Goal: Task Accomplishment & Management: Manage account settings

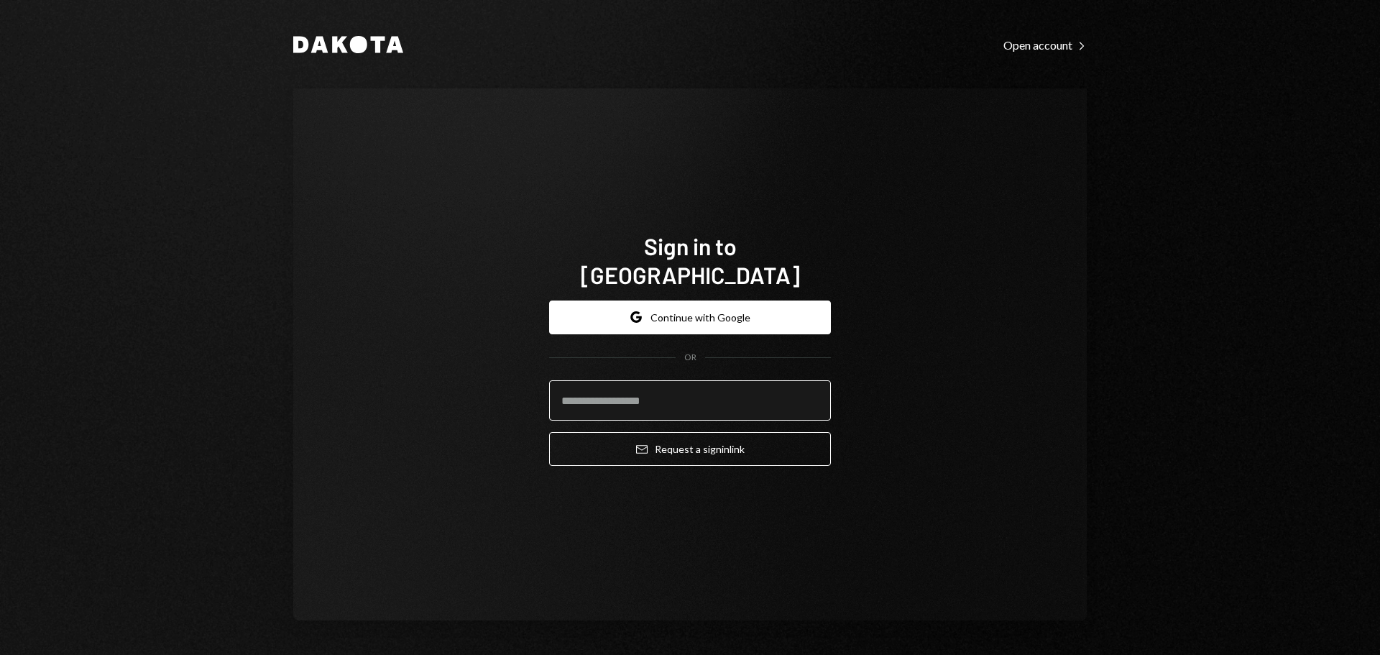
click at [631, 386] on input "email" at bounding box center [690, 400] width 282 height 40
type input "**********"
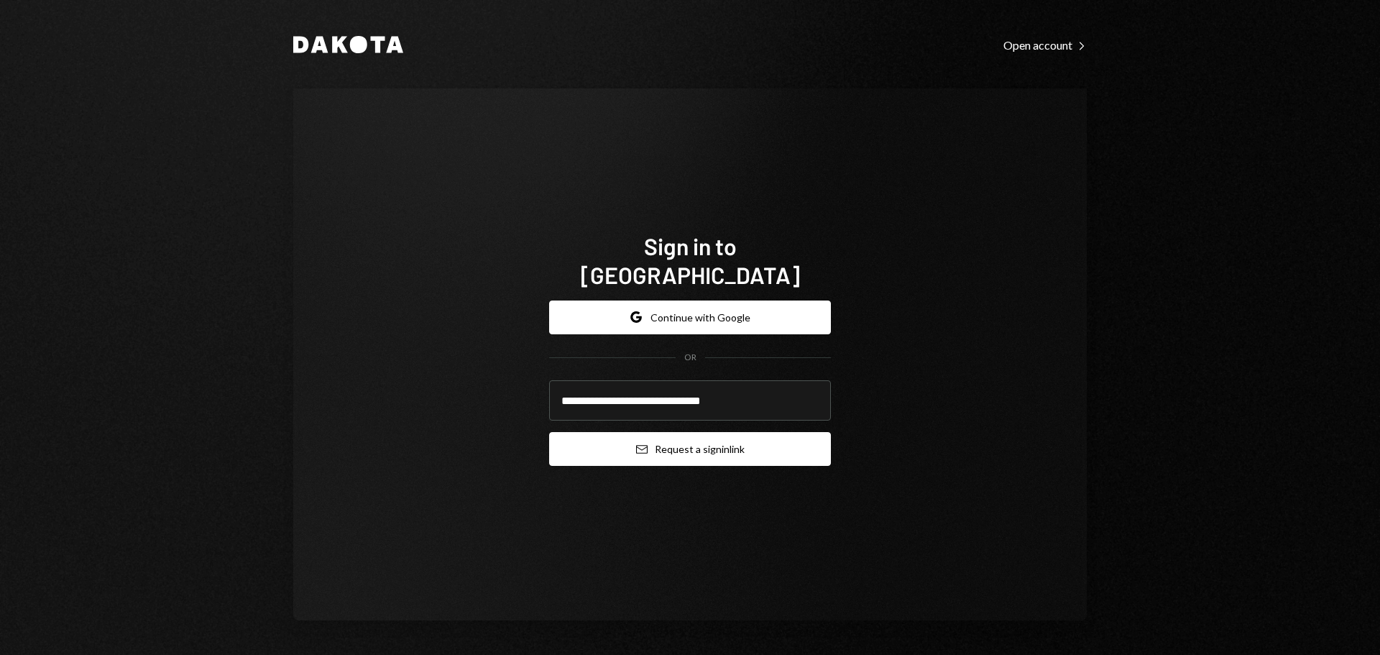
click at [684, 433] on button "Email Request a sign in link" at bounding box center [690, 449] width 282 height 34
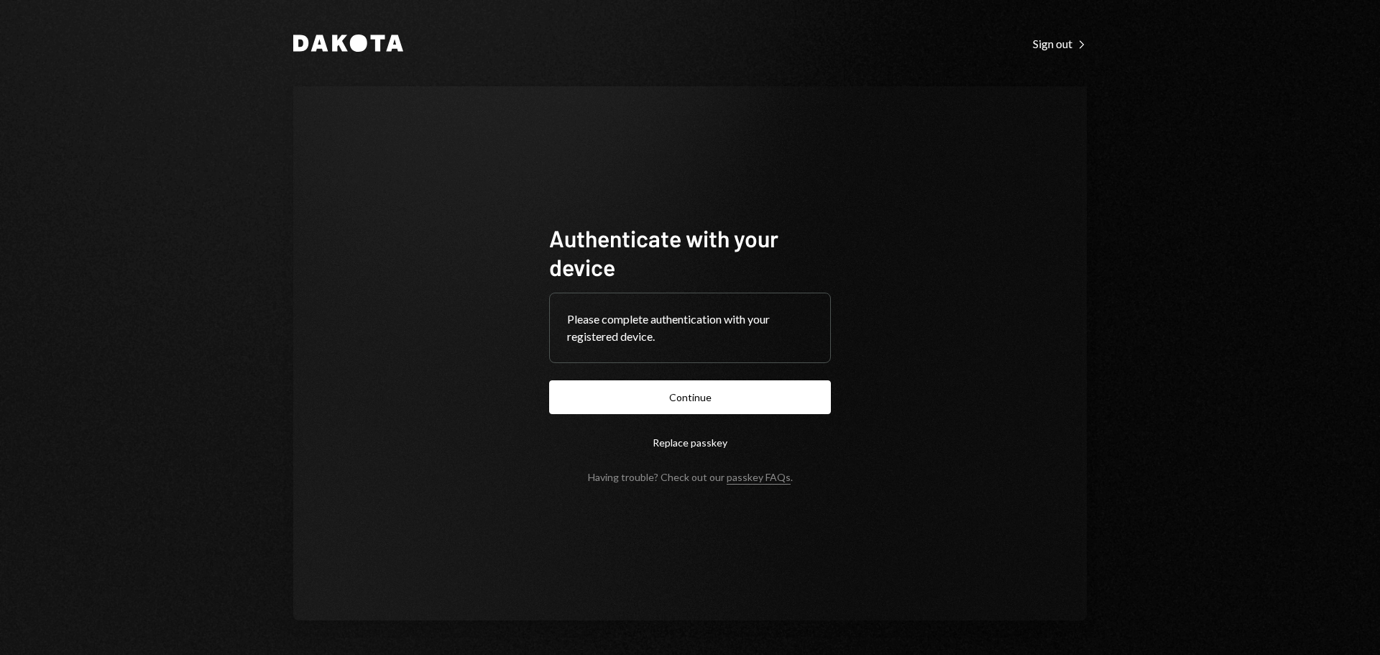
drag, startPoint x: 729, startPoint y: 393, endPoint x: 916, endPoint y: 395, distance: 186.9
click at [729, 393] on button "Continue" at bounding box center [690, 397] width 282 height 34
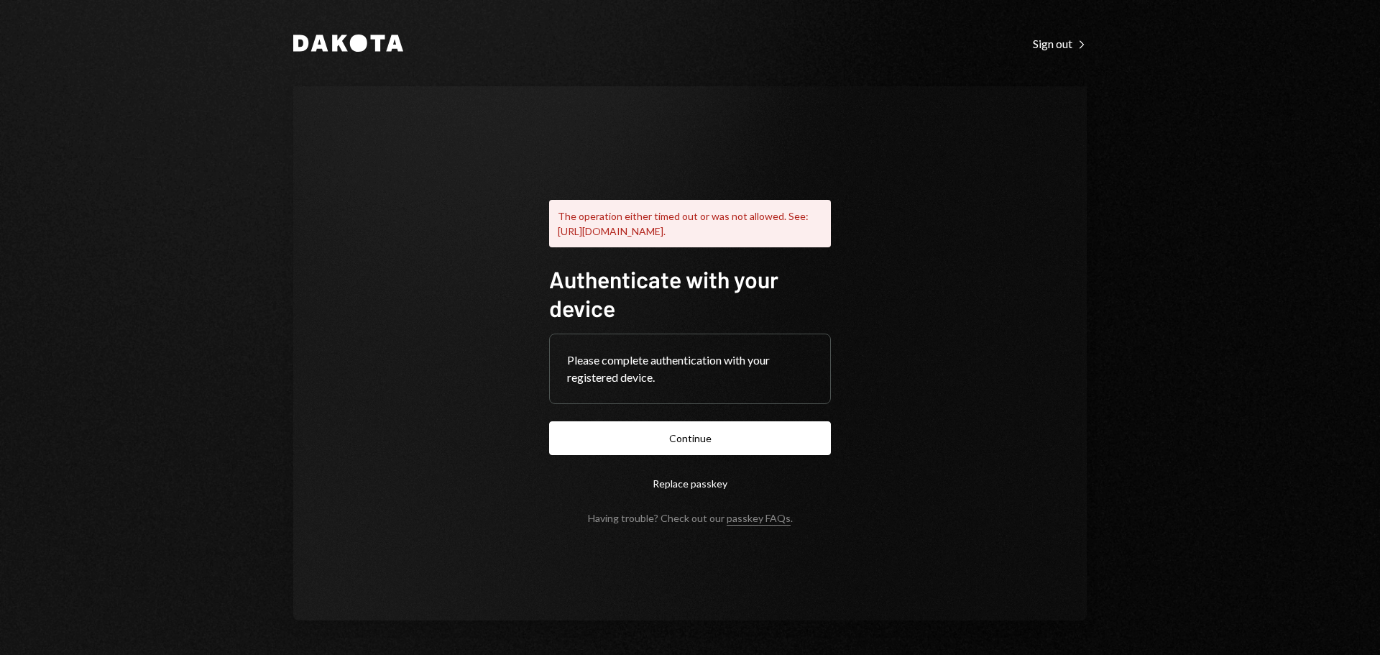
click at [1183, 185] on div "Dakota Sign out Right Caret The operation either timed out or was not allowed. …" at bounding box center [690, 327] width 1380 height 655
click at [692, 451] on button "Continue" at bounding box center [690, 438] width 282 height 34
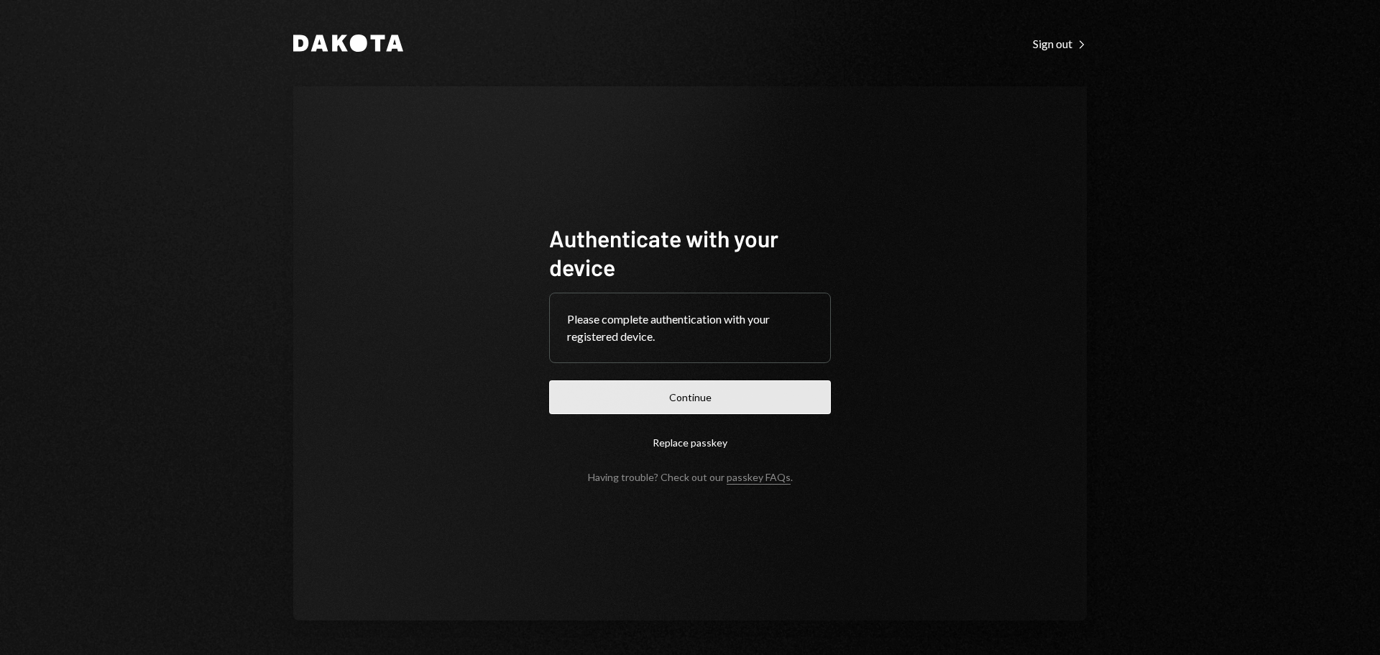
click at [689, 400] on button "Continue" at bounding box center [690, 397] width 282 height 34
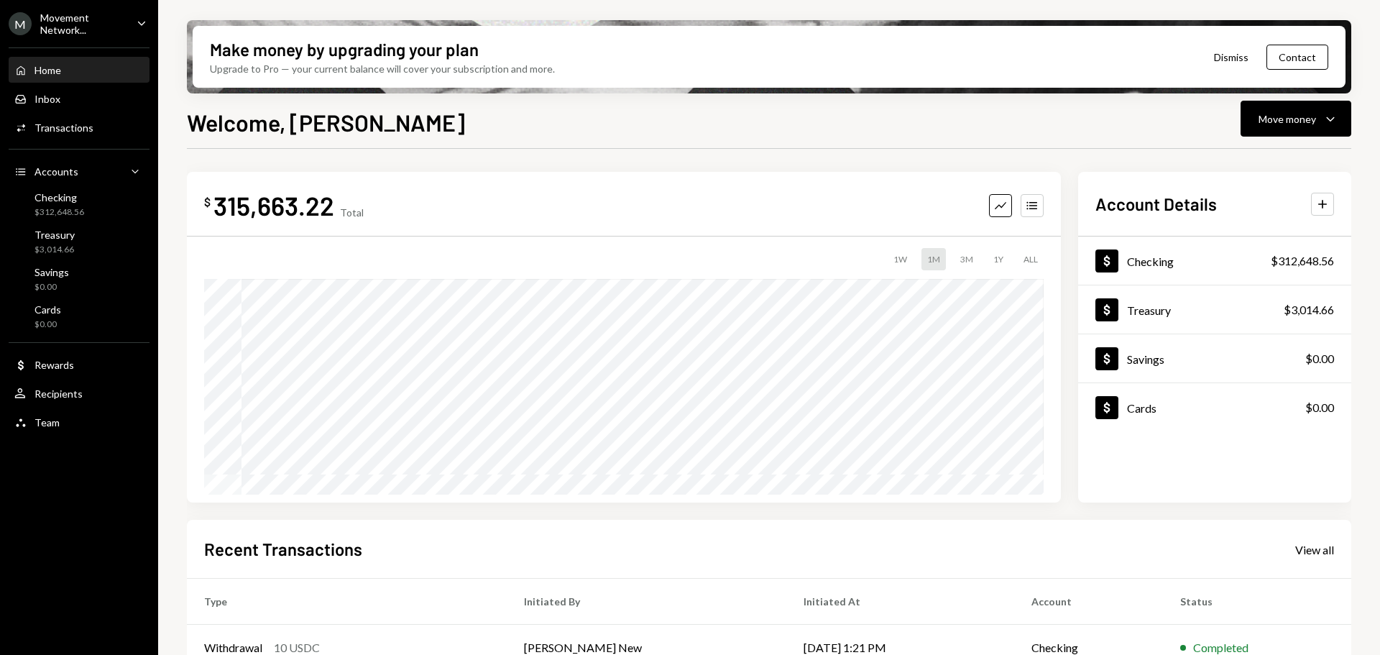
click at [76, 25] on div "Movement Network..." at bounding box center [82, 24] width 85 height 24
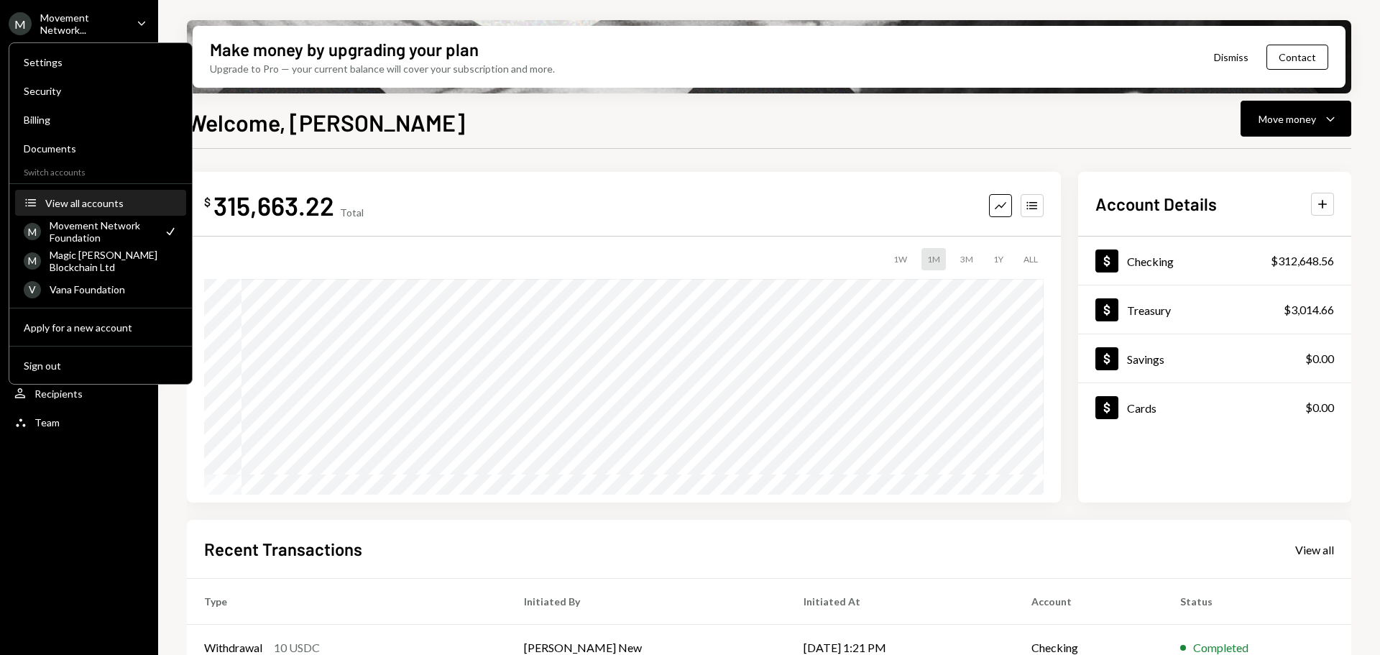
click at [80, 207] on div "View all accounts" at bounding box center [111, 203] width 132 height 12
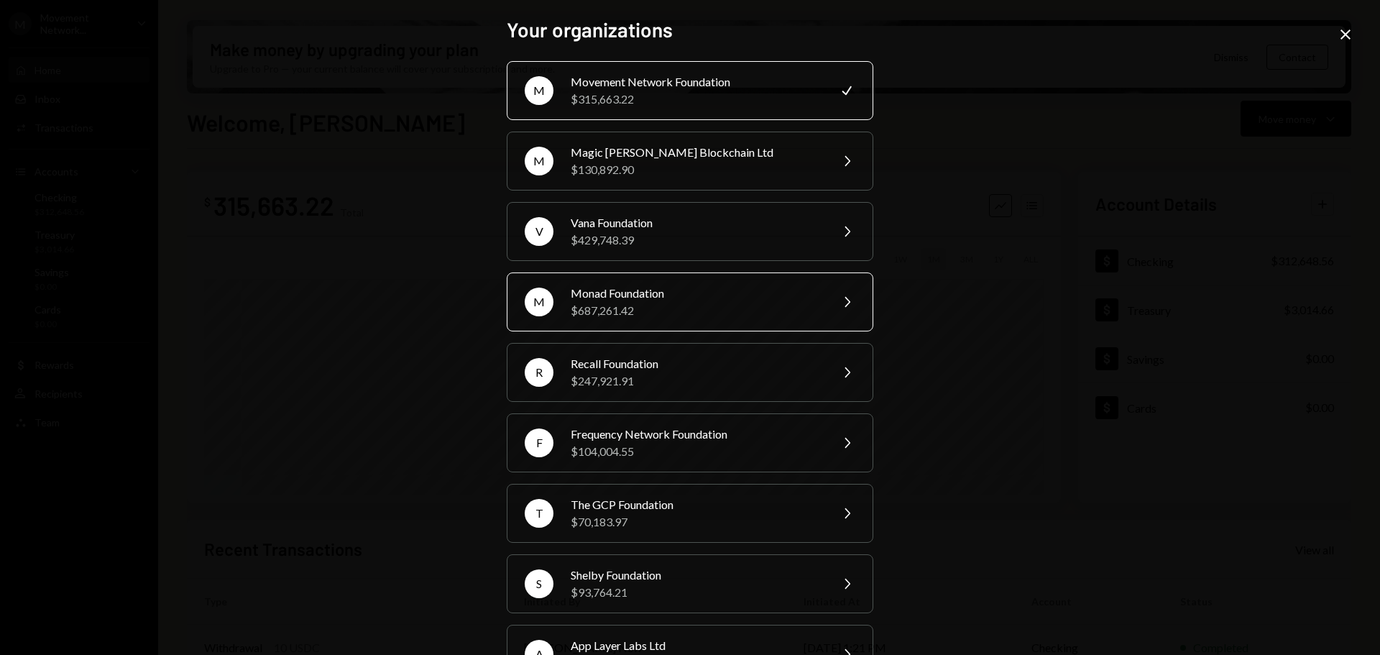
click at [692, 309] on div "$687,261.42" at bounding box center [696, 310] width 250 height 17
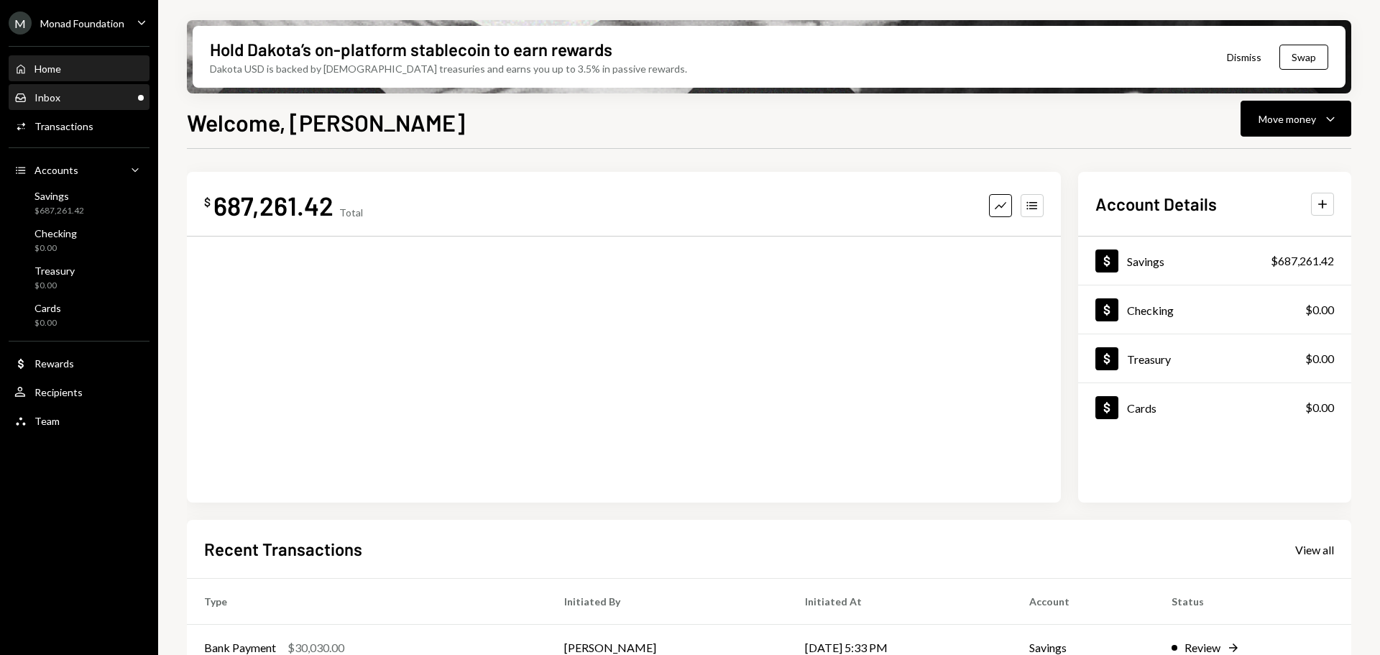
click at [86, 96] on div "Inbox Inbox" at bounding box center [78, 97] width 129 height 13
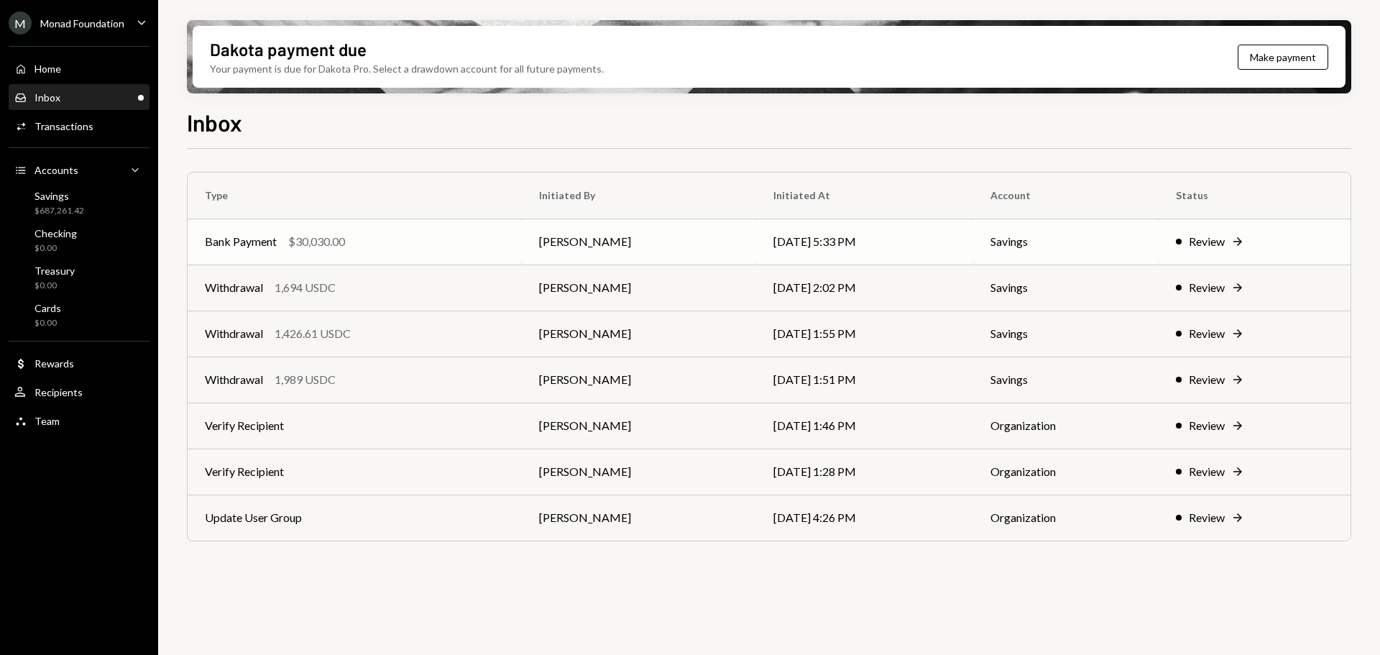
click at [377, 238] on div "Bank Payment $30,030.00" at bounding box center [355, 241] width 300 height 17
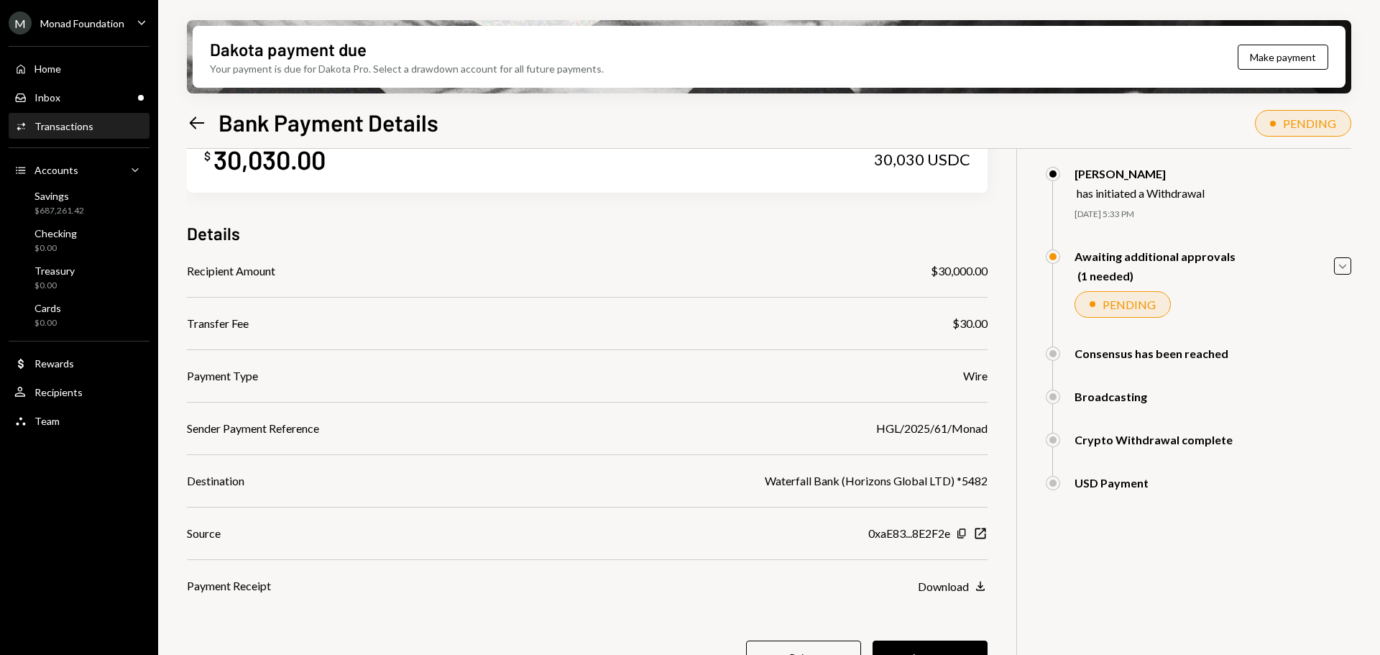
scroll to position [115, 0]
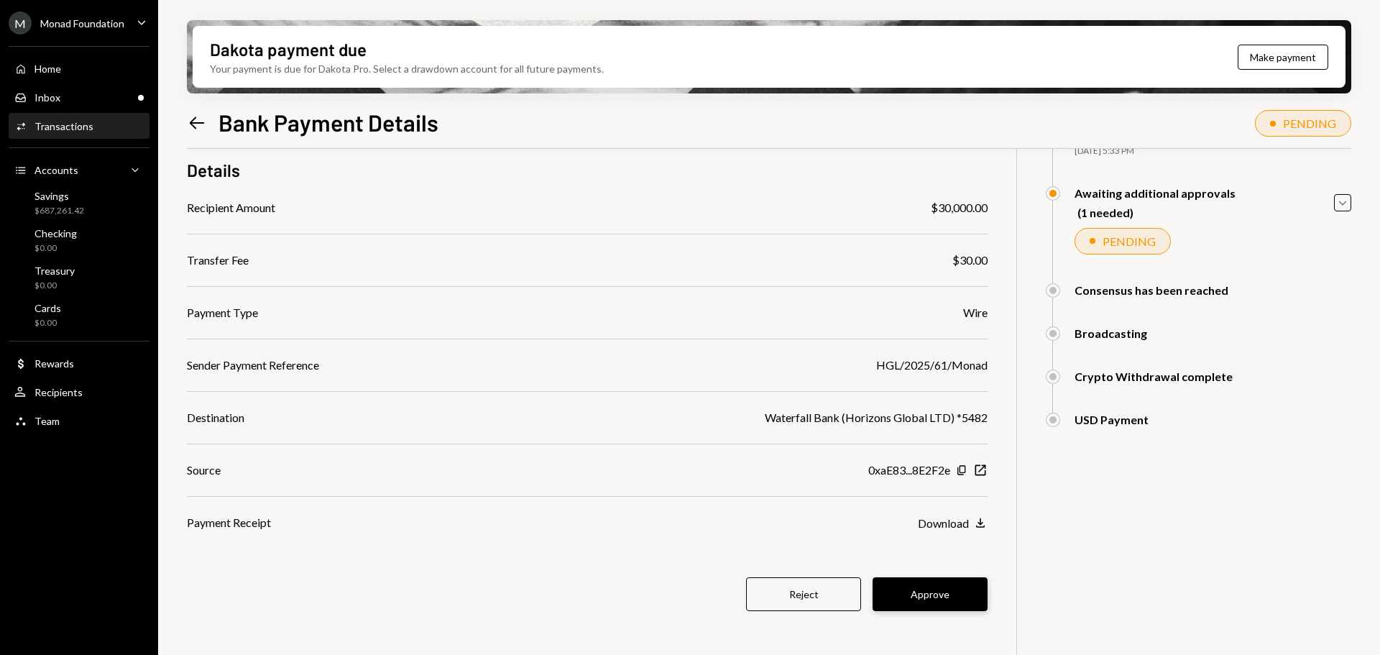
click at [930, 594] on button "Approve" at bounding box center [930, 594] width 115 height 34
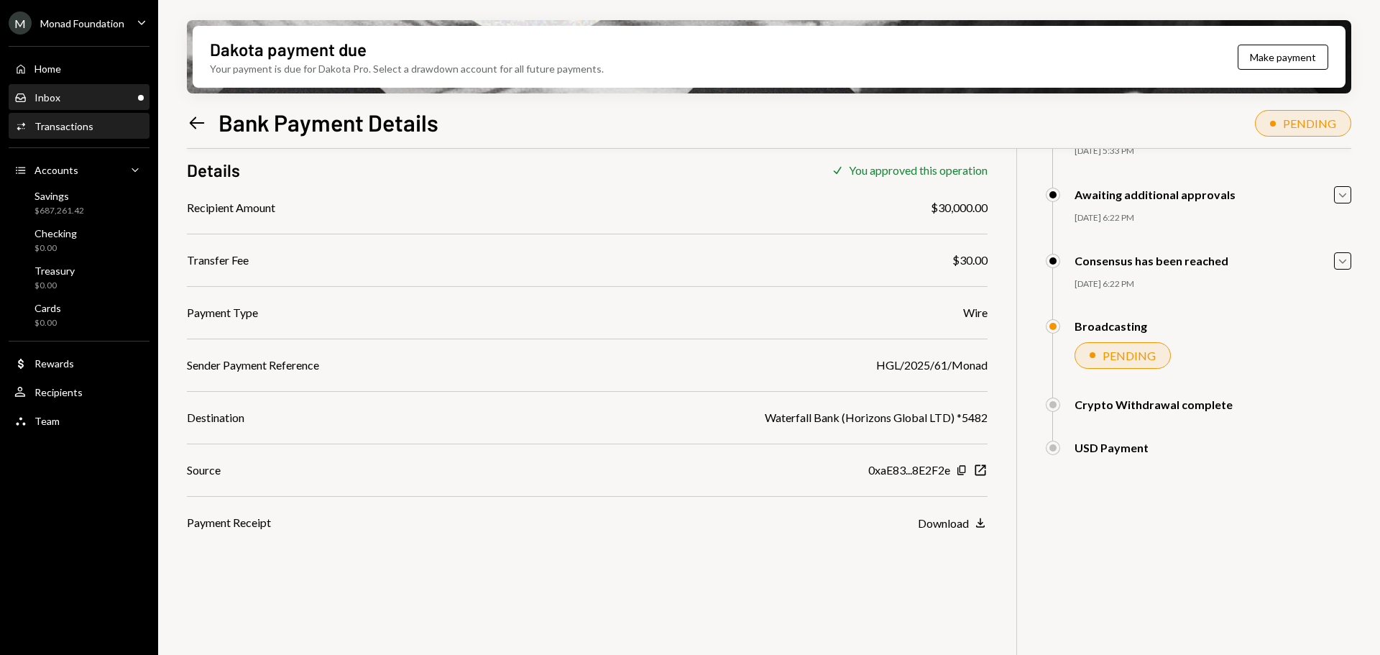
click at [82, 105] on div "Inbox Inbox" at bounding box center [78, 98] width 129 height 24
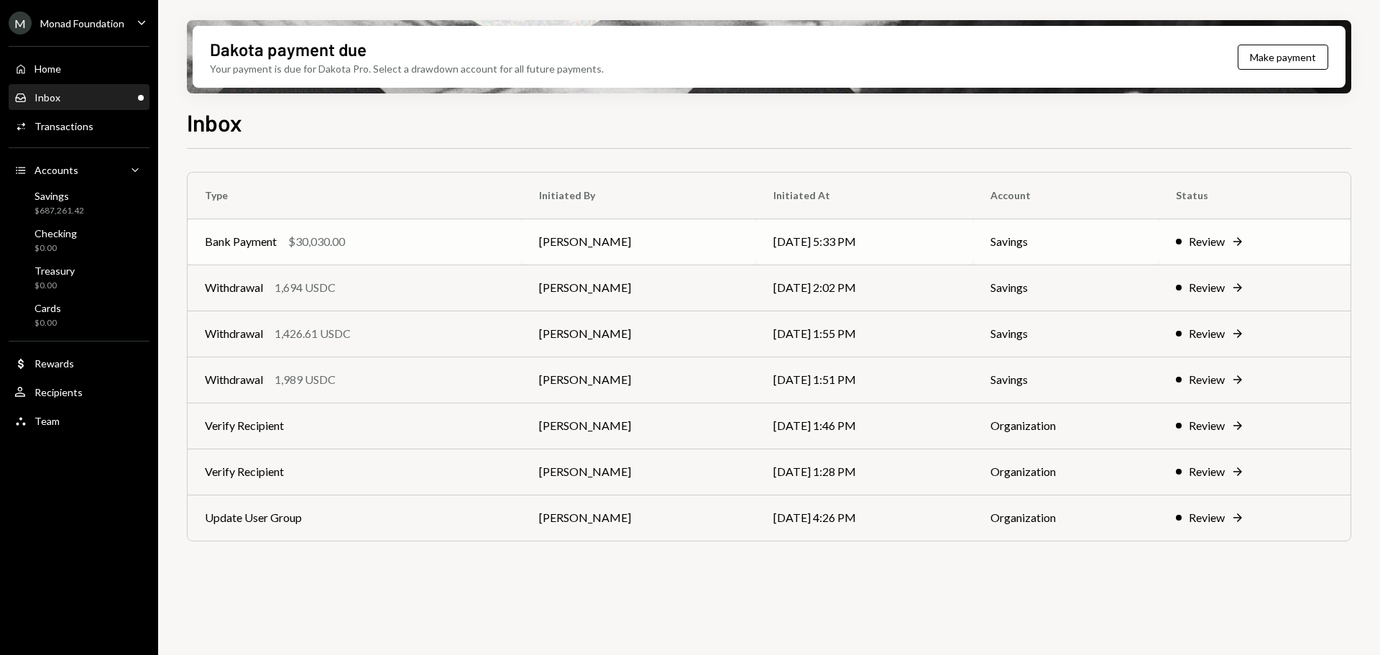
click at [454, 238] on div "Bank Payment $30,030.00" at bounding box center [355, 241] width 300 height 17
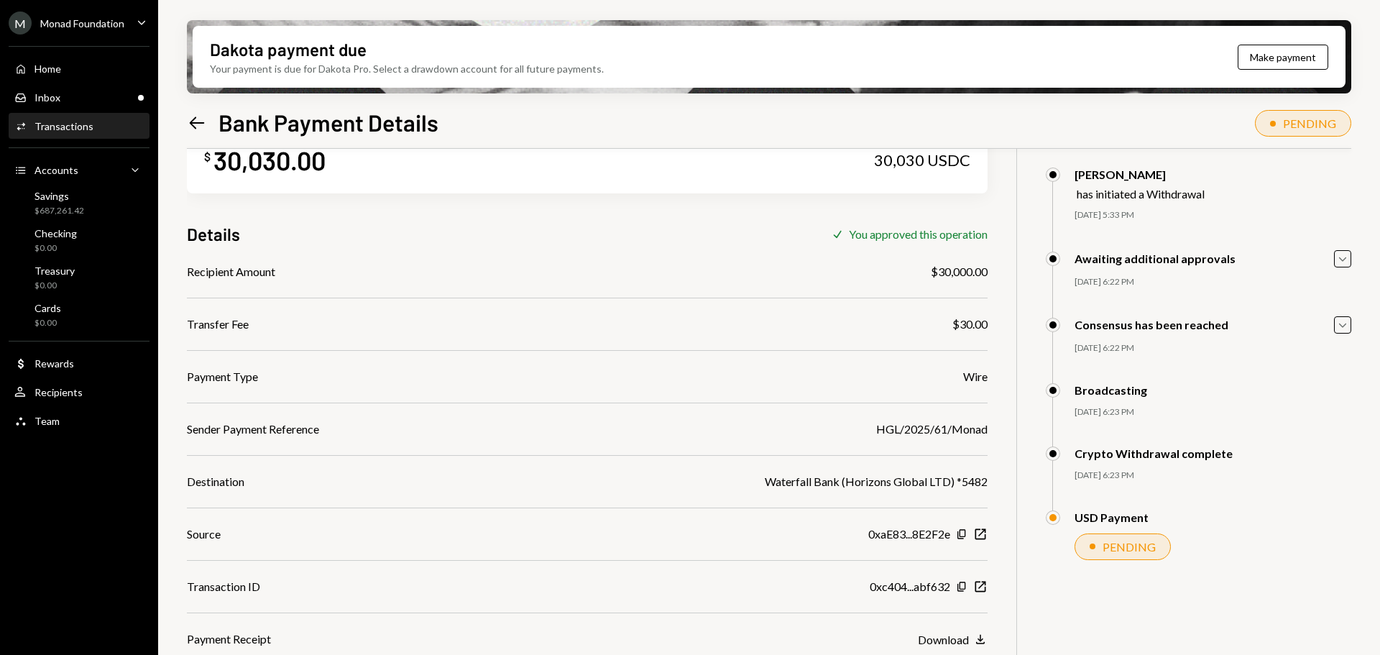
scroll to position [115, 0]
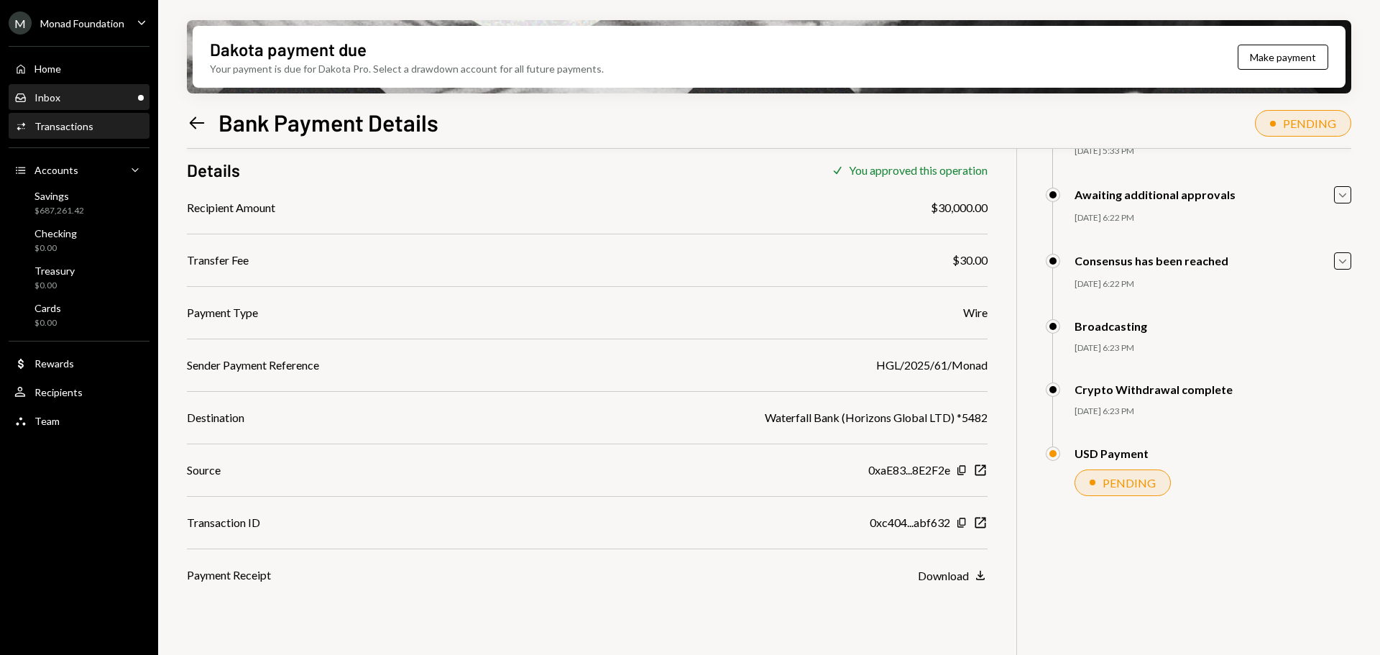
click at [73, 93] on div "Inbox Inbox" at bounding box center [78, 97] width 129 height 13
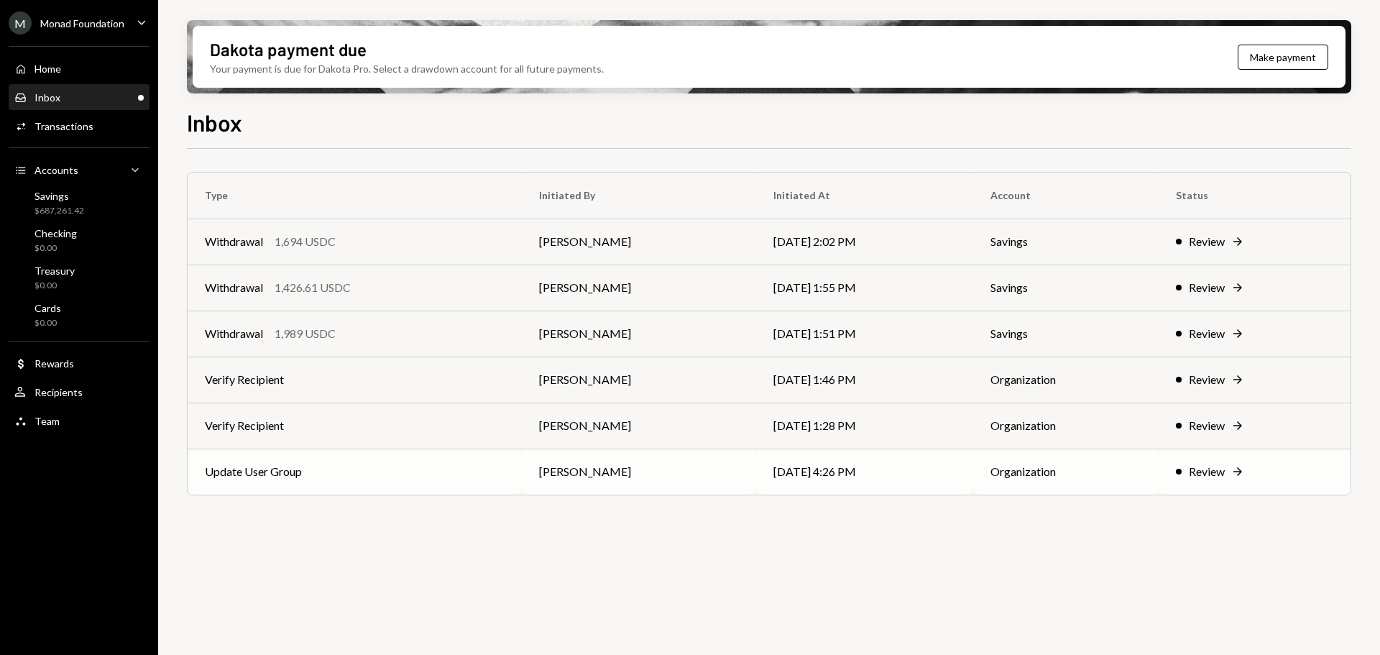
click at [409, 478] on td "Update User Group" at bounding box center [355, 472] width 334 height 46
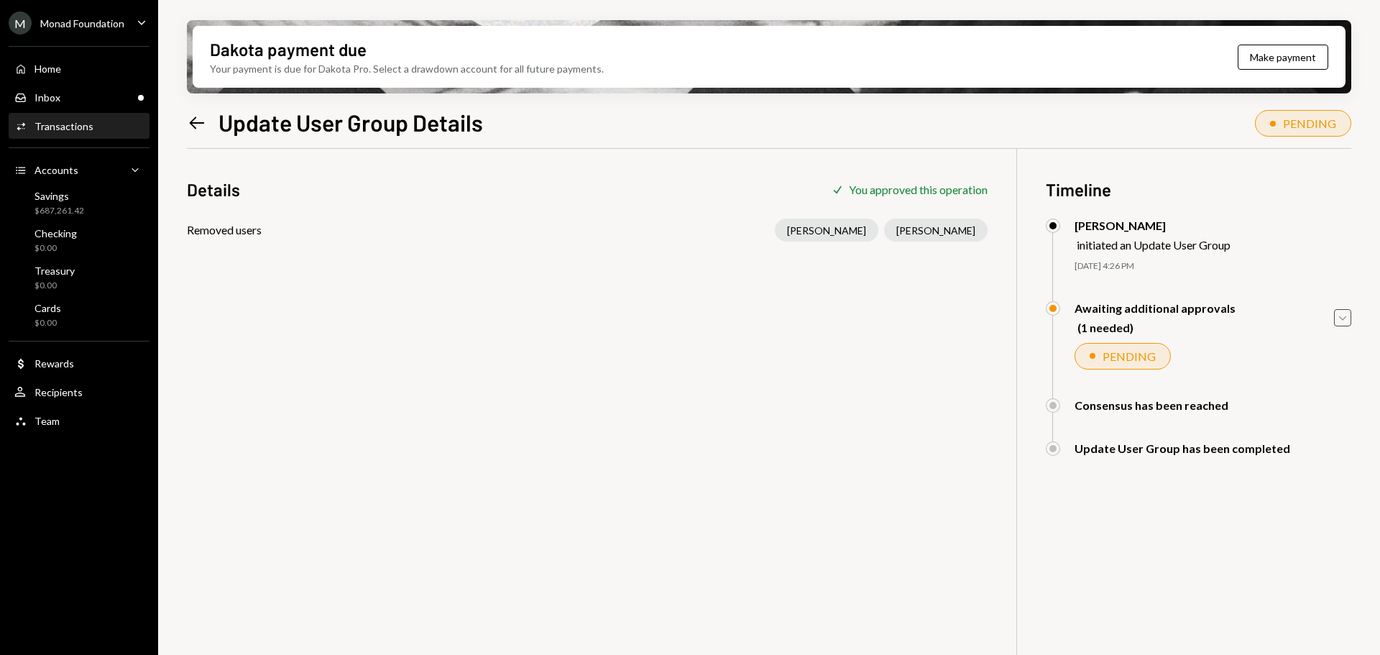
click at [1336, 310] on icon "Caret Down" at bounding box center [1343, 318] width 16 height 16
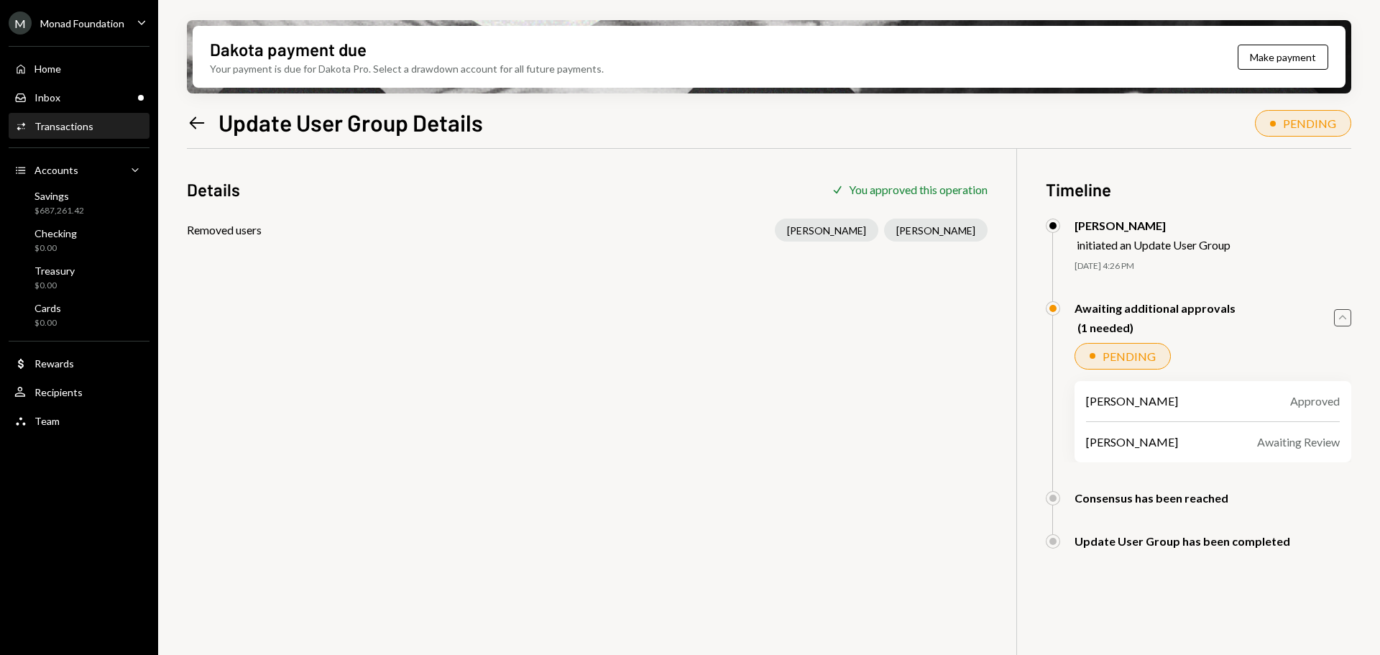
click at [1339, 313] on icon "Caret Up" at bounding box center [1343, 318] width 16 height 16
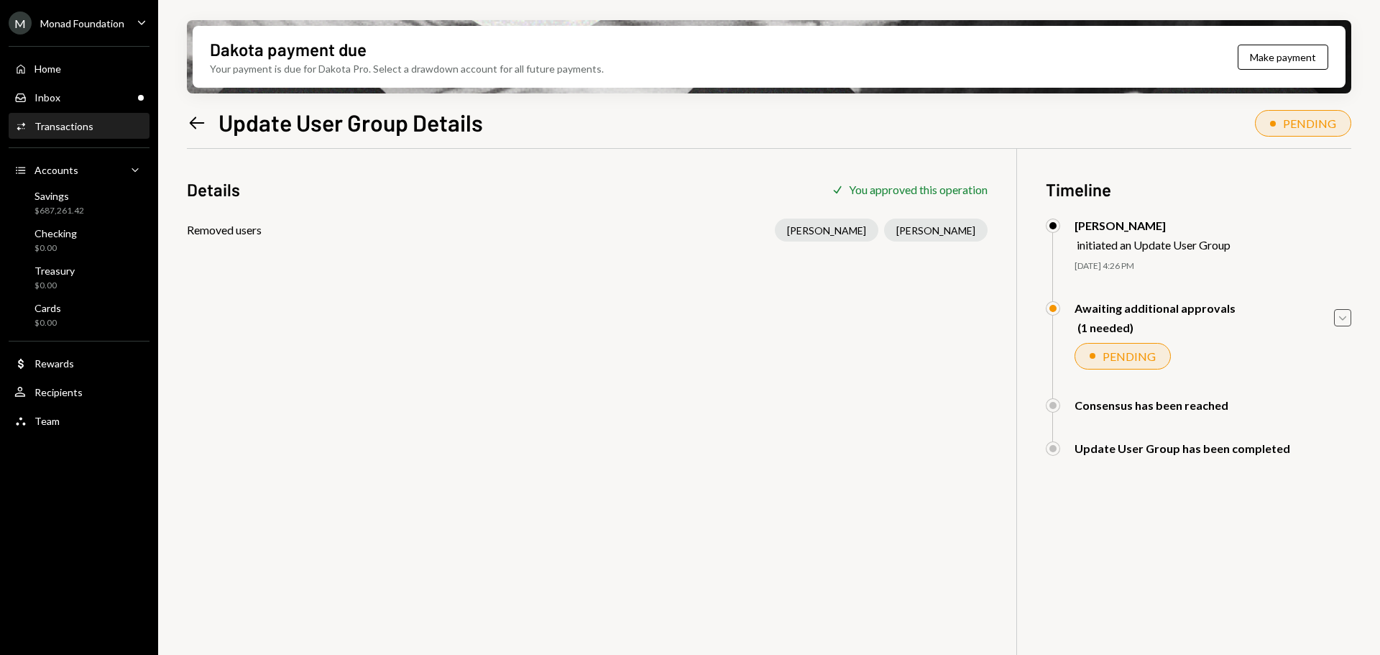
click at [198, 127] on icon "Left Arrow" at bounding box center [197, 123] width 20 height 20
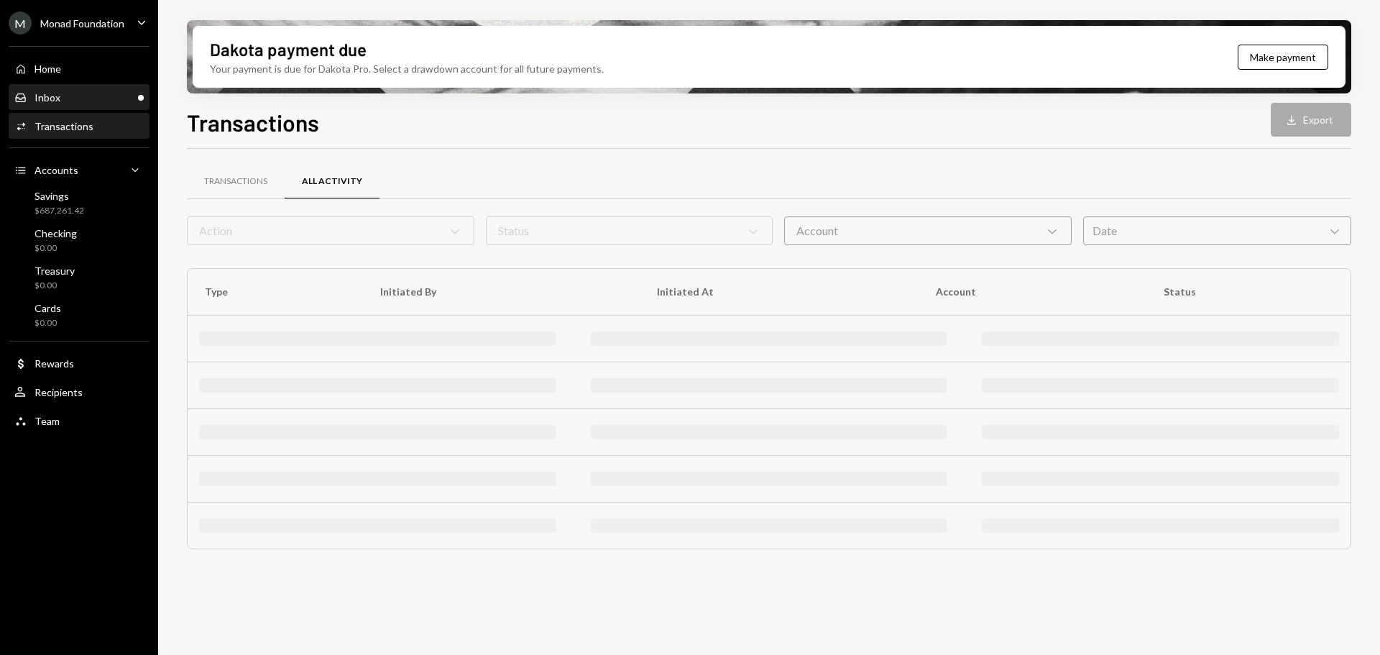
click at [96, 98] on div "Inbox Inbox" at bounding box center [78, 97] width 129 height 13
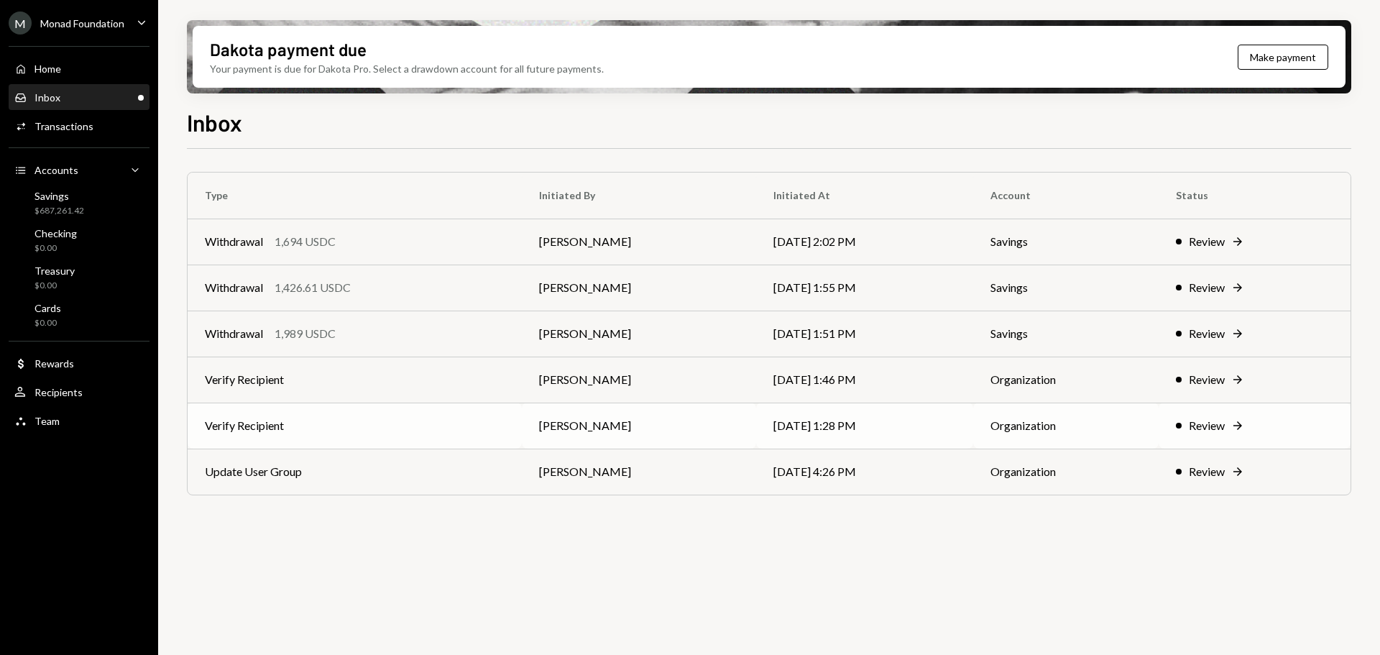
click at [352, 426] on td "Verify Recipient" at bounding box center [355, 426] width 334 height 46
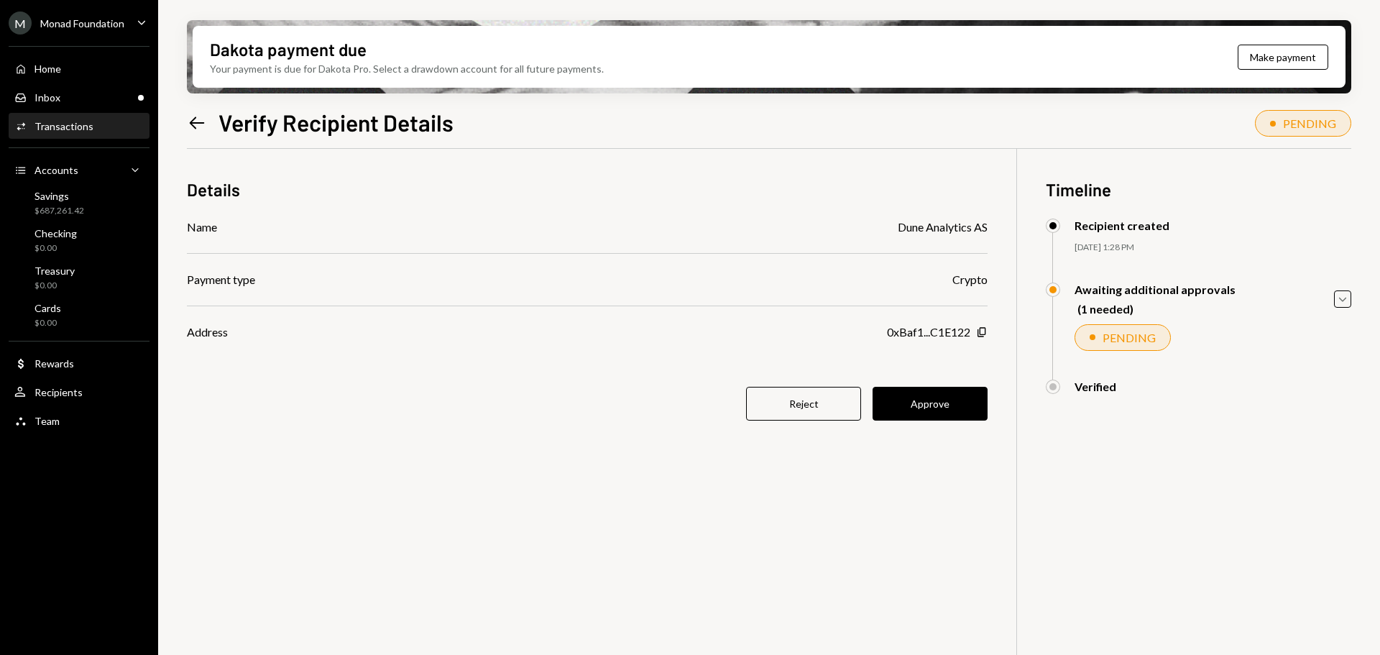
click at [203, 126] on icon "Left Arrow" at bounding box center [197, 123] width 20 height 20
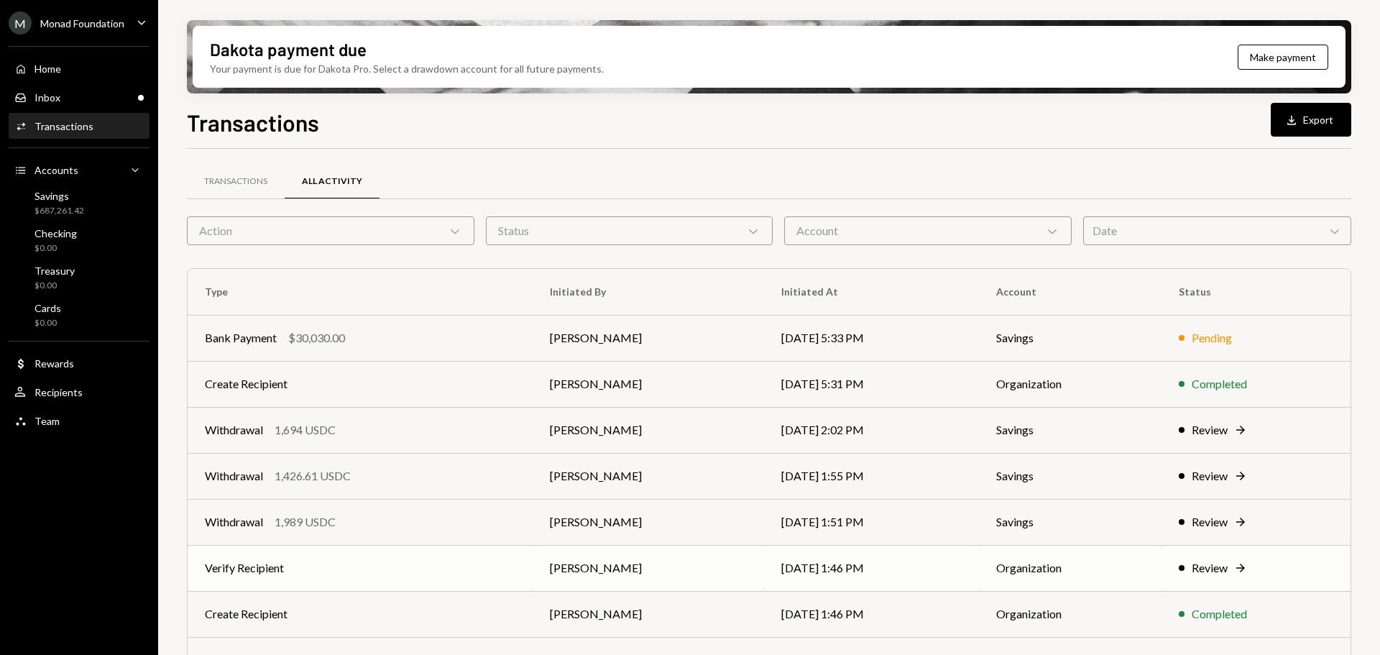
click at [375, 568] on td "Verify Recipient" at bounding box center [360, 568] width 345 height 46
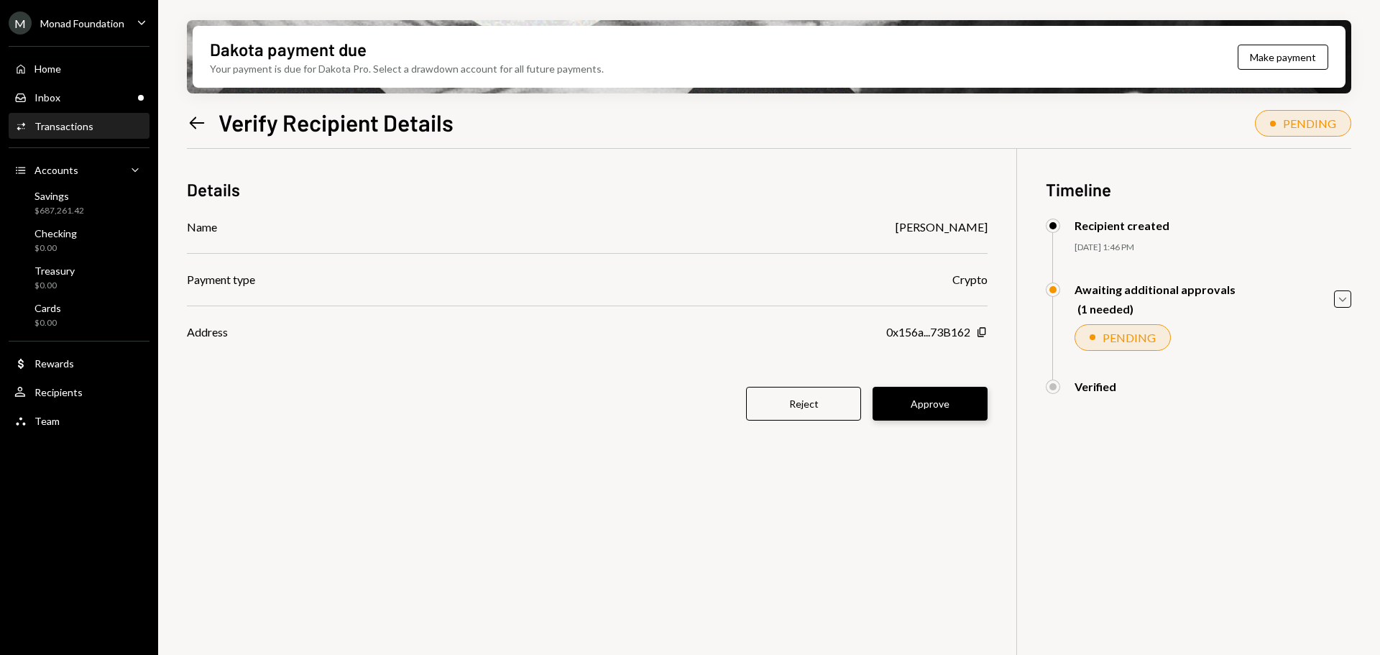
click at [933, 416] on button "Approve" at bounding box center [930, 404] width 115 height 34
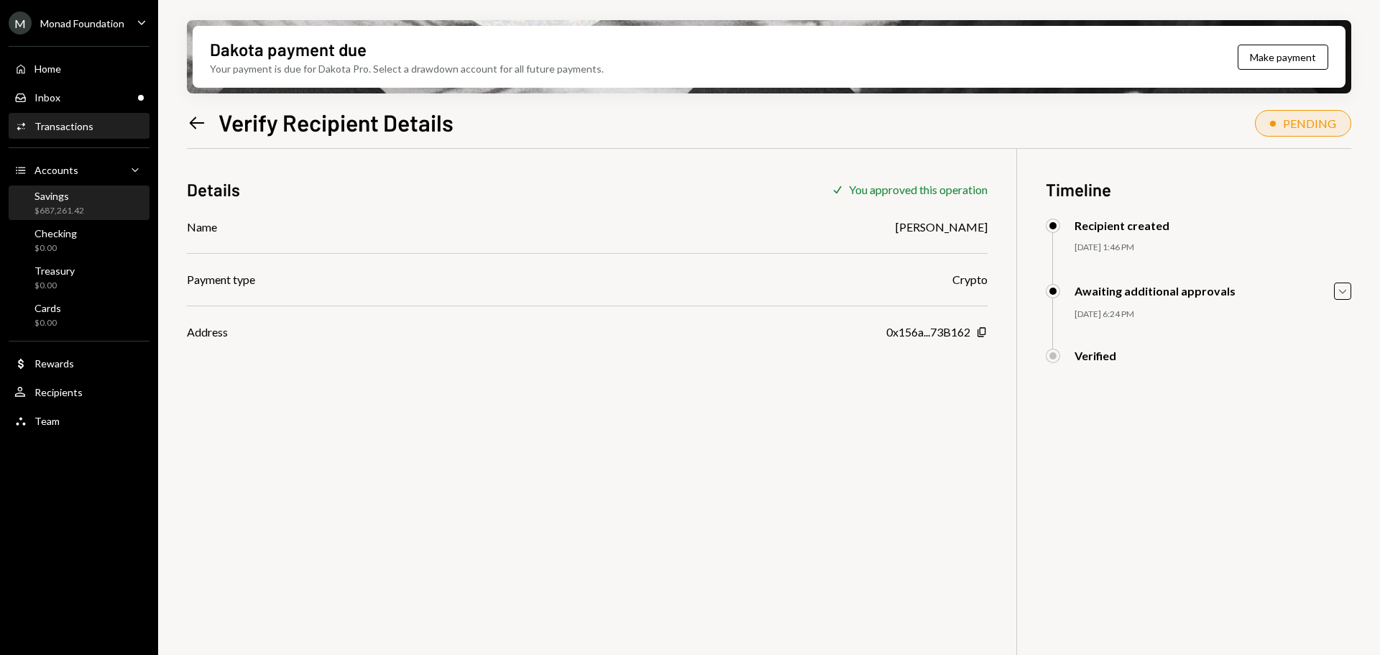
click at [73, 198] on div "Savings" at bounding box center [60, 196] width 50 height 12
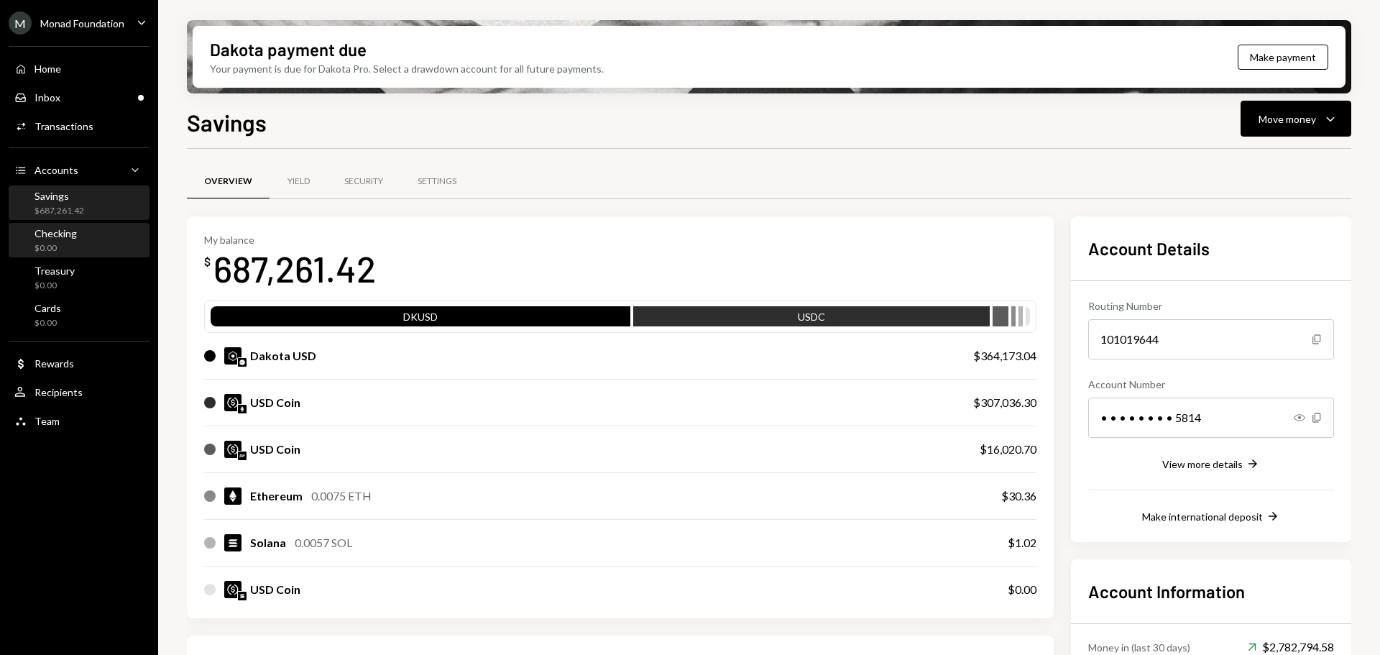
click at [70, 236] on div "Checking" at bounding box center [56, 233] width 42 height 12
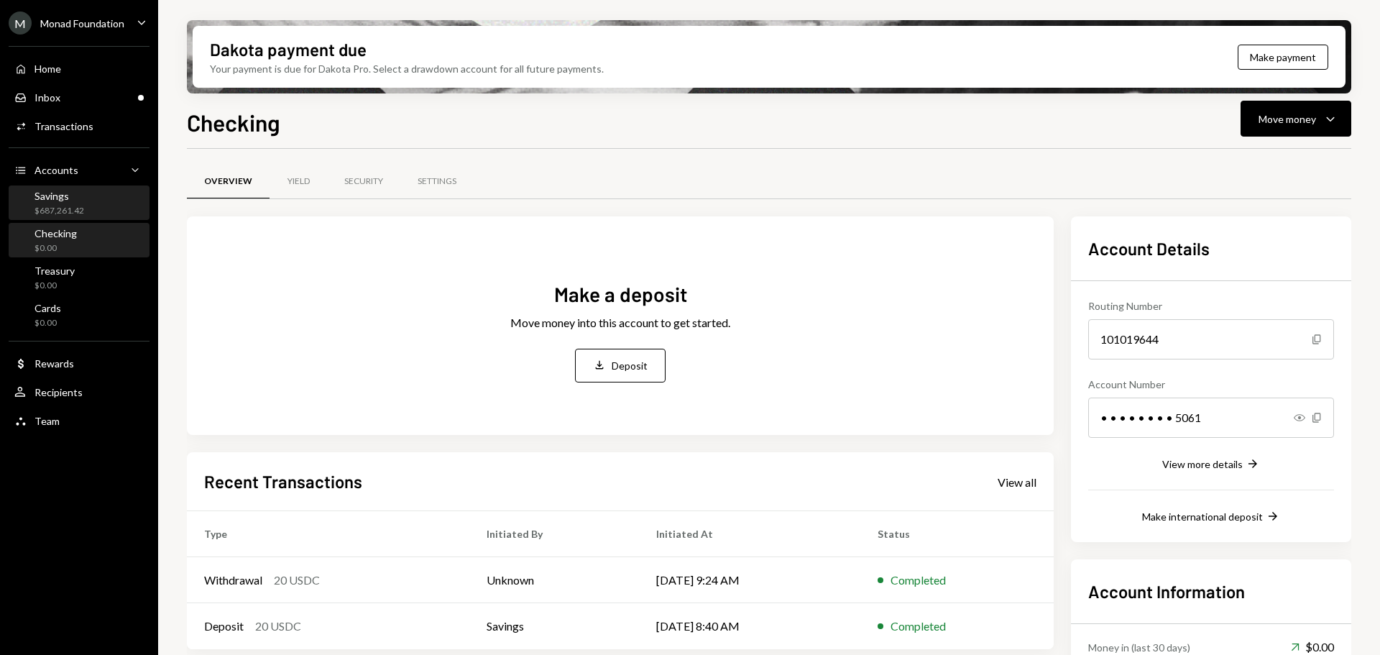
click at [66, 206] on div "$687,261.42" at bounding box center [60, 211] width 50 height 12
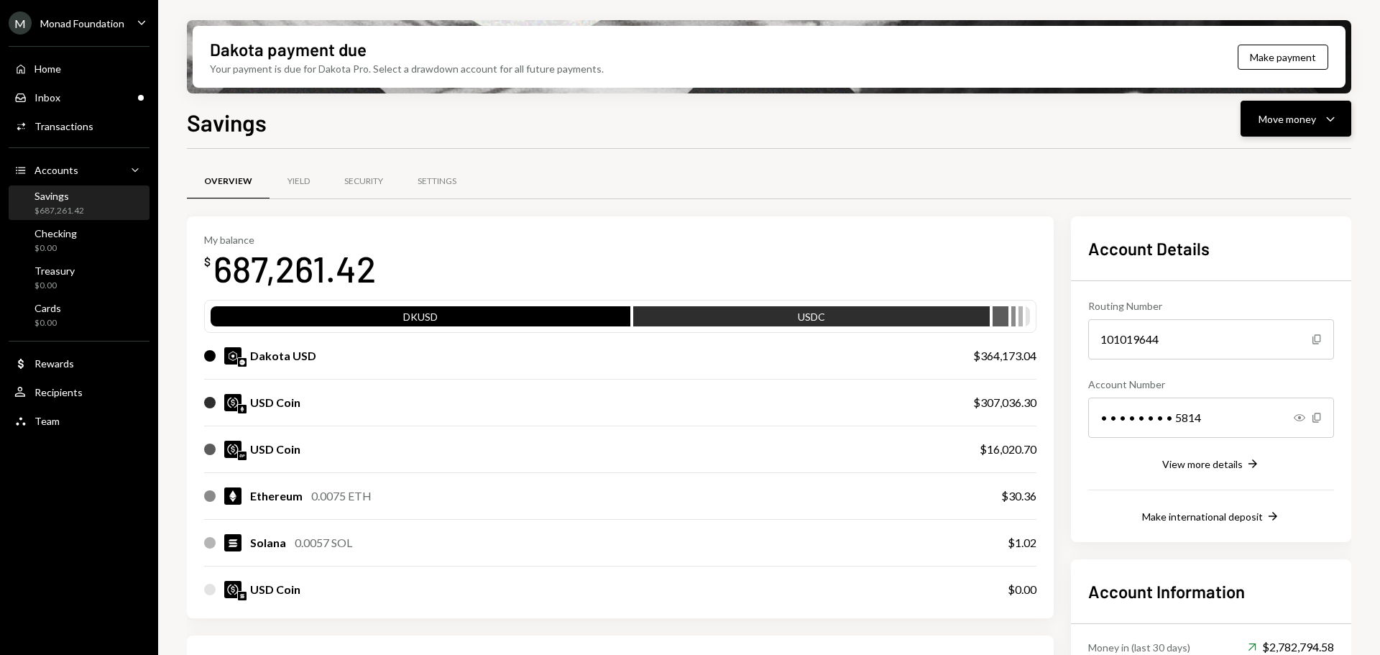
click at [1310, 126] on div "Move money" at bounding box center [1288, 118] width 58 height 15
click at [1261, 162] on div "Send" at bounding box center [1284, 162] width 105 height 15
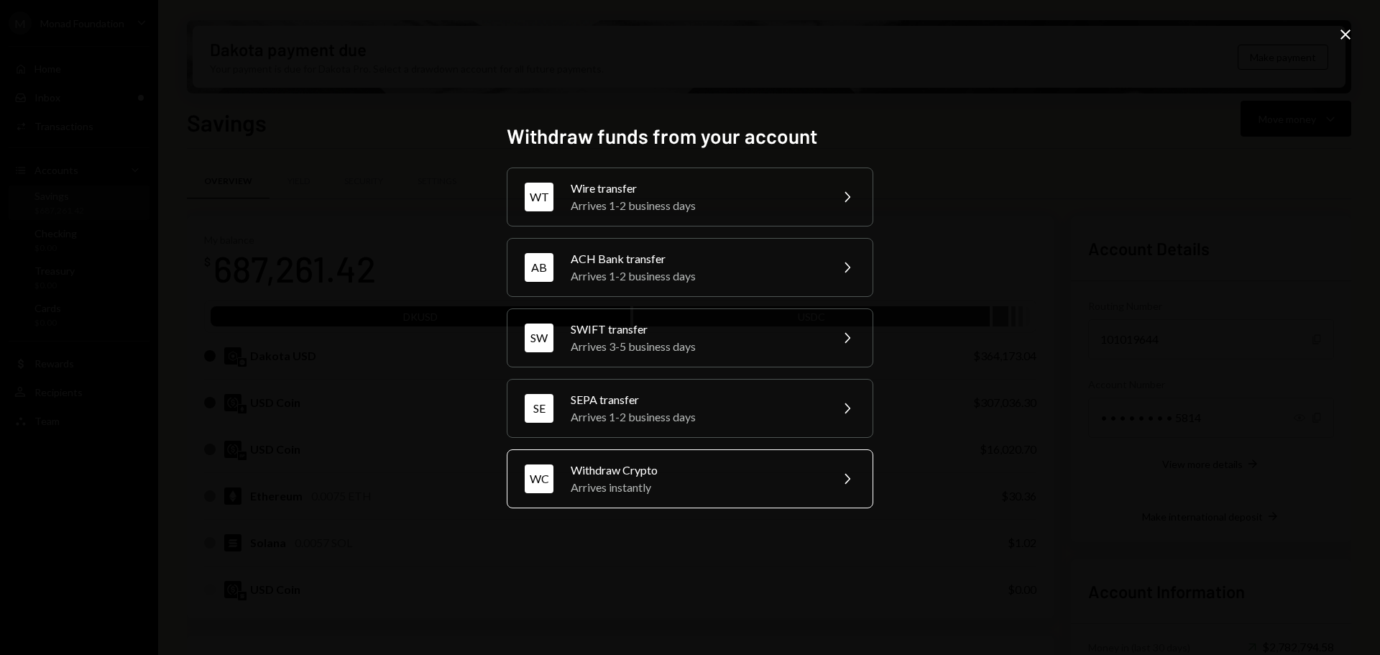
click at [700, 483] on div "Arrives instantly" at bounding box center [696, 487] width 250 height 17
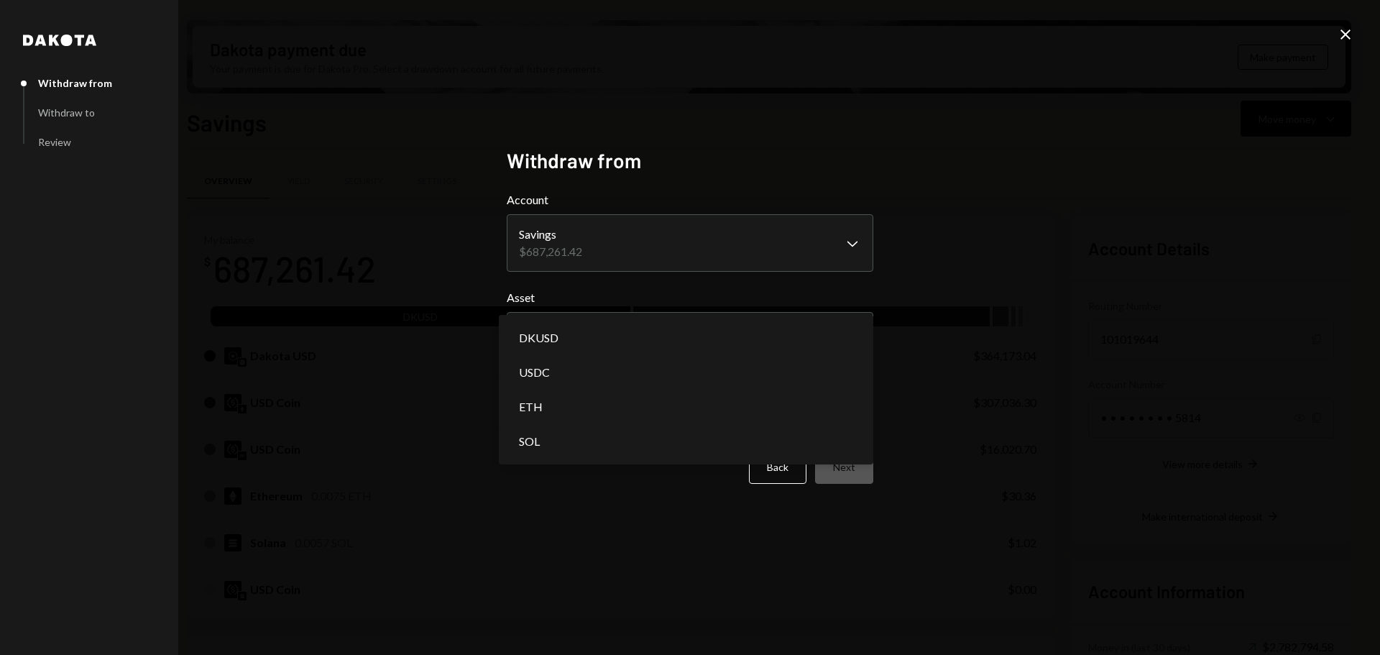
click at [641, 337] on body "M Monad Foundation Caret Down Home Home Inbox Inbox Activities Transactions Acc…" at bounding box center [690, 327] width 1380 height 655
select select "****"
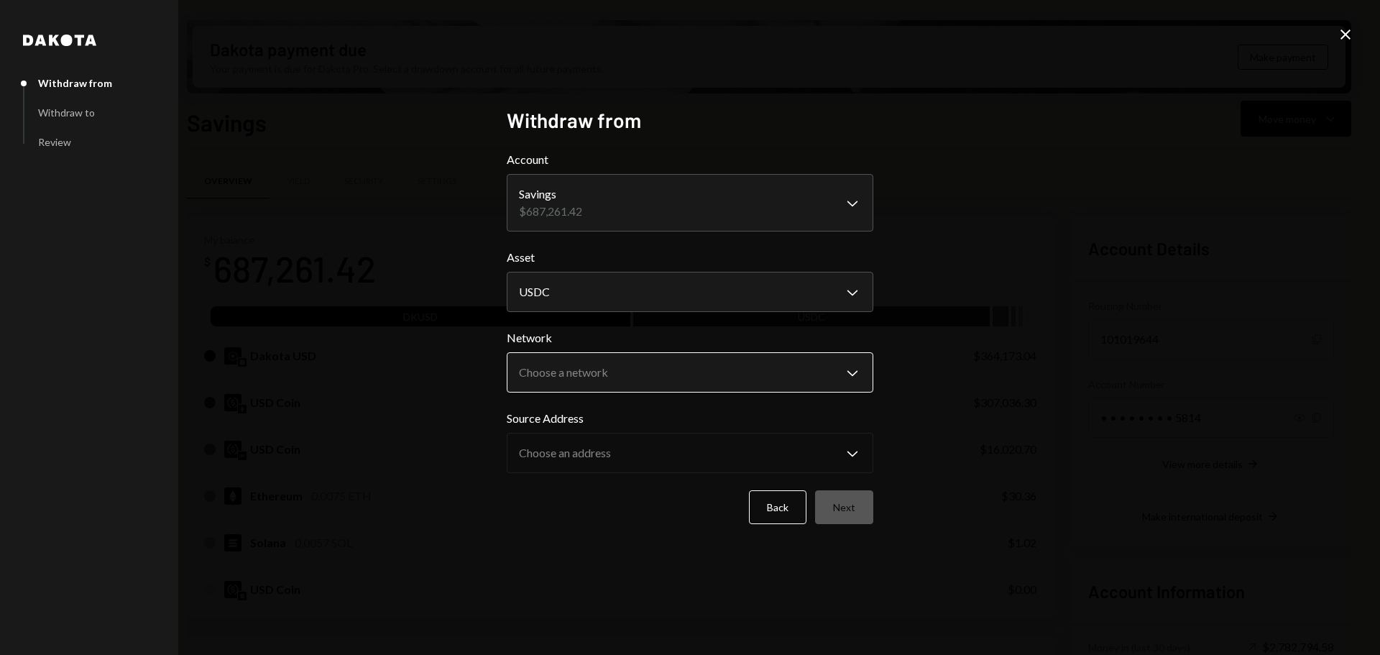
click at [725, 372] on body "M Monad Foundation Caret Down Home Home Inbox Inbox Activities Transactions Acc…" at bounding box center [690, 327] width 1380 height 655
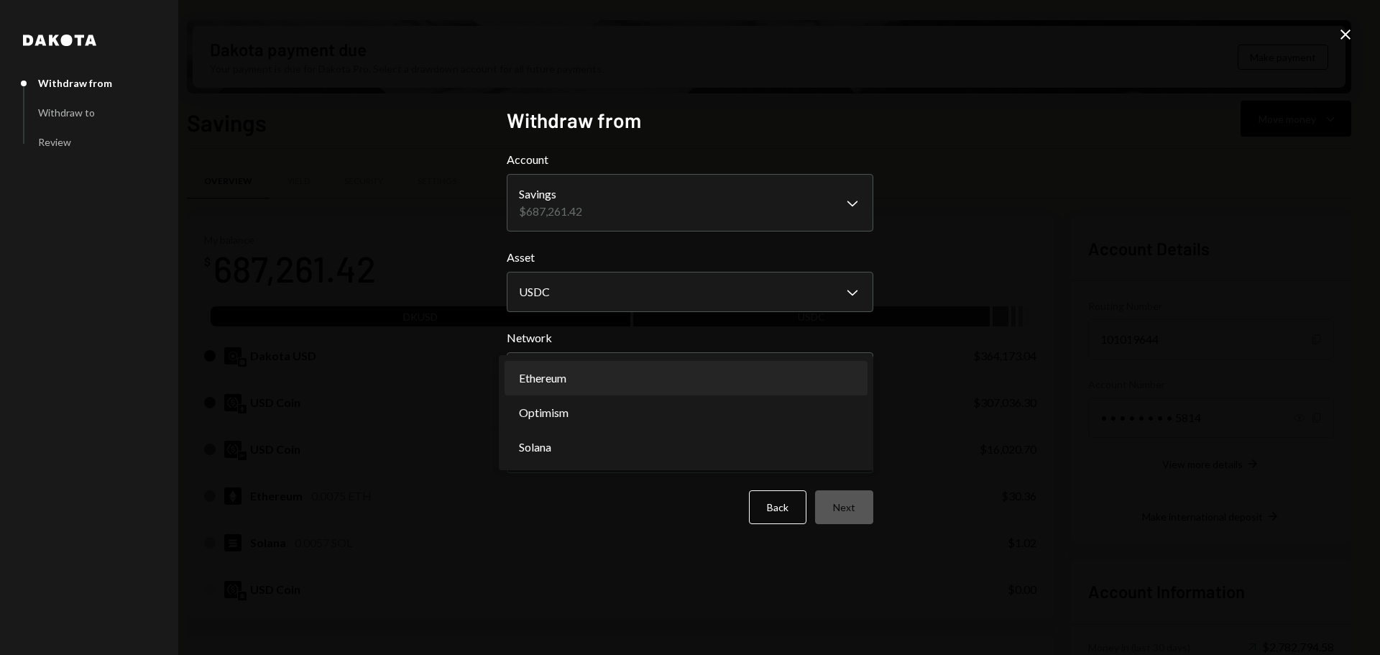
select select "**********"
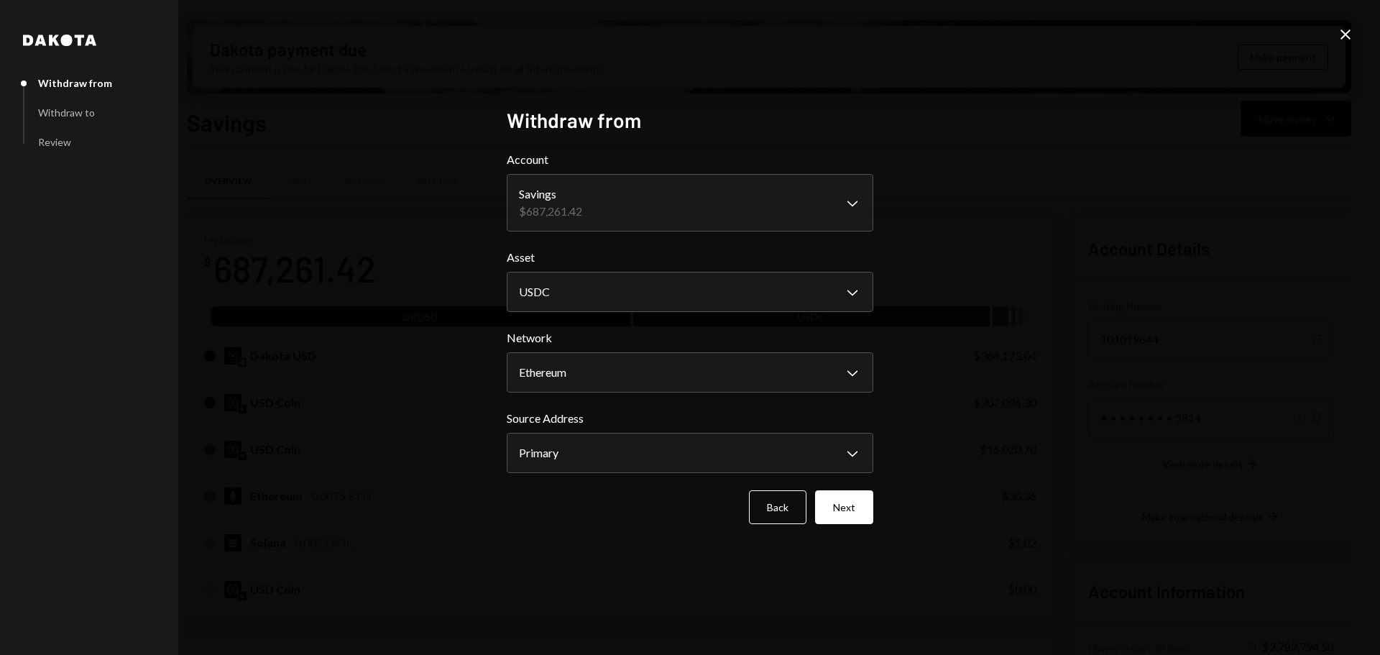
click at [847, 510] on button "Next" at bounding box center [844, 507] width 58 height 34
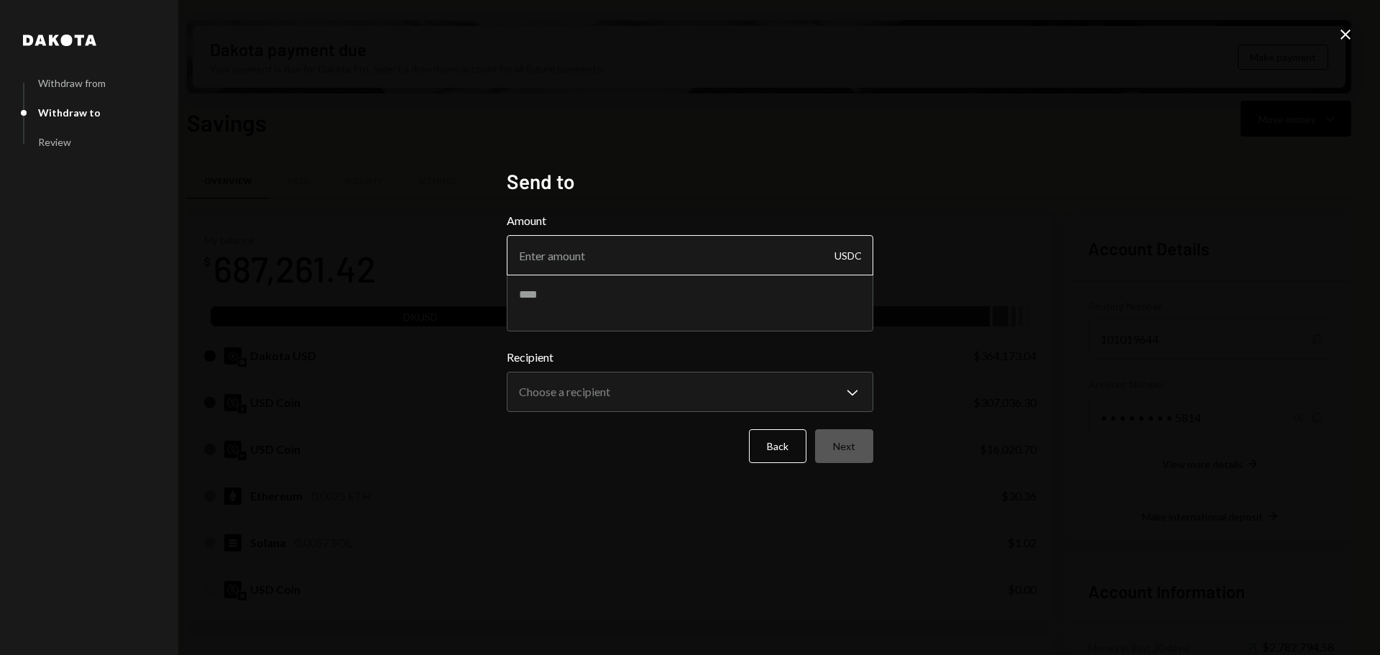
click at [610, 262] on input "Amount" at bounding box center [690, 255] width 367 height 40
type input "10"
click at [721, 393] on body "M Monad Foundation Caret Down Home Home Inbox Inbox Activities Transactions Acc…" at bounding box center [690, 327] width 1380 height 655
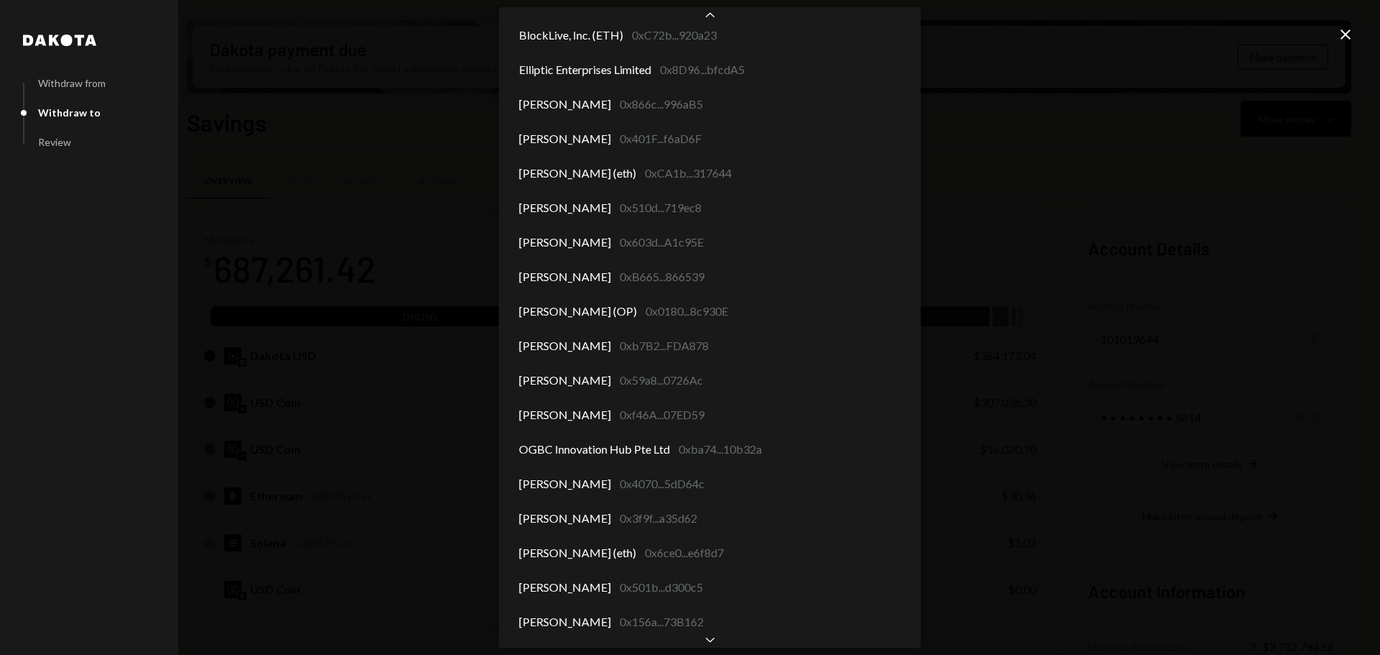
scroll to position [5600, 0]
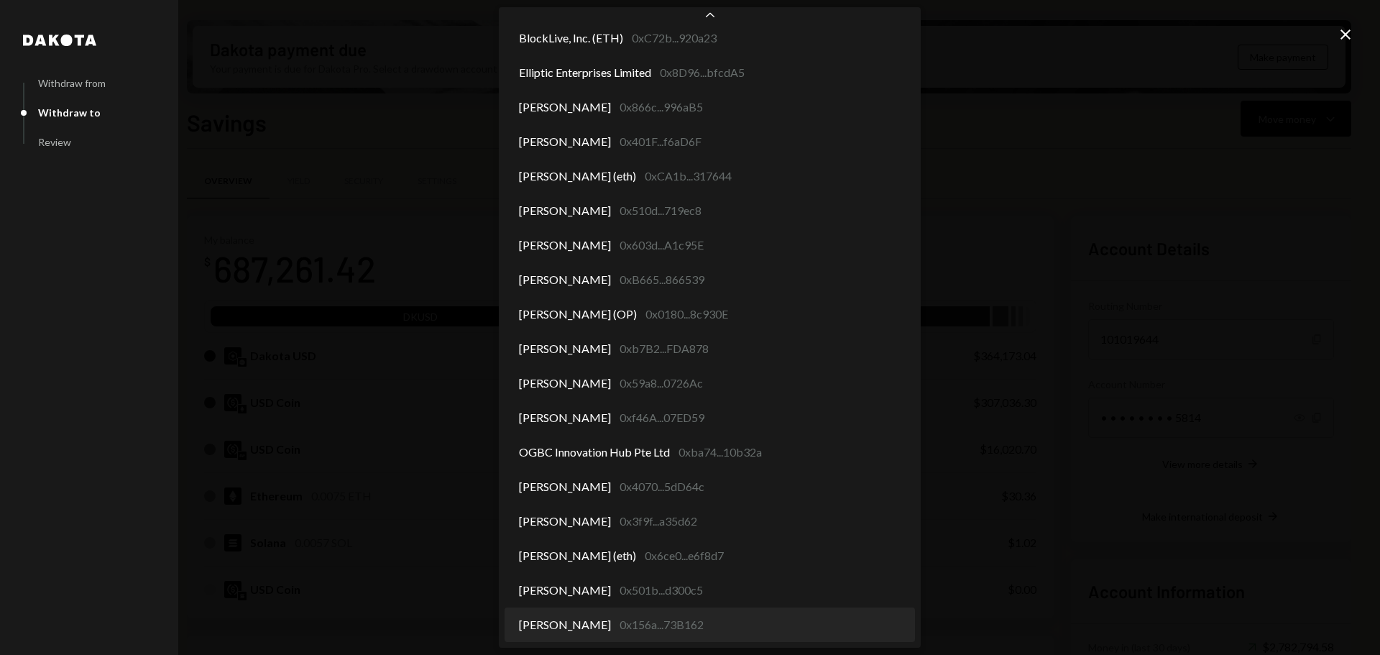
select select "**********"
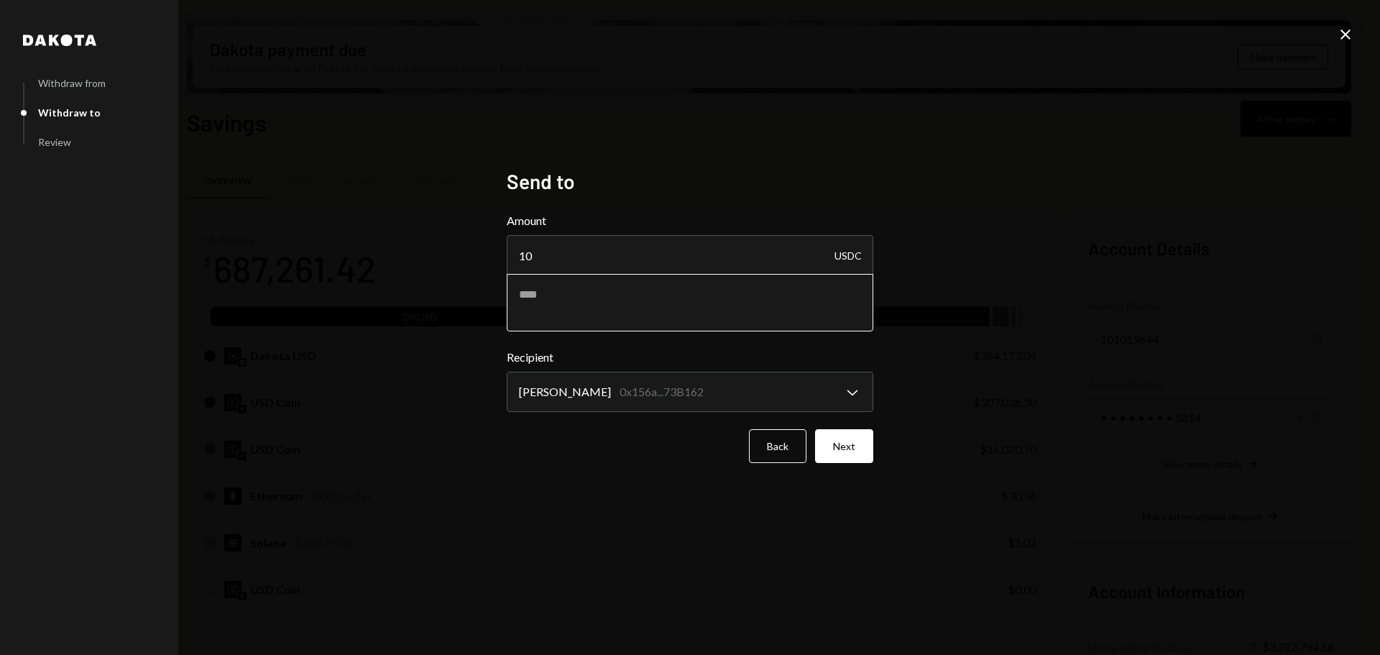
drag, startPoint x: 594, startPoint y: 297, endPoint x: 603, endPoint y: 292, distance: 10.6
click at [595, 297] on textarea at bounding box center [690, 303] width 367 height 58
type textarea "**********"
click at [853, 446] on button "Next" at bounding box center [844, 446] width 58 height 34
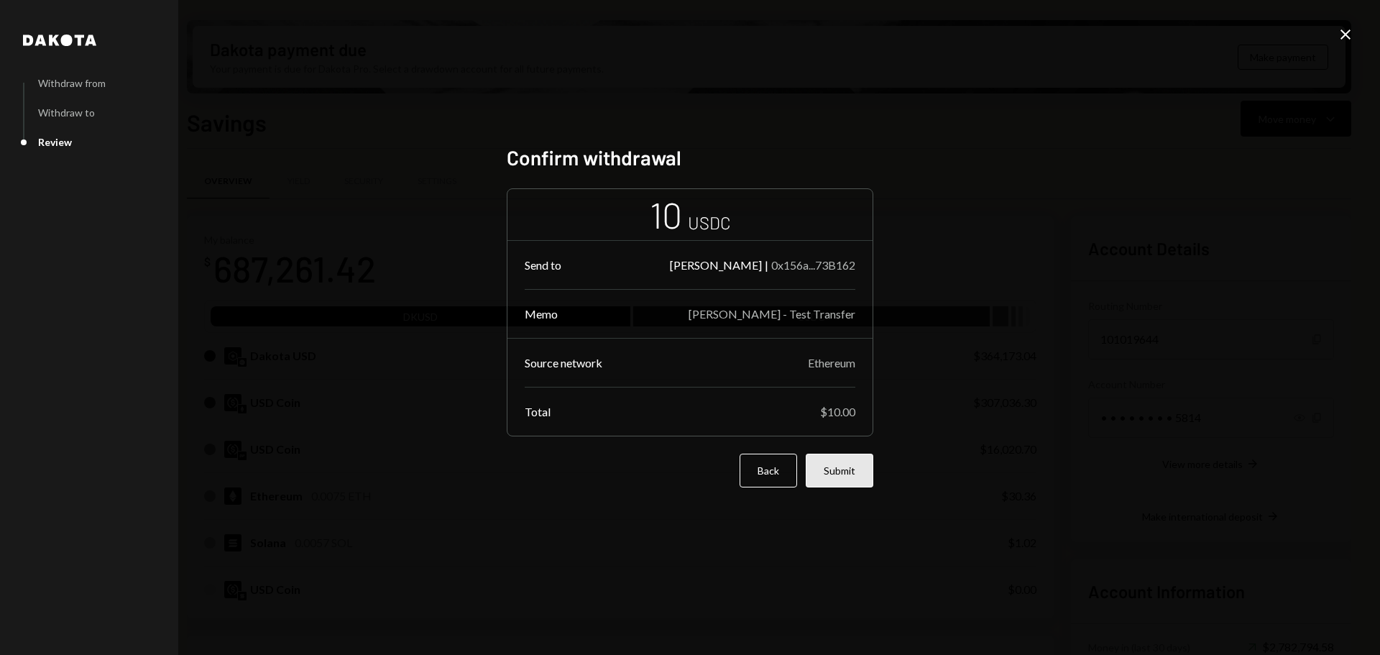
click at [848, 465] on button "Submit" at bounding box center [840, 471] width 68 height 34
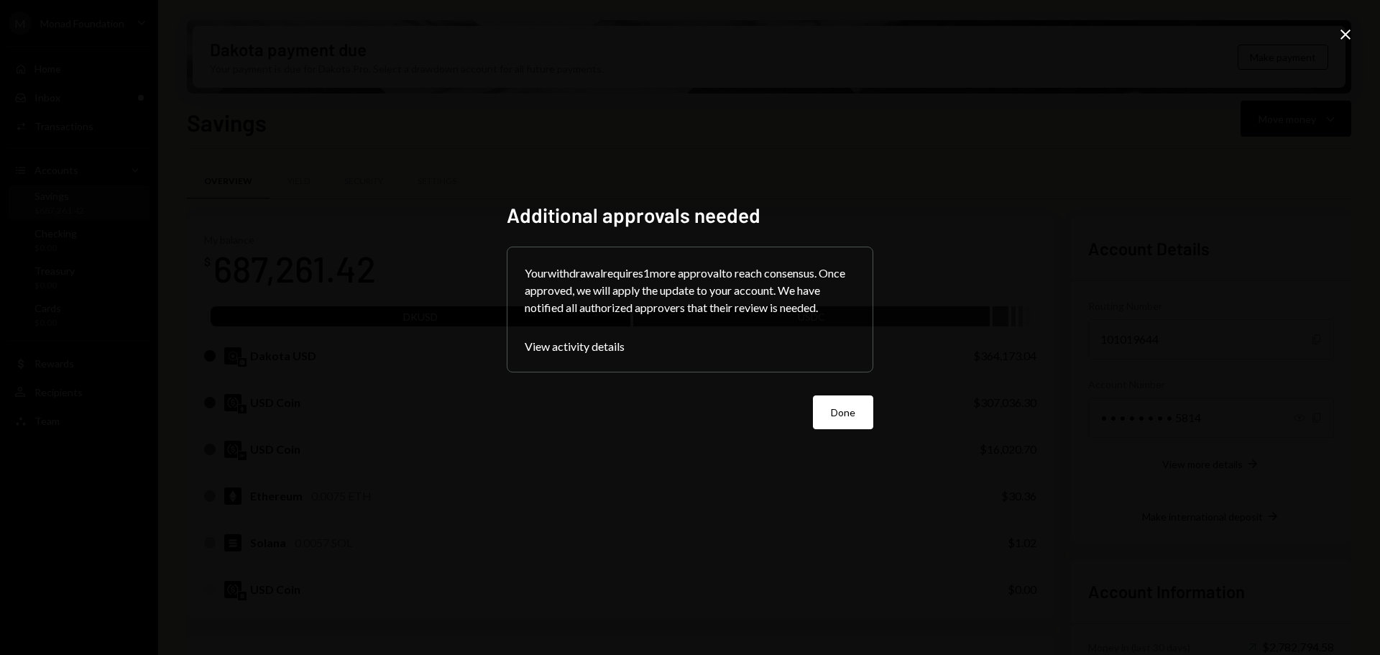
click at [851, 405] on button "Done" at bounding box center [843, 412] width 60 height 34
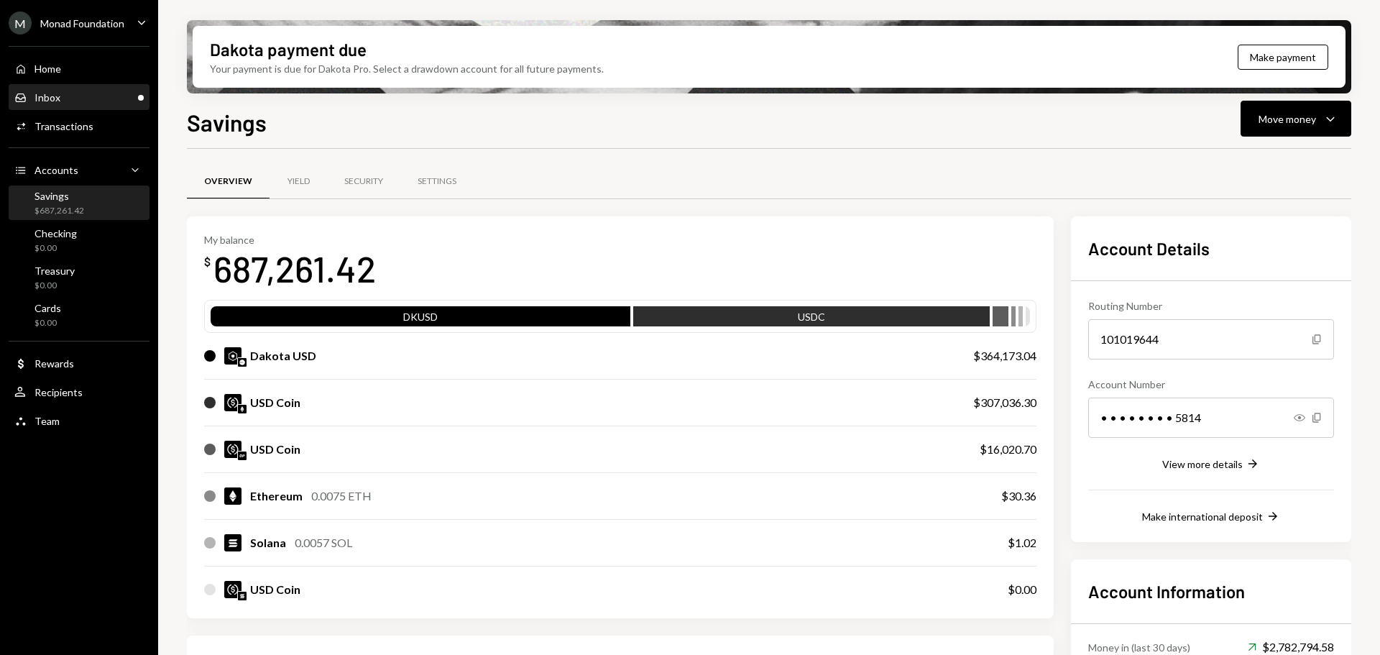
click at [55, 97] on div "Inbox" at bounding box center [48, 97] width 26 height 12
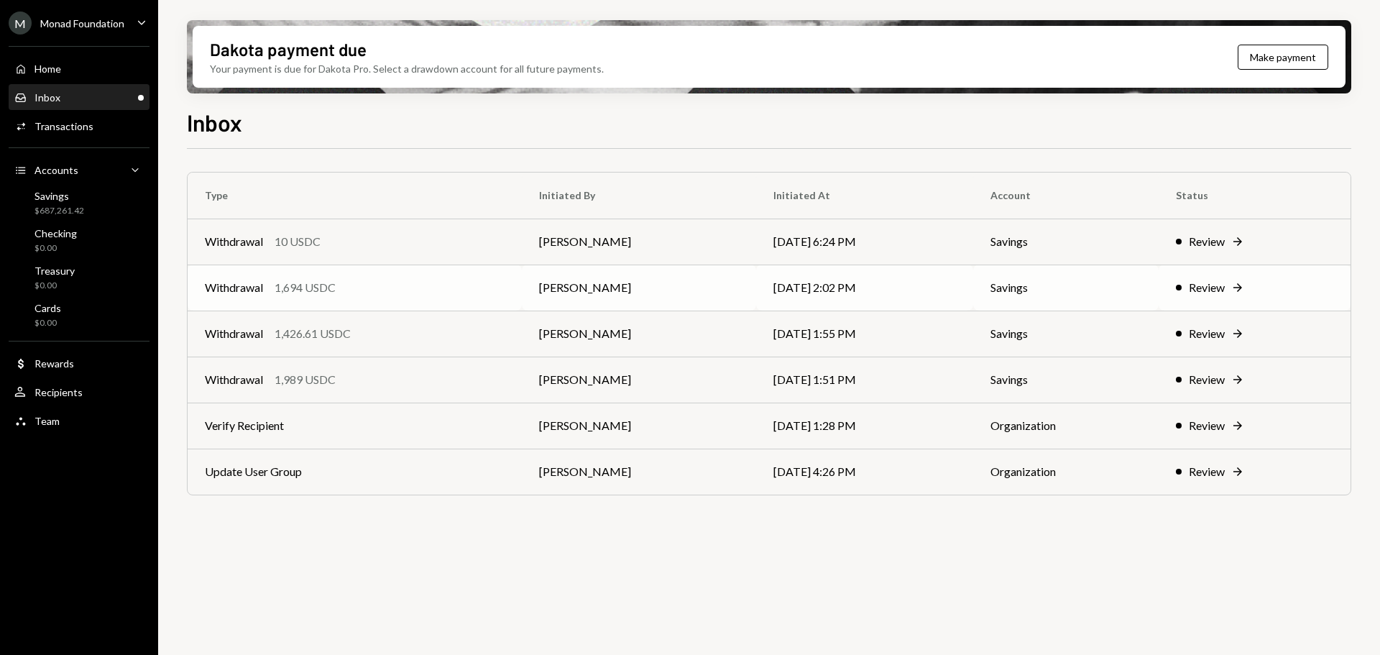
click at [371, 285] on div "Withdrawal 1,694 USDC" at bounding box center [355, 287] width 300 height 17
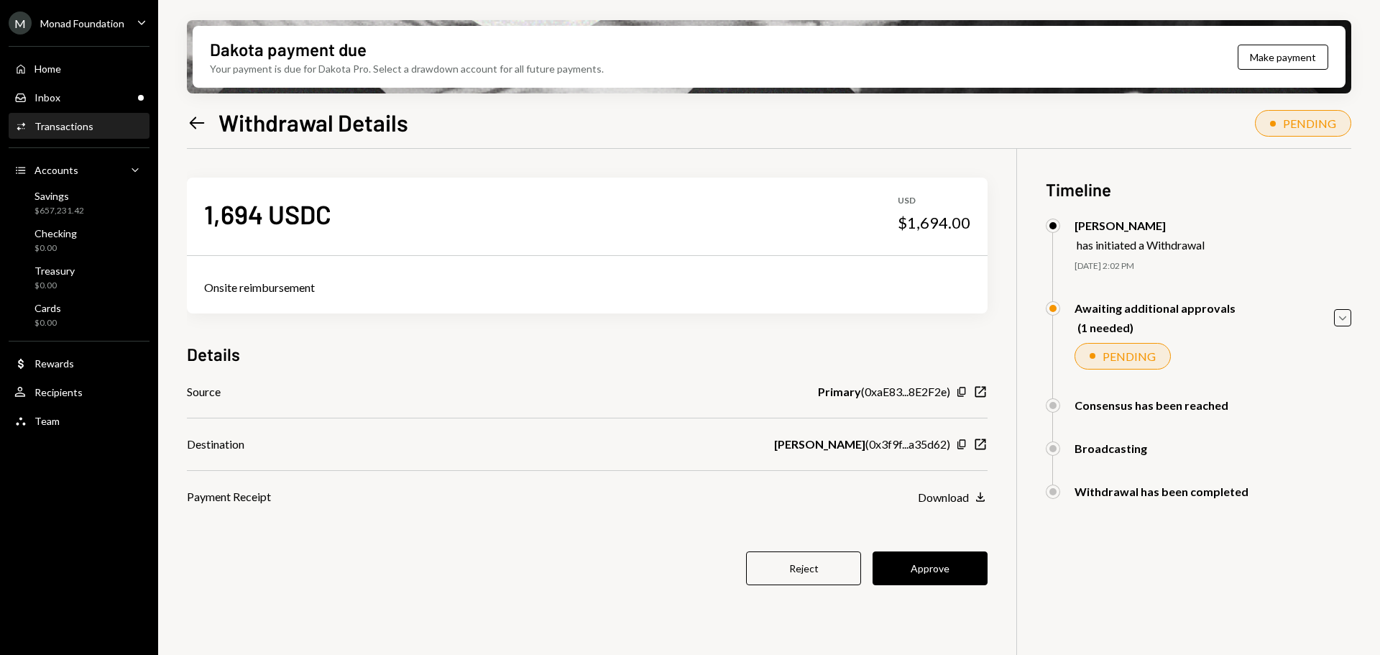
click at [196, 113] on icon "Left Arrow" at bounding box center [197, 123] width 20 height 20
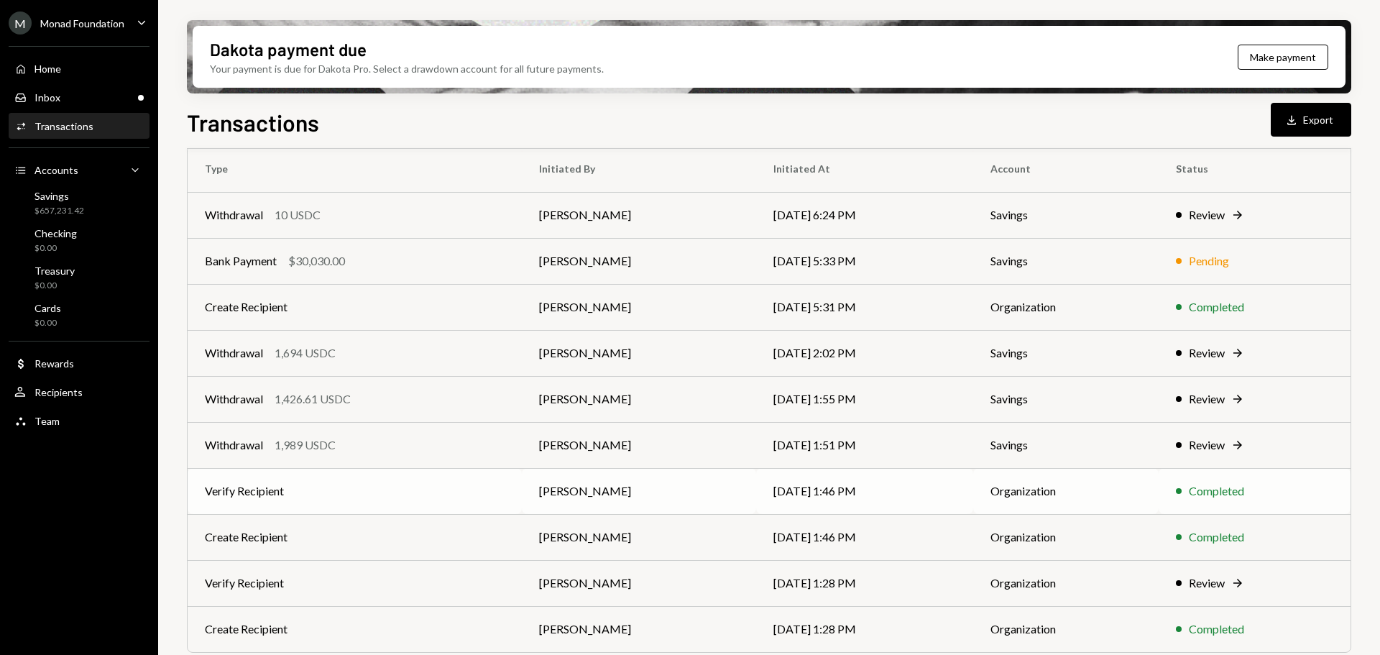
scroll to position [144, 0]
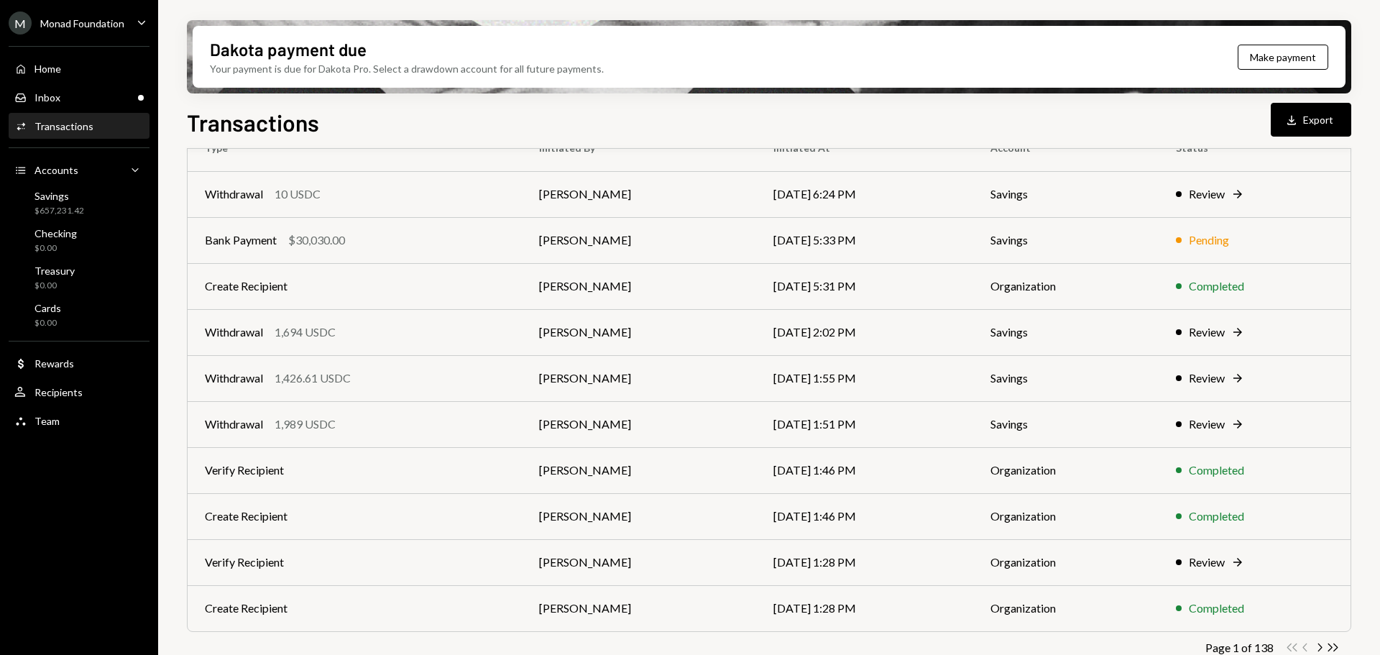
drag, startPoint x: 392, startPoint y: 428, endPoint x: 498, endPoint y: 412, distance: 106.9
click at [392, 428] on div "Withdrawal 1,989 USDC" at bounding box center [355, 424] width 300 height 17
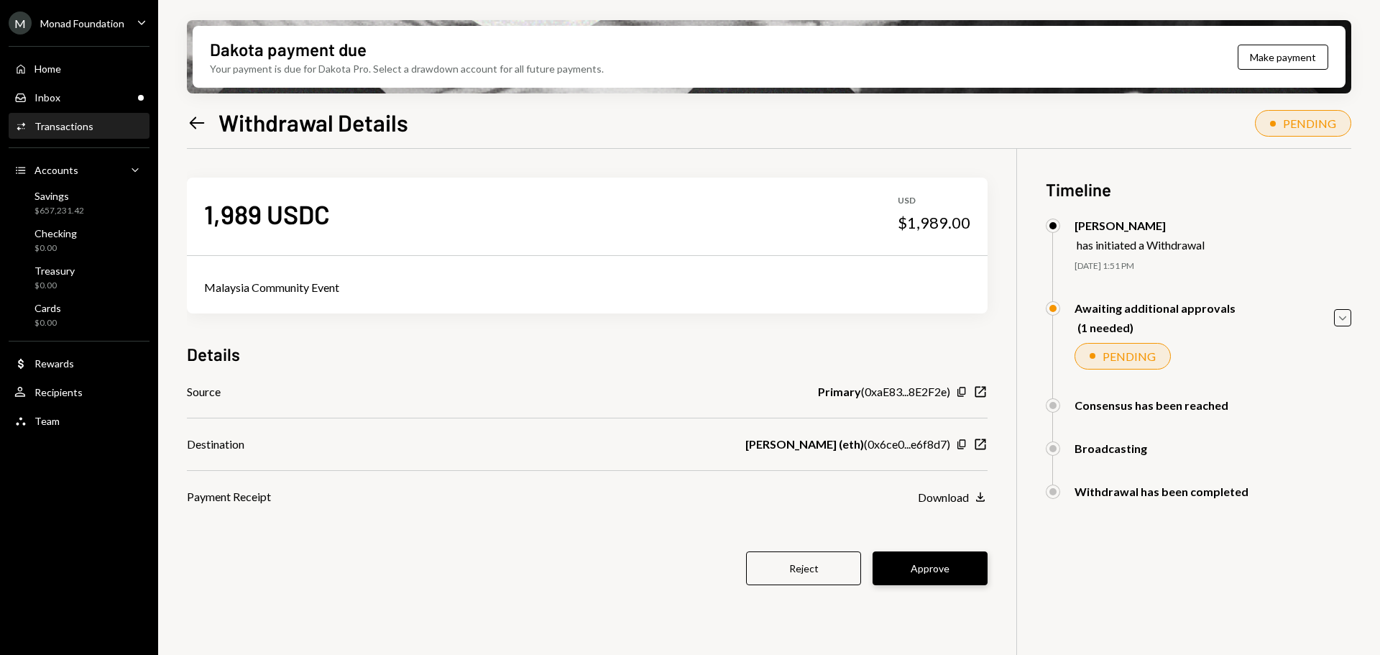
click at [951, 571] on button "Approve" at bounding box center [930, 568] width 115 height 34
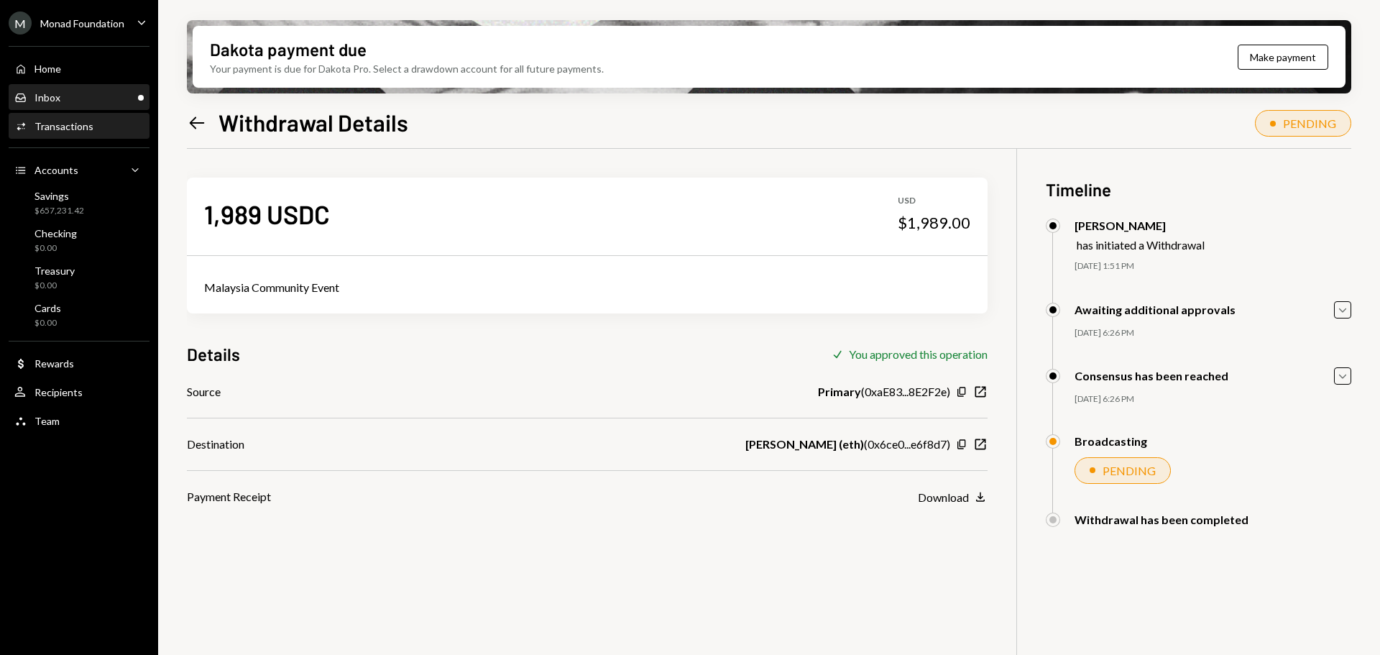
click at [100, 100] on div "Inbox Inbox" at bounding box center [78, 97] width 129 height 13
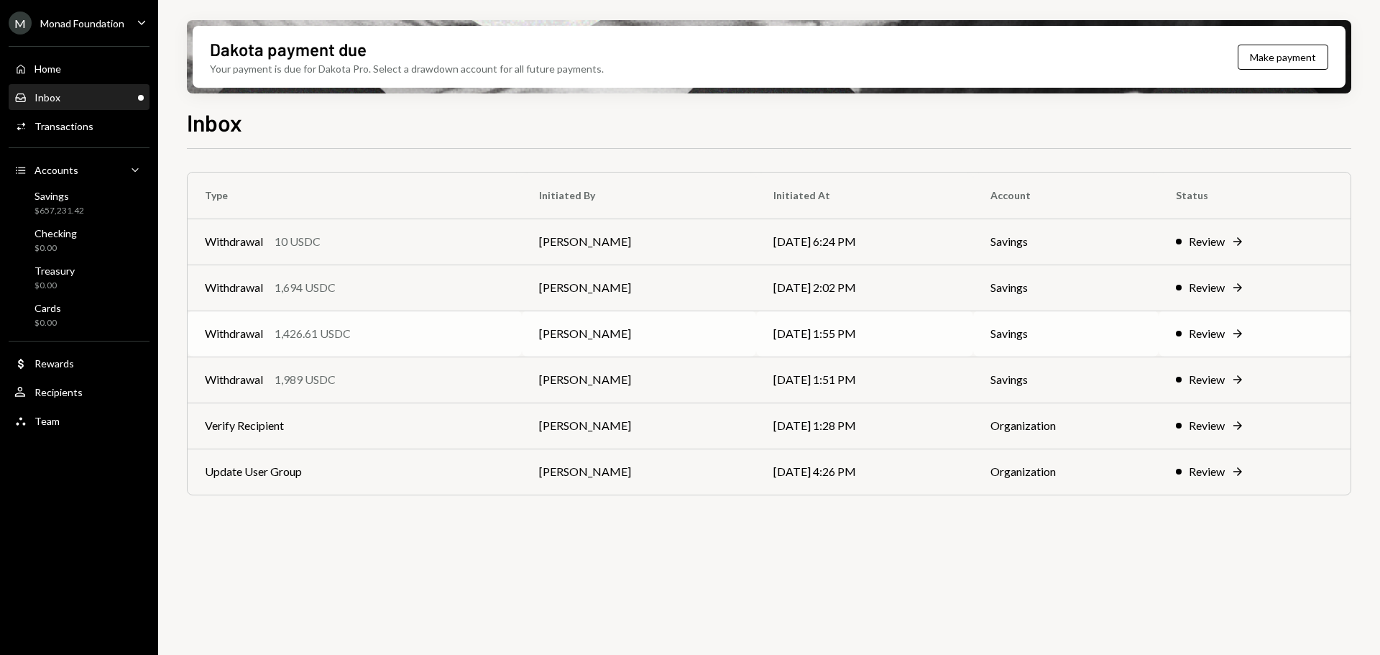
click at [388, 339] on div "Withdrawal 1,426.61 USDC" at bounding box center [355, 333] width 300 height 17
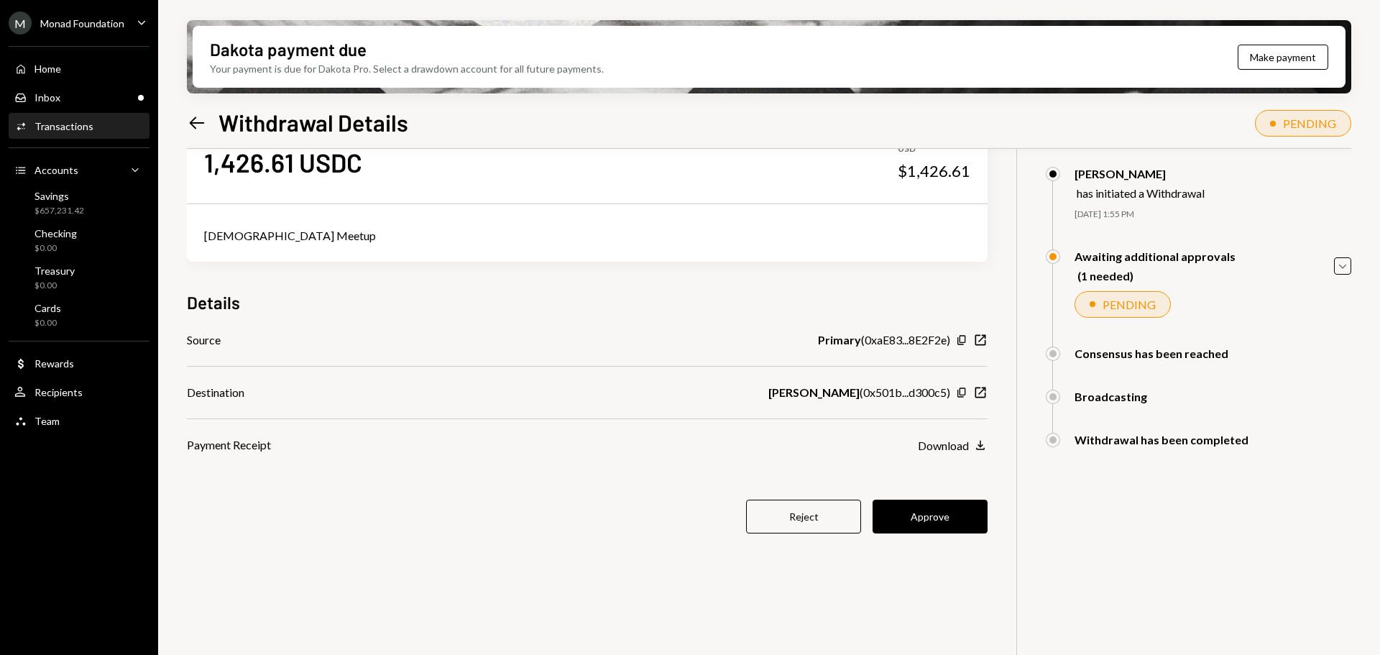
scroll to position [72, 0]
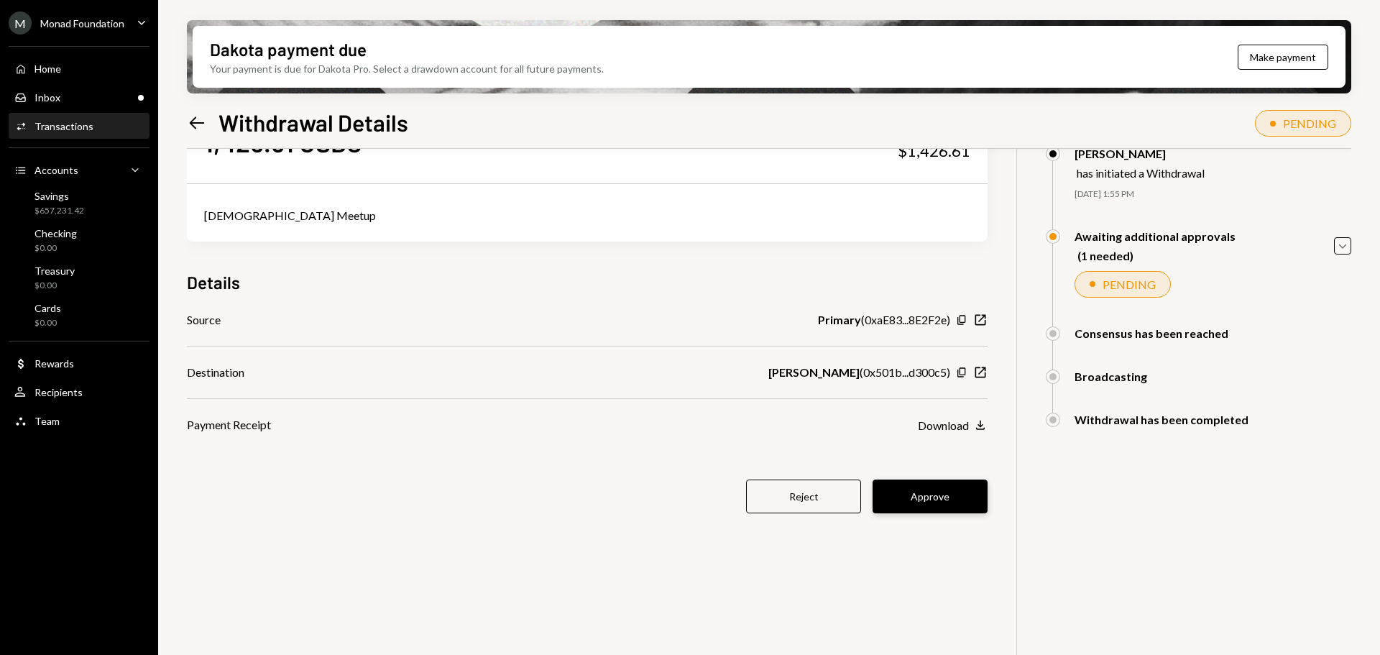
click at [935, 490] on button "Approve" at bounding box center [930, 497] width 115 height 34
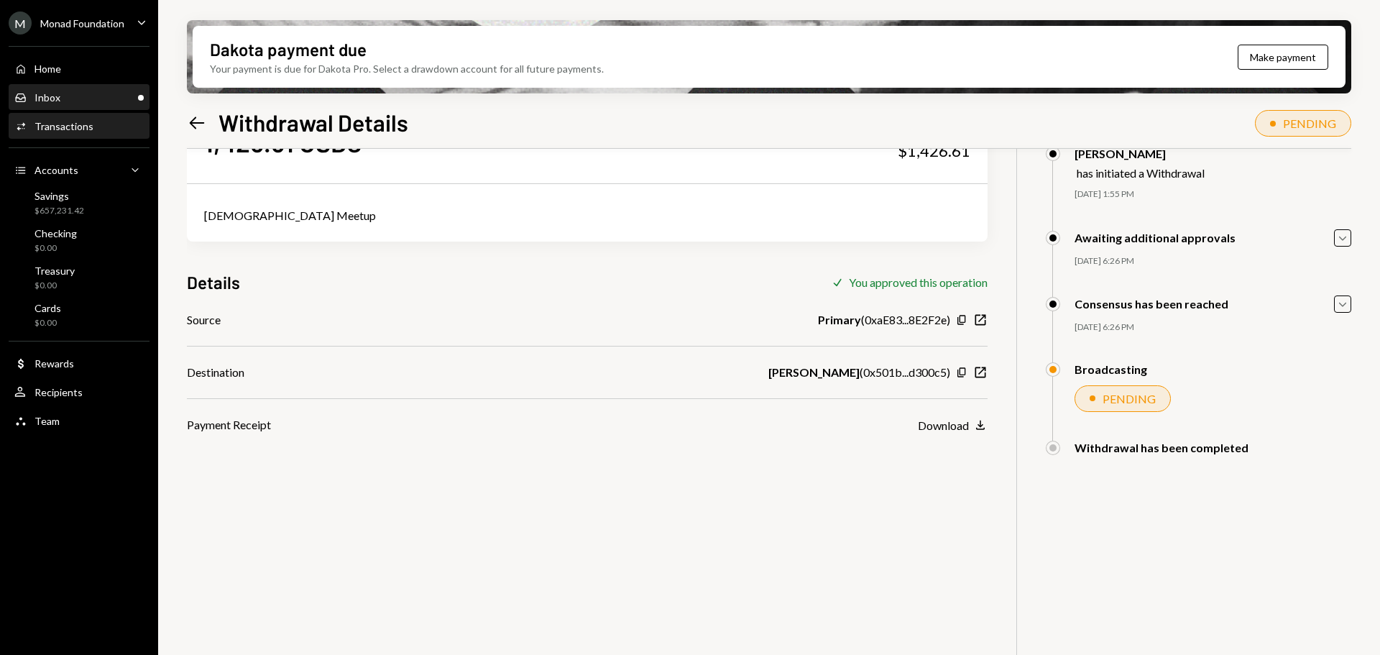
click at [71, 107] on div "Inbox Inbox" at bounding box center [78, 98] width 129 height 24
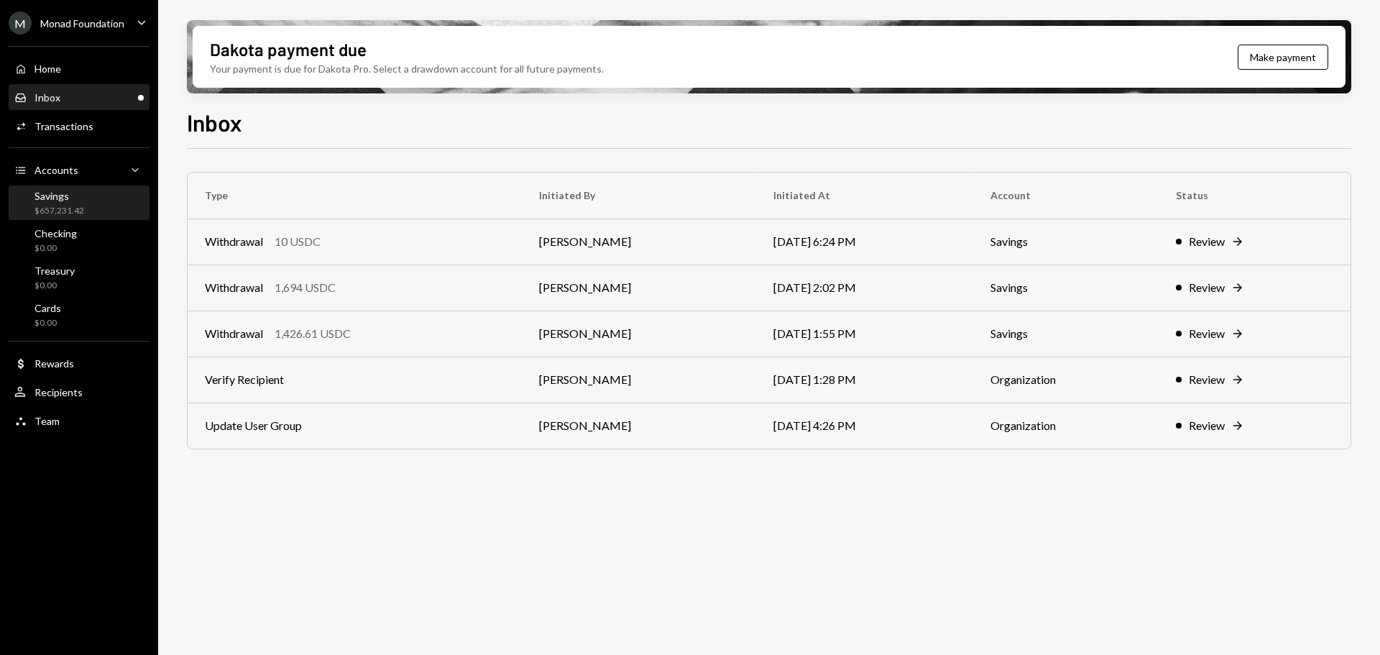
click at [91, 208] on div "Savings $657,231.42" at bounding box center [78, 203] width 129 height 27
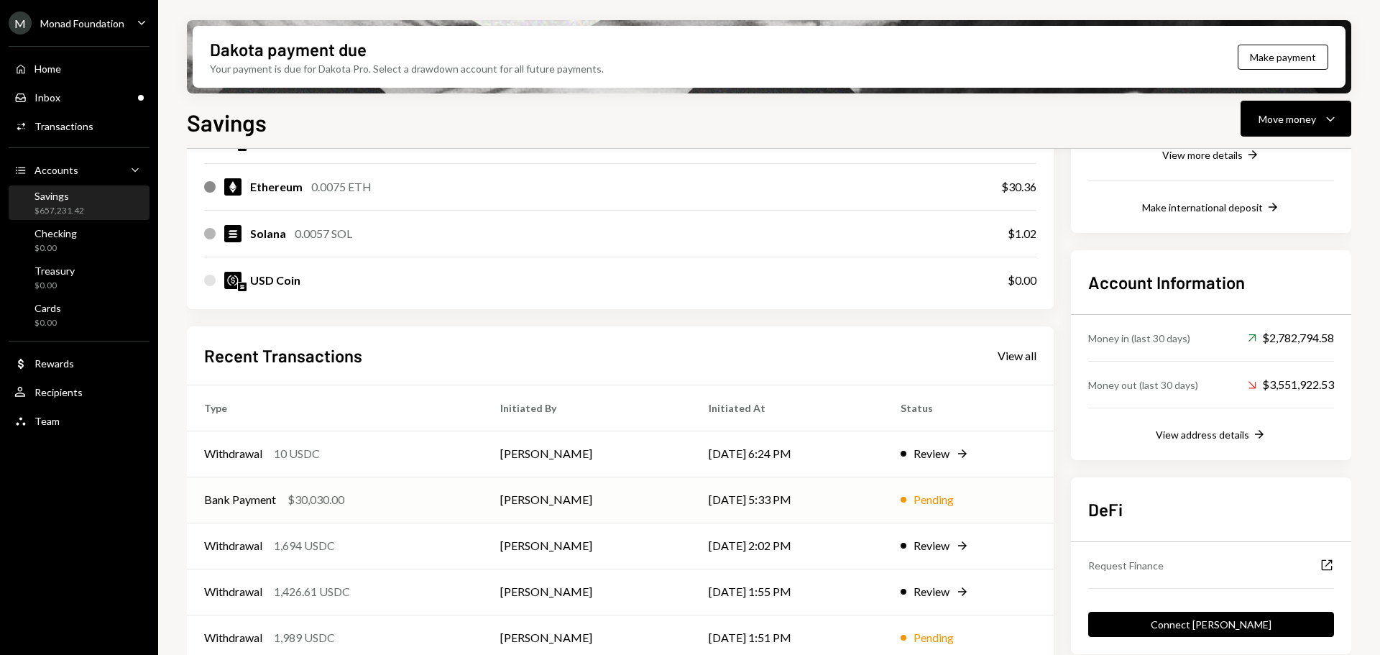
scroll to position [327, 0]
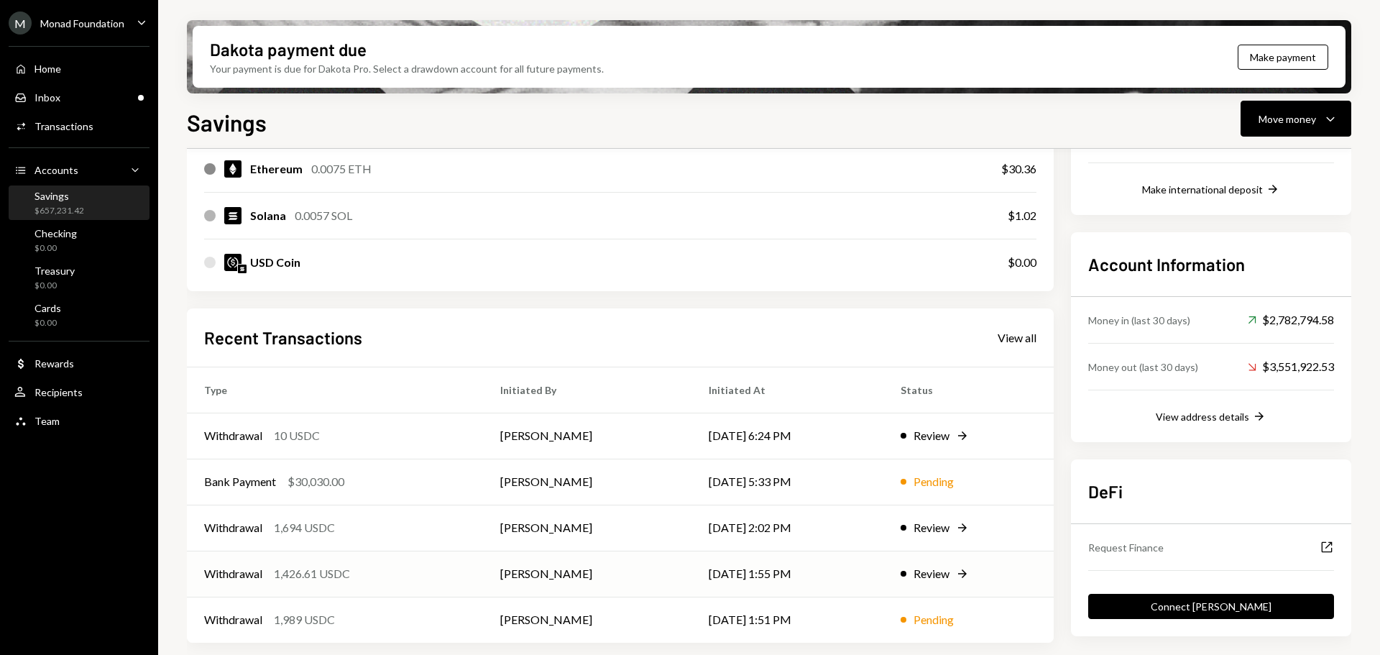
click at [390, 578] on div "Withdrawal 1,426.61 USDC" at bounding box center [335, 573] width 262 height 17
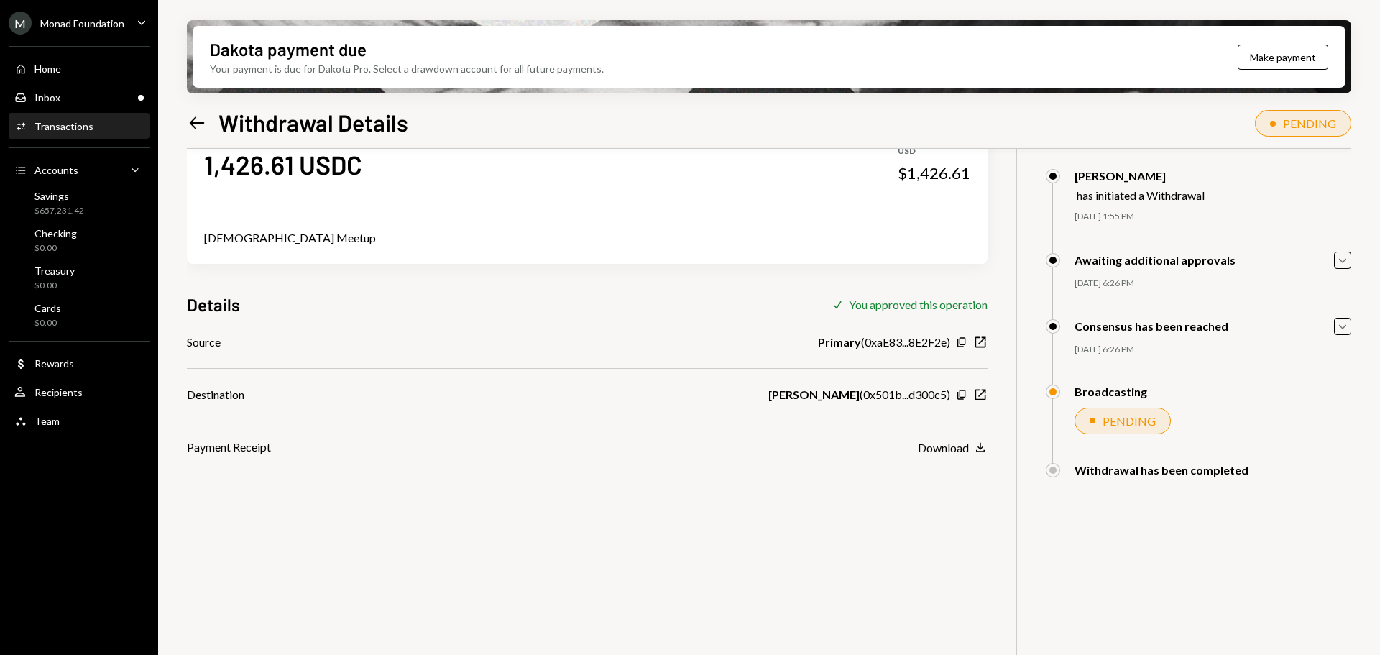
scroll to position [72, 0]
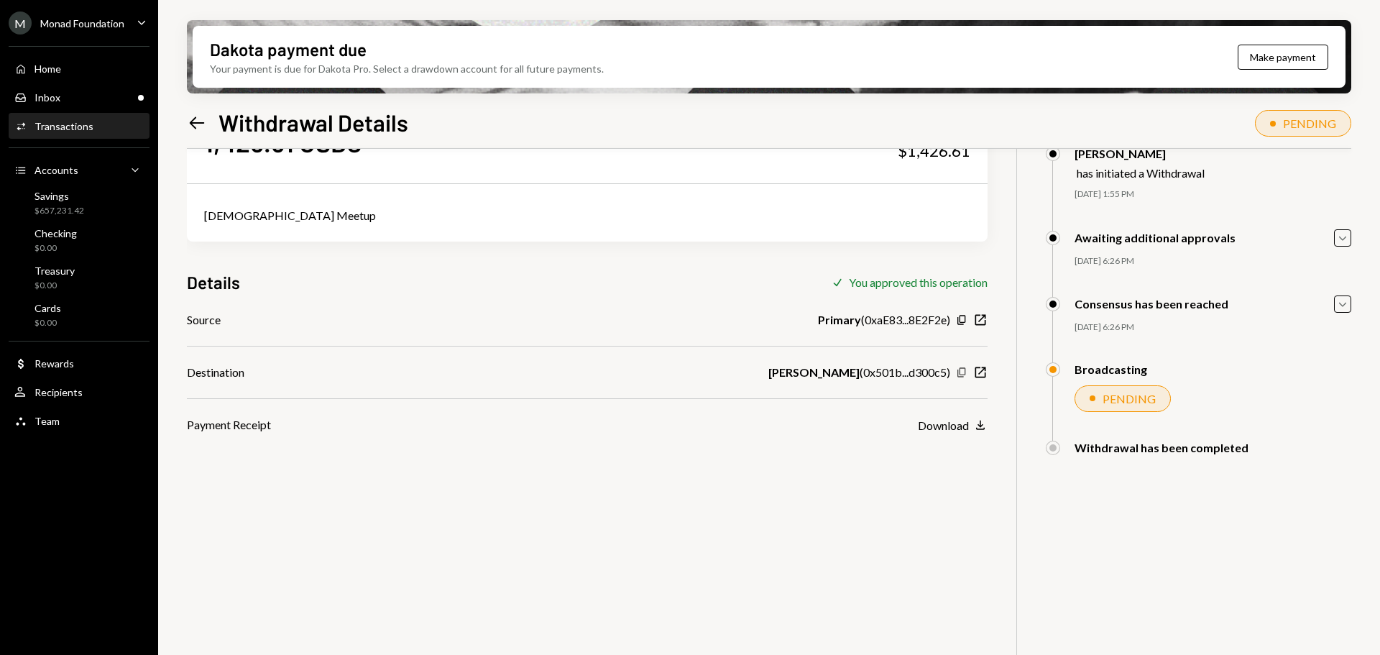
click at [963, 373] on icon "Copy" at bounding box center [962, 373] width 12 height 12
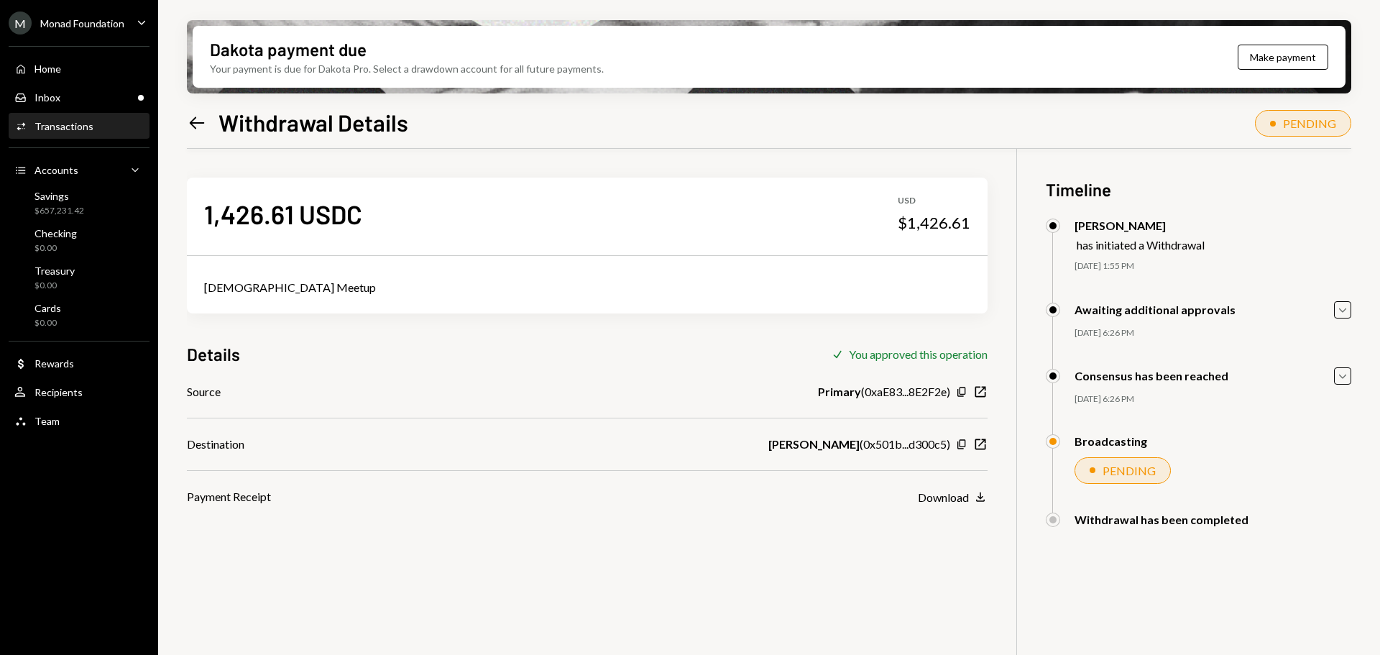
scroll to position [72, 0]
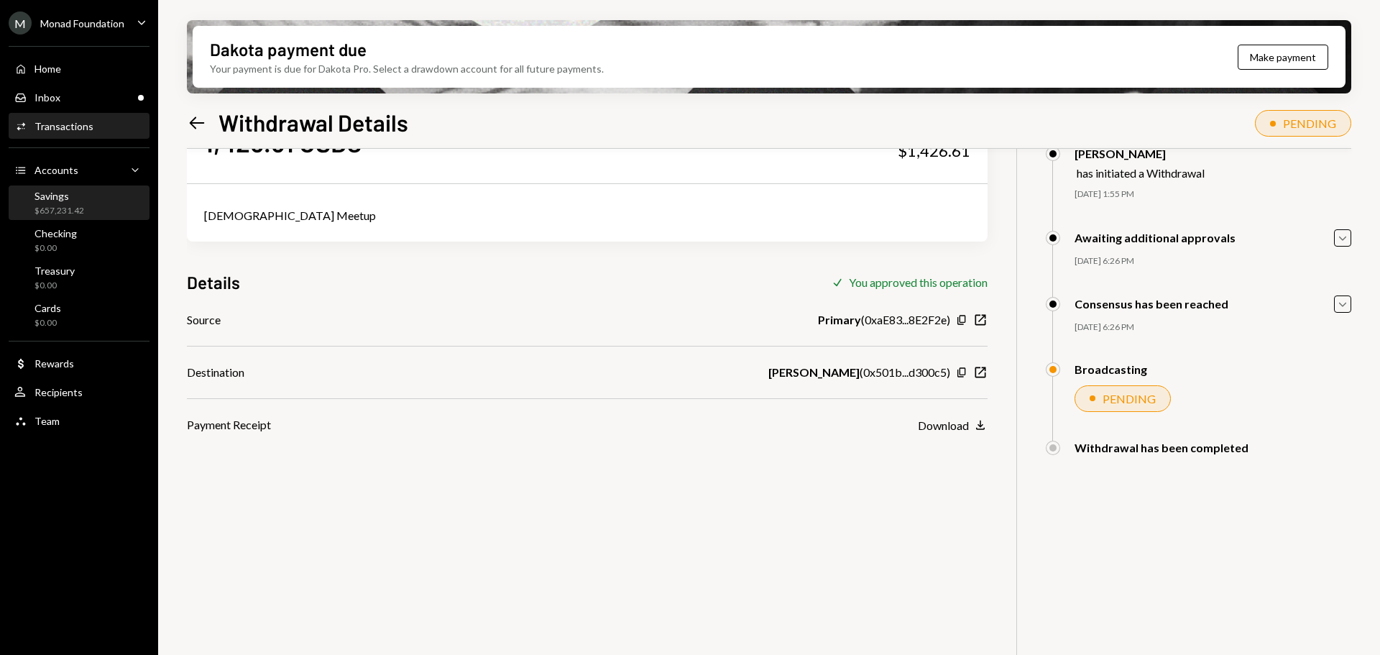
click at [78, 195] on div "Savings" at bounding box center [60, 196] width 50 height 12
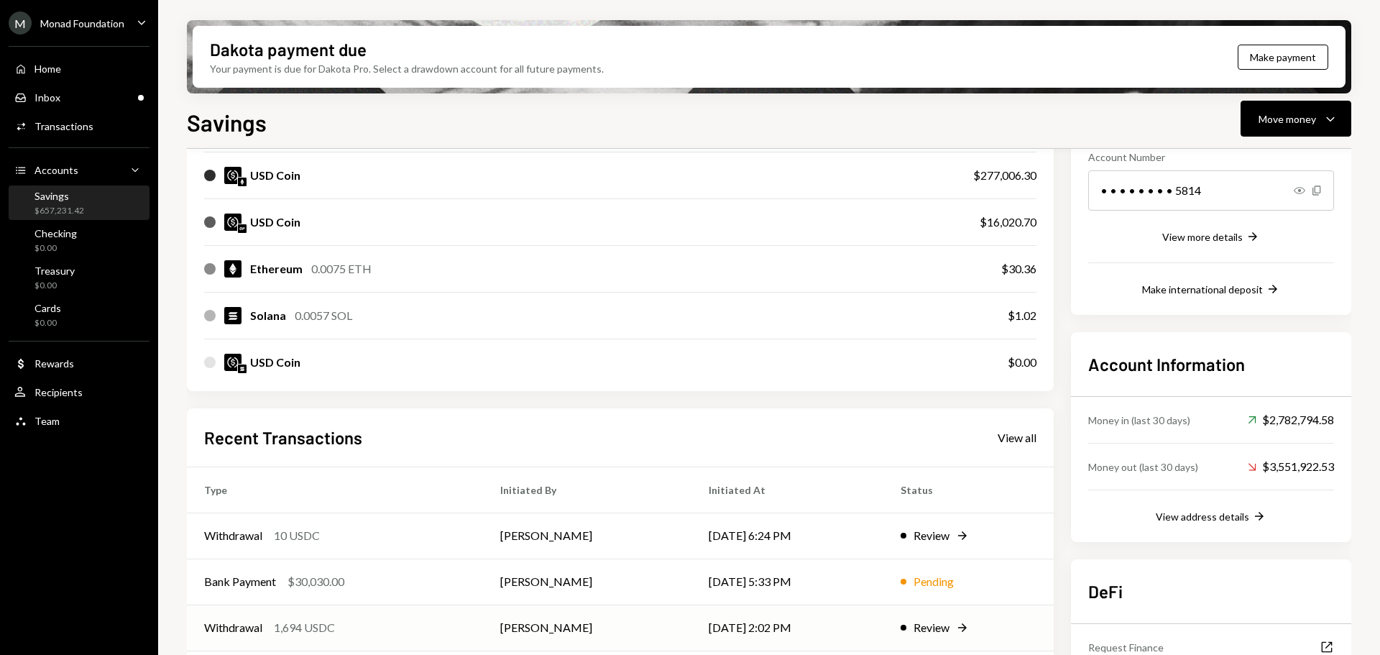
scroll to position [327, 0]
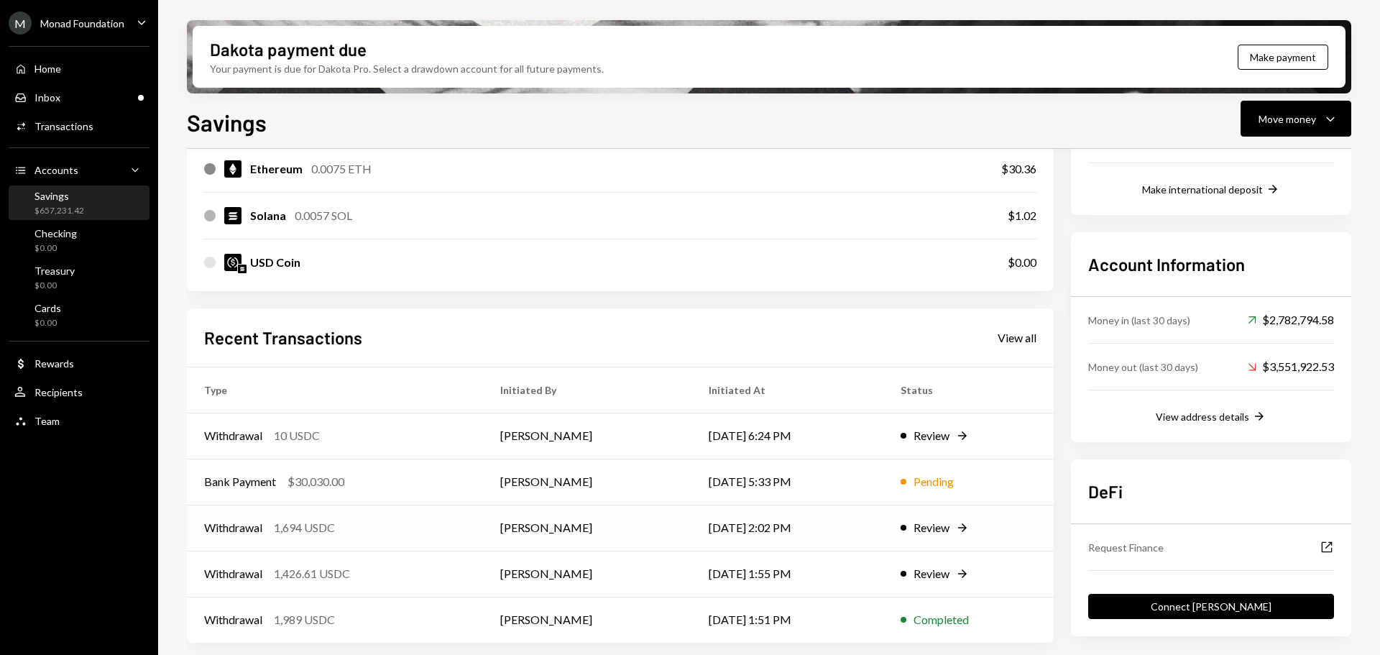
click at [357, 535] on div "Withdrawal 1,694 USDC" at bounding box center [335, 527] width 262 height 17
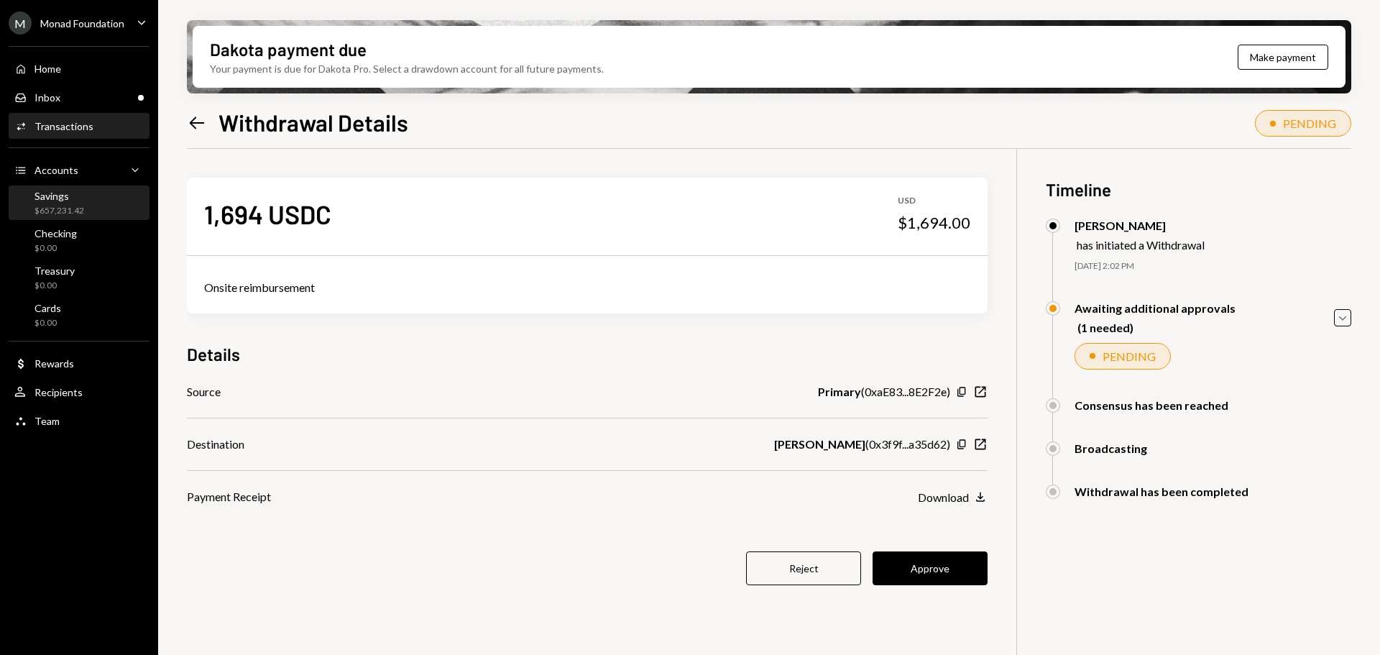
click at [84, 208] on div "Savings $657,231.42" at bounding box center [78, 203] width 129 height 27
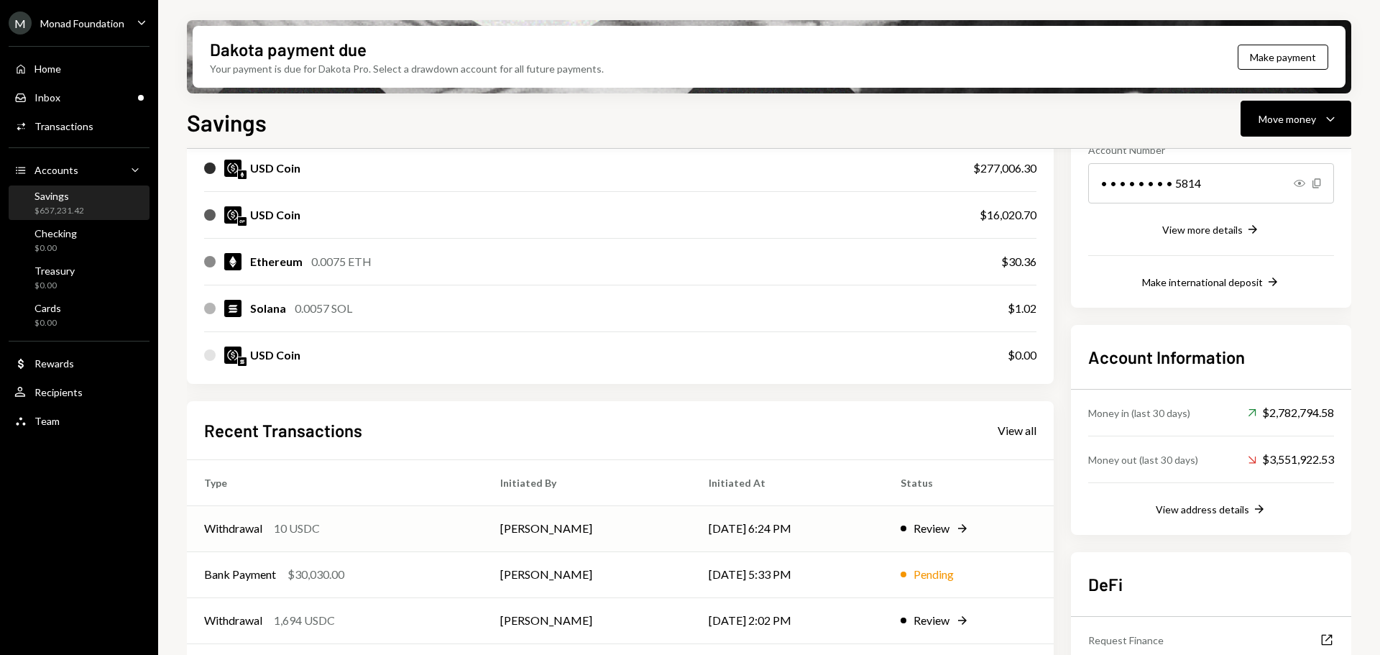
scroll to position [327, 0]
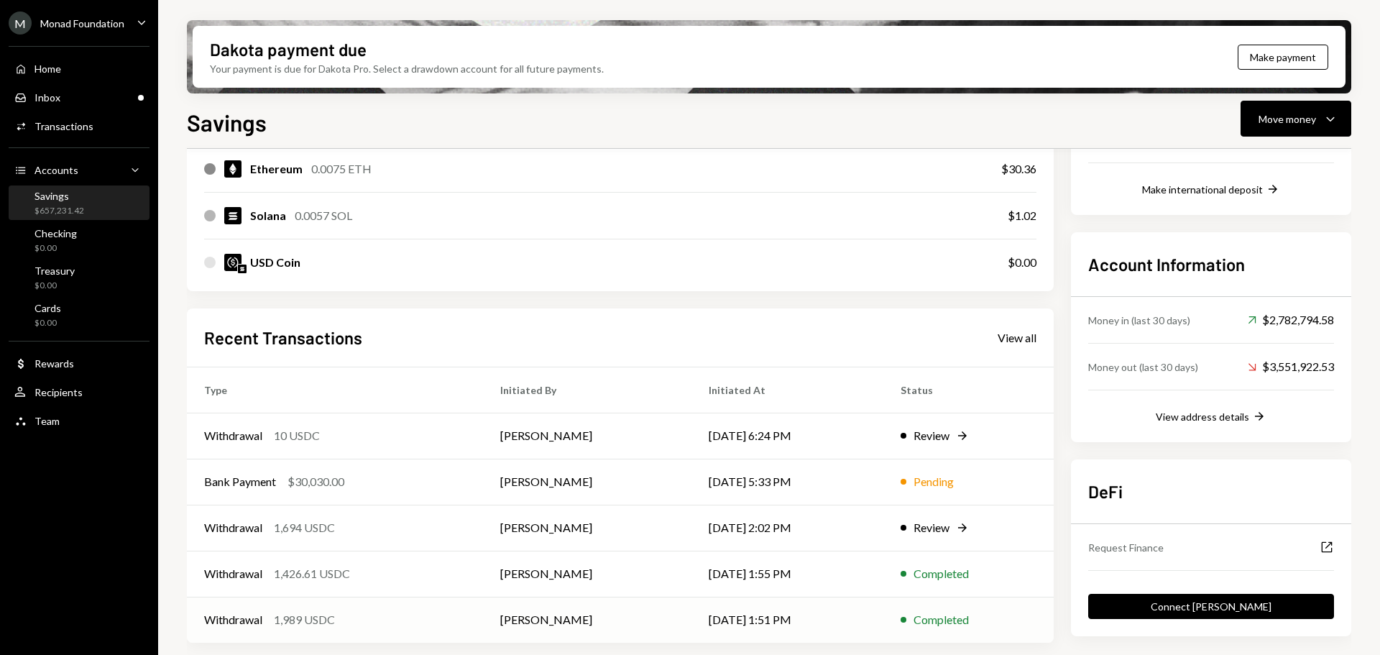
click at [374, 616] on div "Withdrawal 1,989 USDC" at bounding box center [335, 619] width 262 height 17
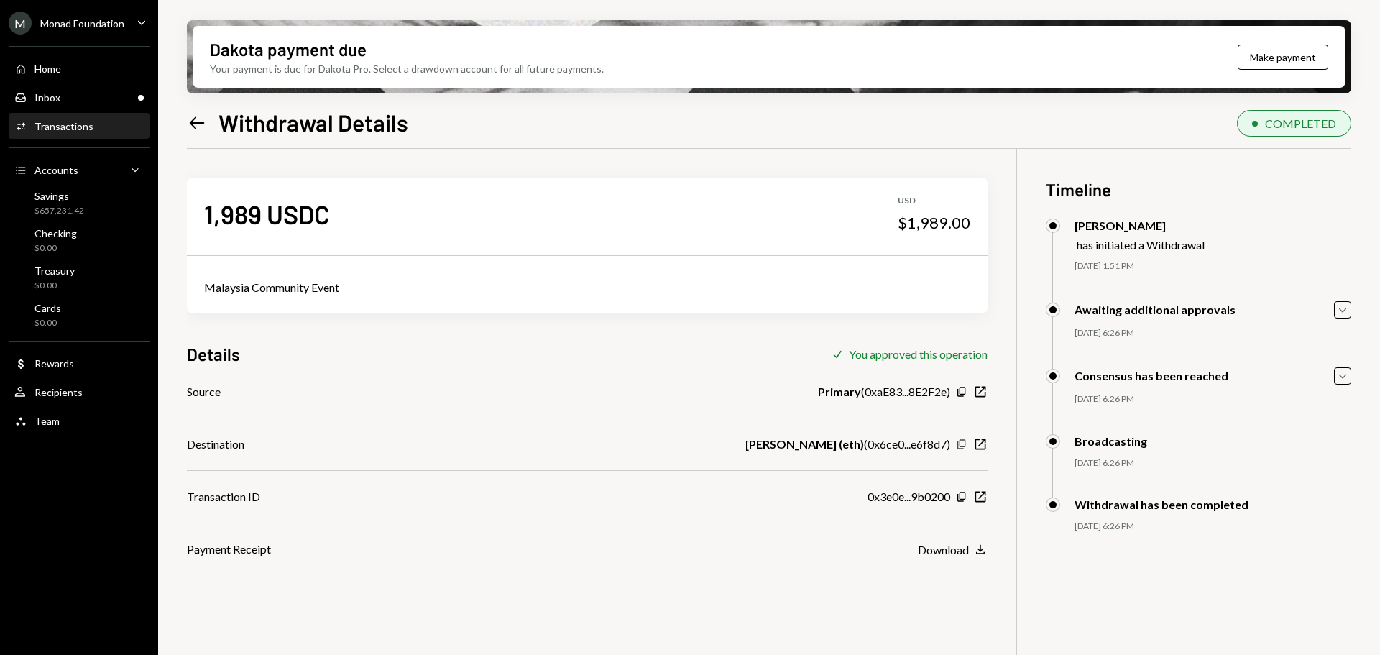
click at [963, 445] on icon "Copy" at bounding box center [962, 445] width 12 height 12
click at [88, 99] on div "Inbox Inbox" at bounding box center [78, 97] width 129 height 13
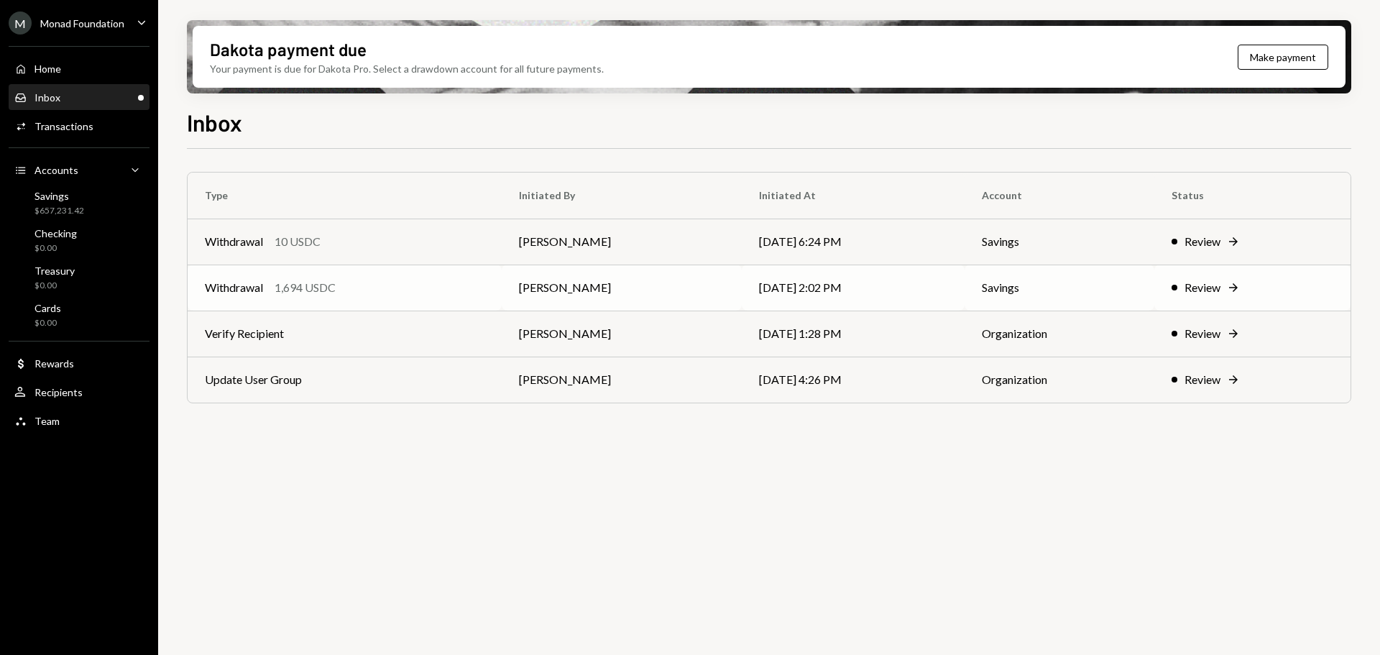
click at [406, 293] on div "Withdrawal 1,694 USDC" at bounding box center [345, 287] width 280 height 17
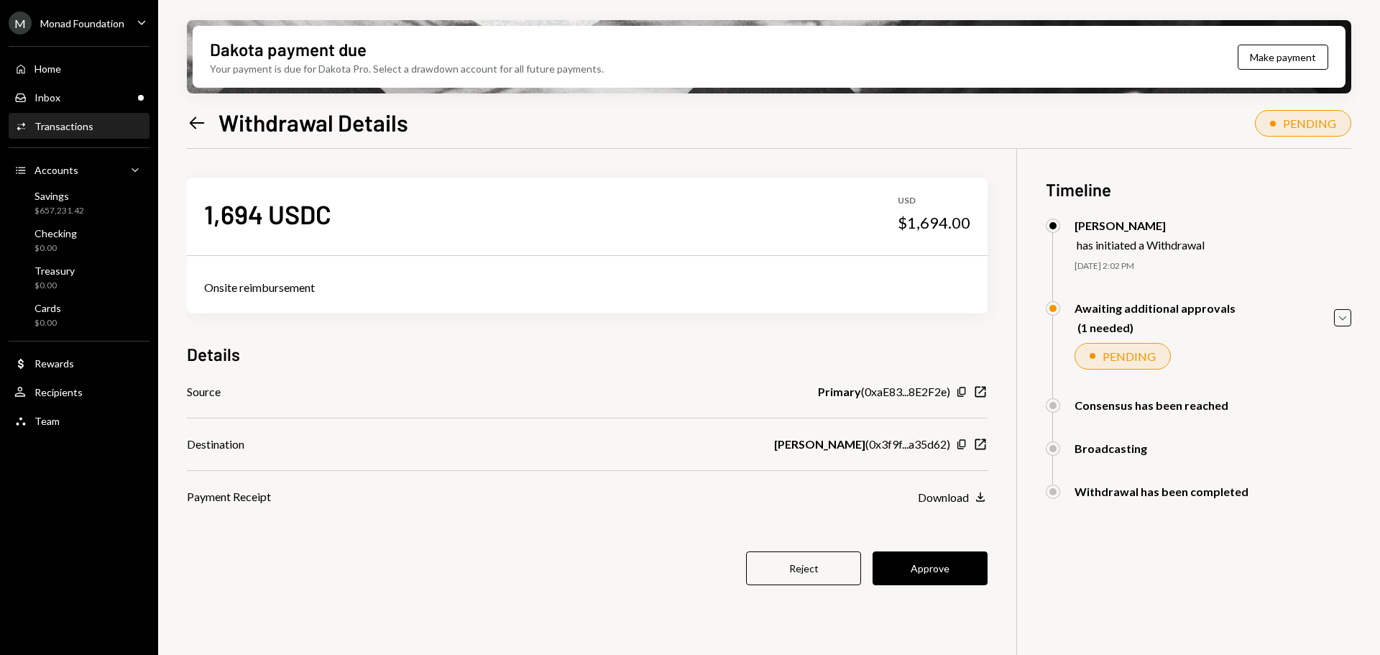
drag, startPoint x: 946, startPoint y: 571, endPoint x: 837, endPoint y: 475, distance: 145.7
click at [946, 571] on button "Approve" at bounding box center [930, 568] width 115 height 34
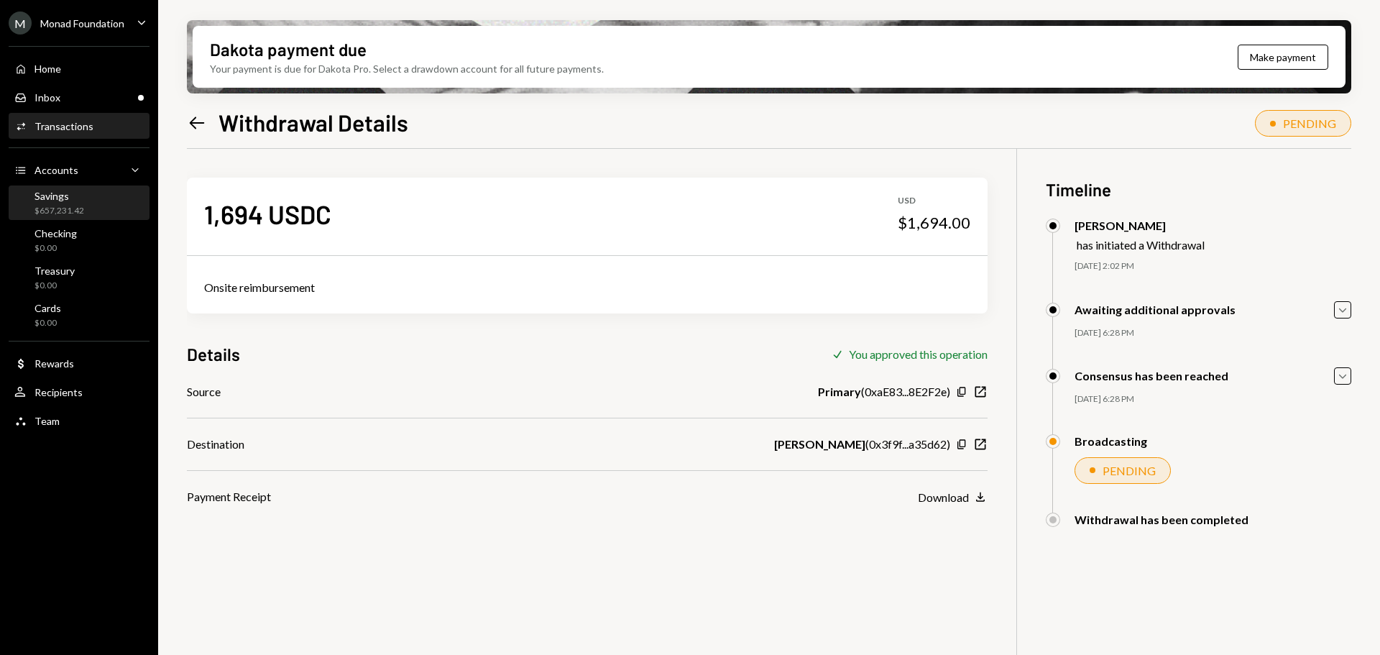
click at [68, 203] on div "Savings $657,231.42" at bounding box center [60, 203] width 50 height 27
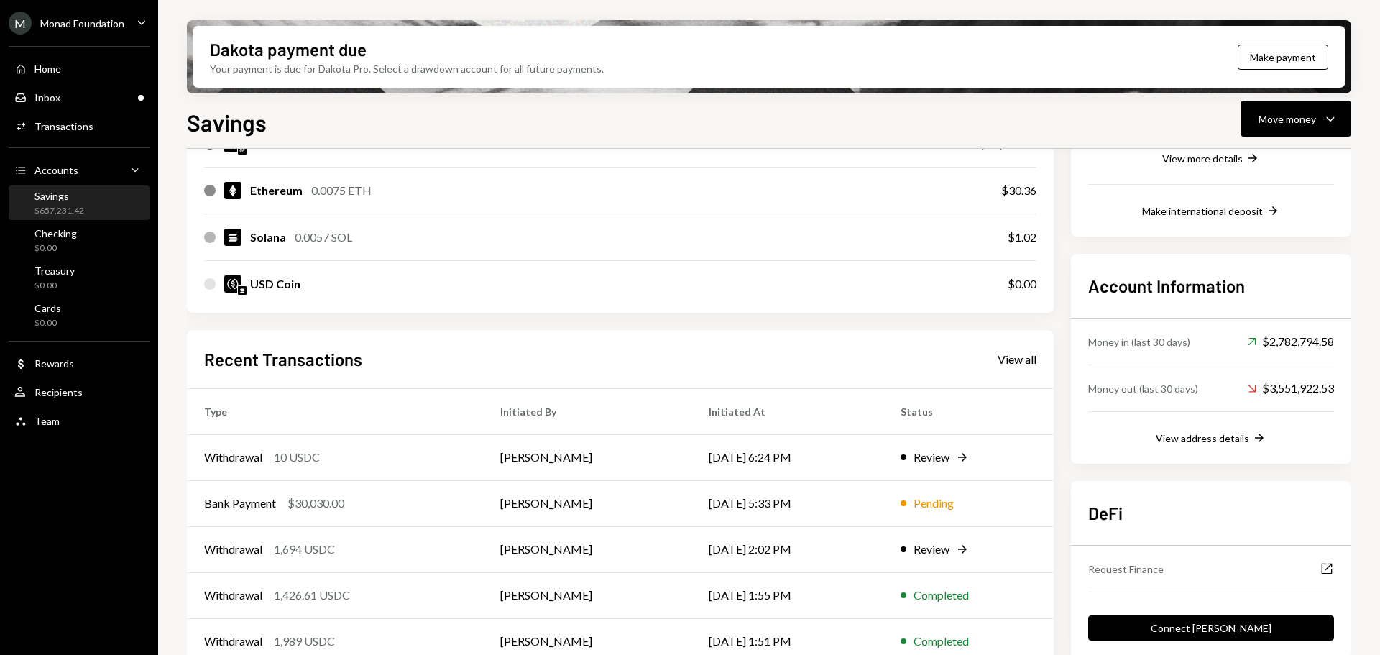
scroll to position [327, 0]
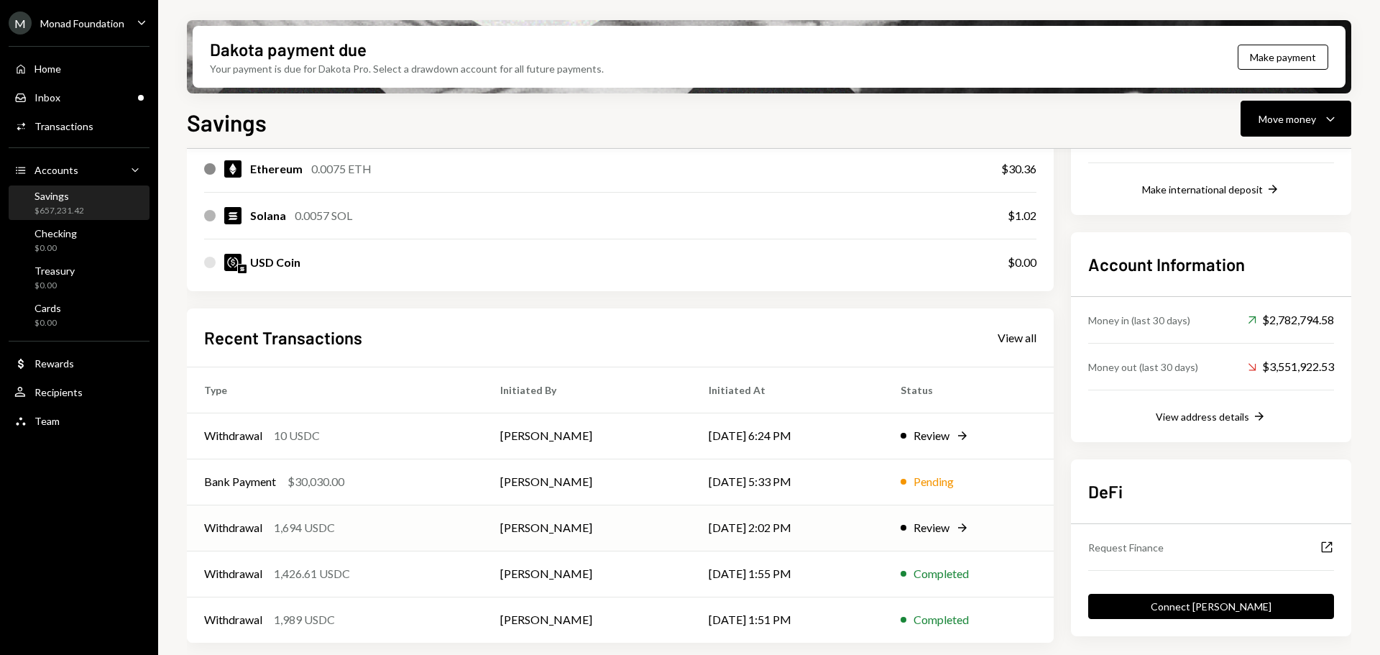
click at [390, 520] on div "Withdrawal 1,694 USDC" at bounding box center [335, 527] width 262 height 17
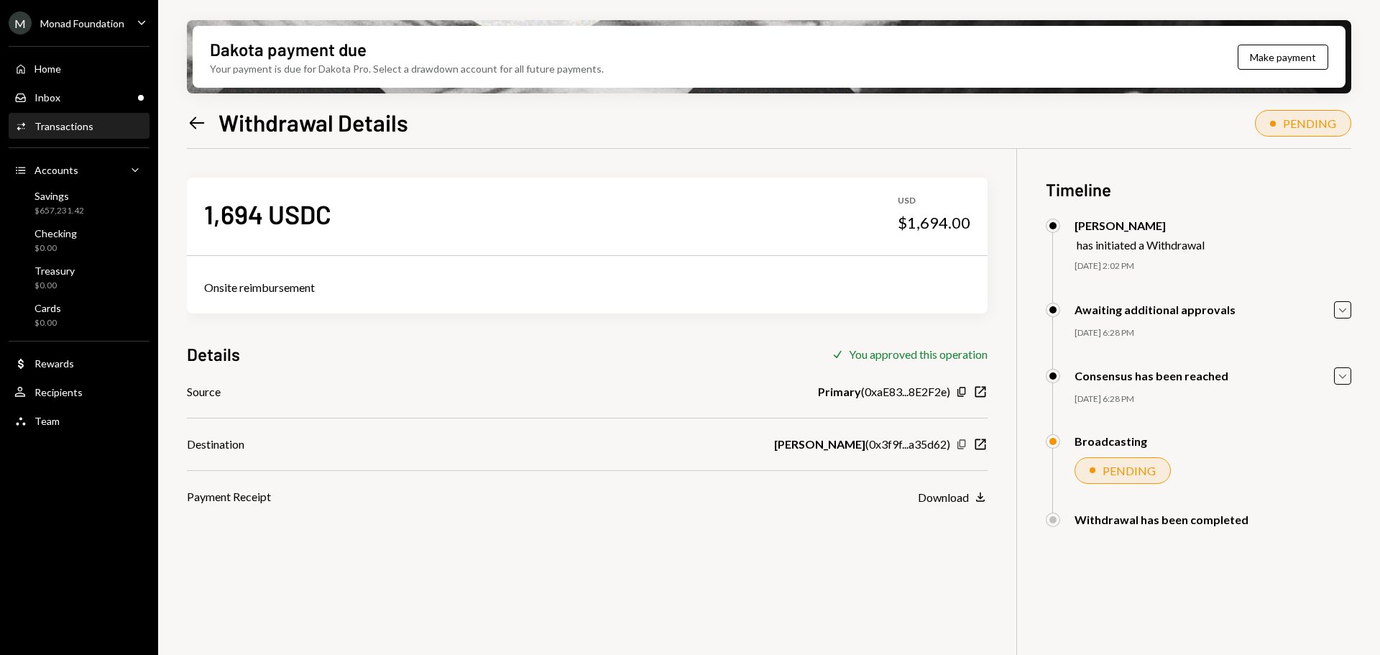
click at [967, 443] on icon "Copy" at bounding box center [962, 445] width 12 height 12
click at [54, 96] on div "Inbox" at bounding box center [48, 97] width 26 height 12
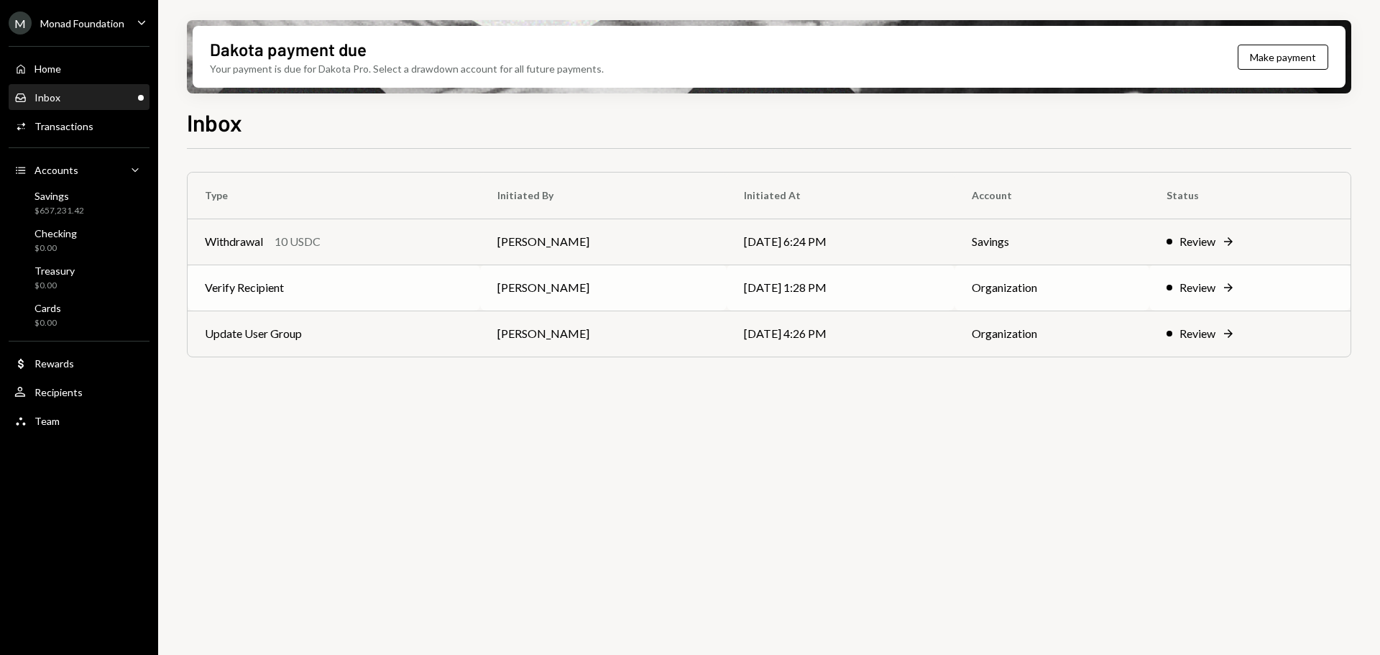
click at [363, 290] on td "Verify Recipient" at bounding box center [334, 288] width 293 height 46
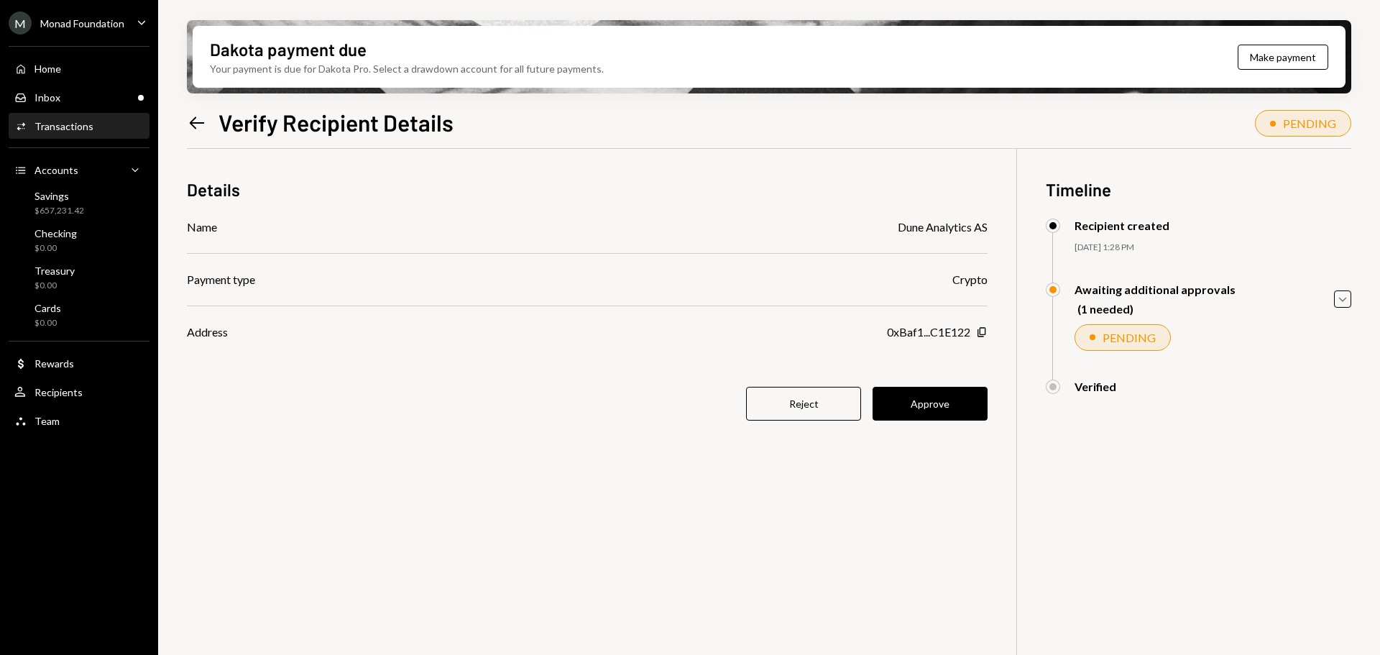
click at [192, 124] on icon at bounding box center [197, 122] width 15 height 12
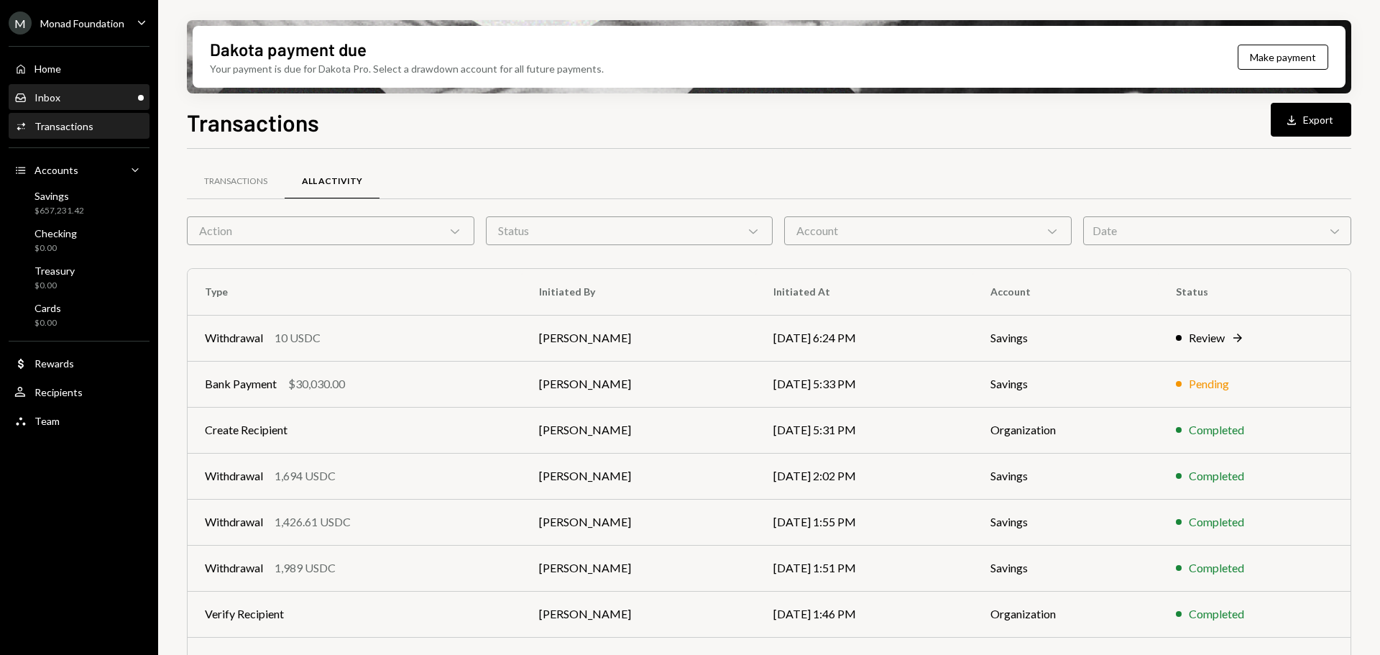
click at [66, 94] on div "Inbox Inbox" at bounding box center [78, 97] width 129 height 13
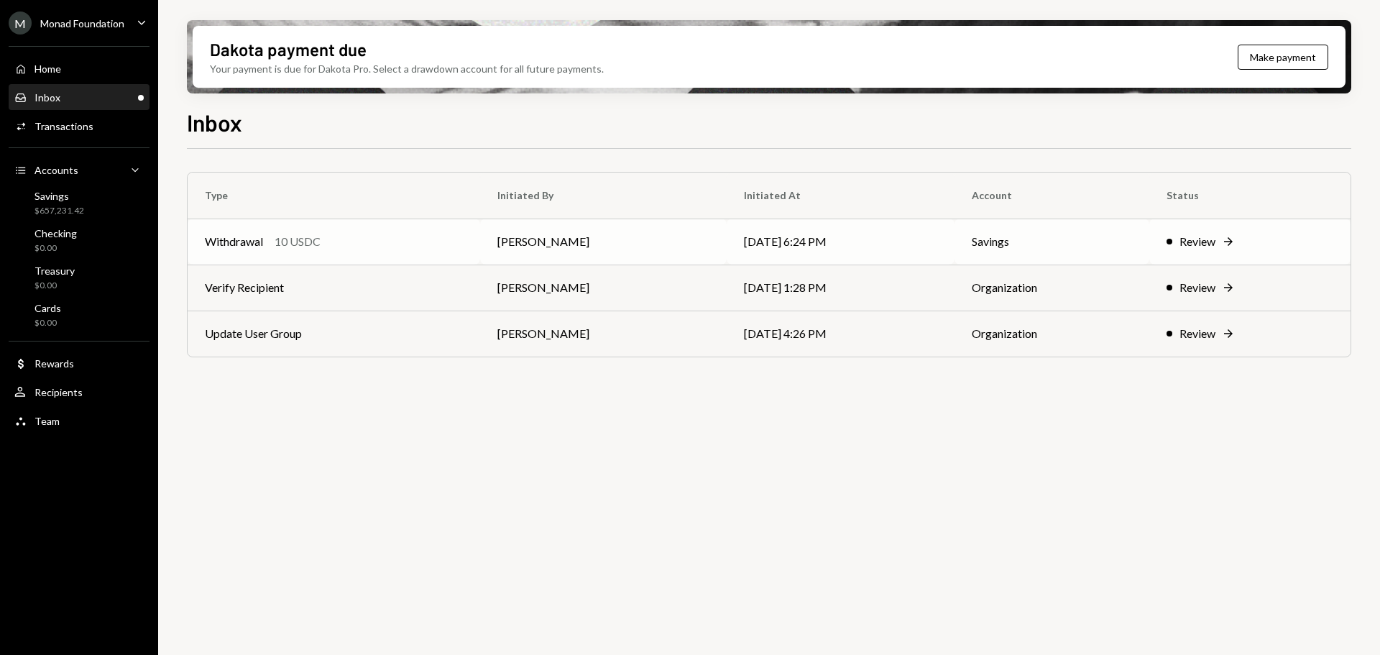
click at [371, 247] on div "Withdrawal 10 USDC" at bounding box center [334, 241] width 258 height 17
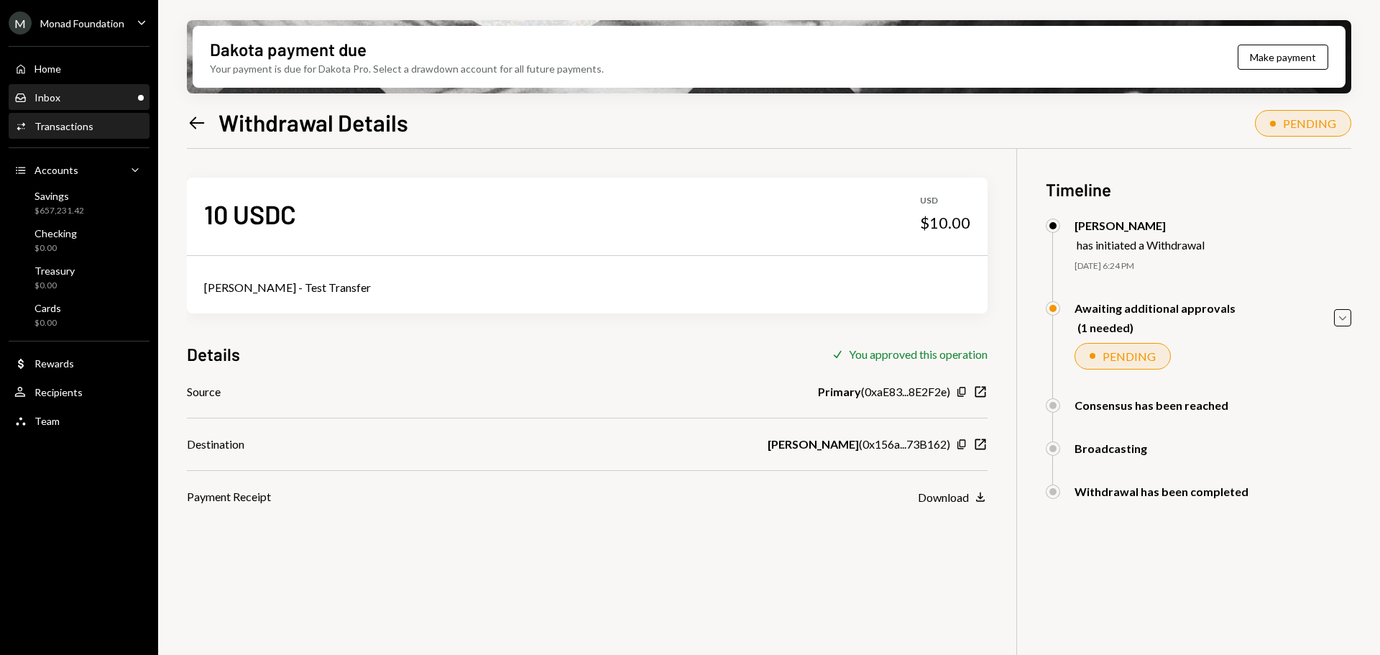
click at [100, 97] on div "Inbox Inbox" at bounding box center [78, 97] width 129 height 13
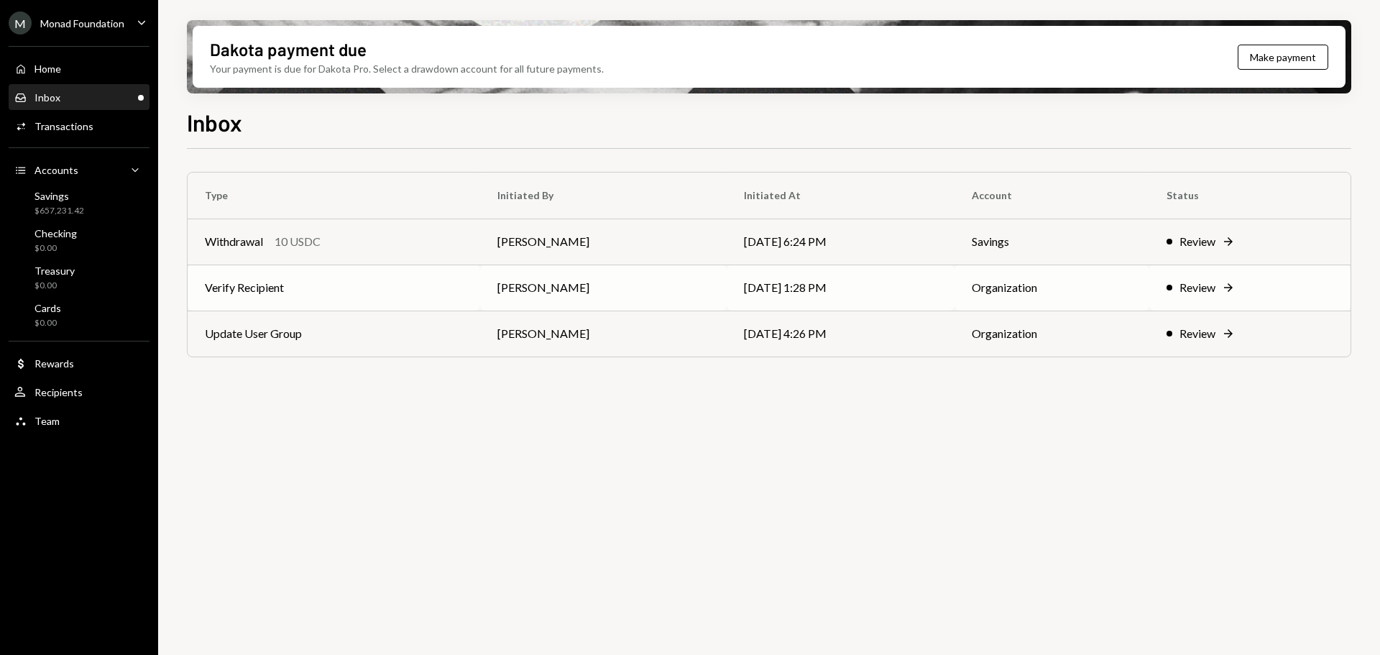
click at [364, 292] on td "Verify Recipient" at bounding box center [334, 288] width 293 height 46
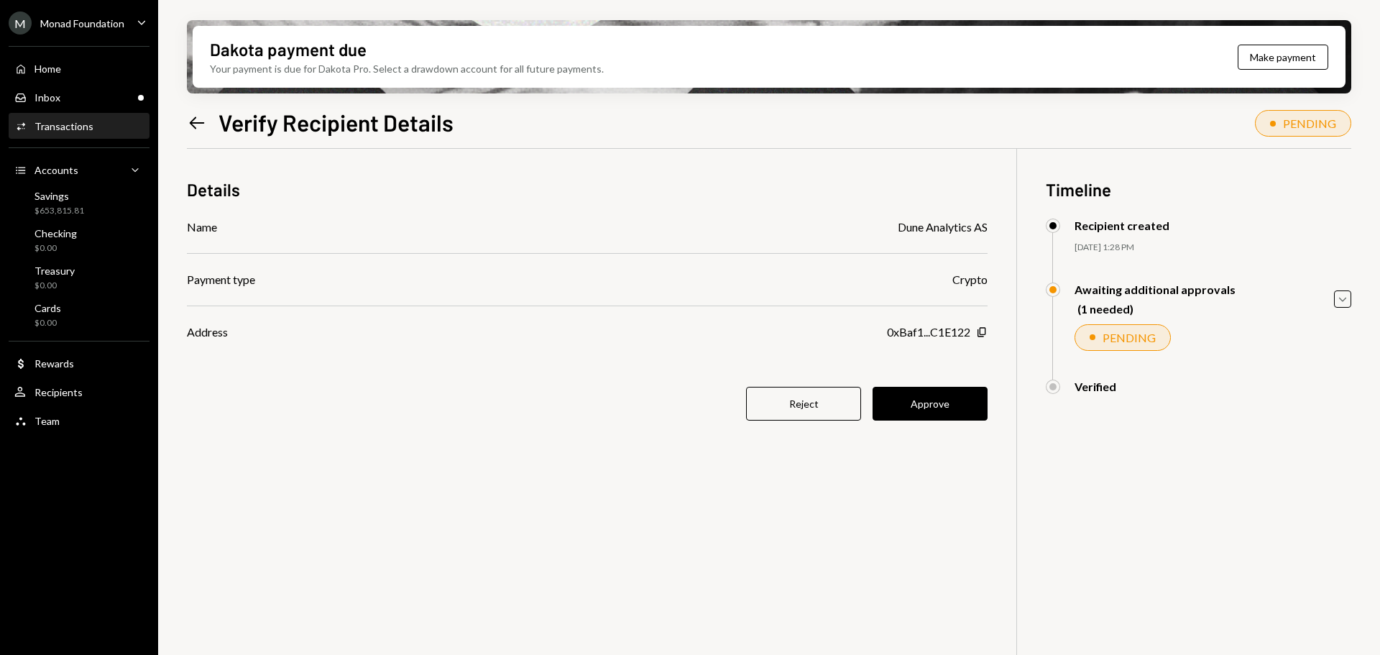
click at [970, 408] on button "Approve" at bounding box center [930, 404] width 115 height 34
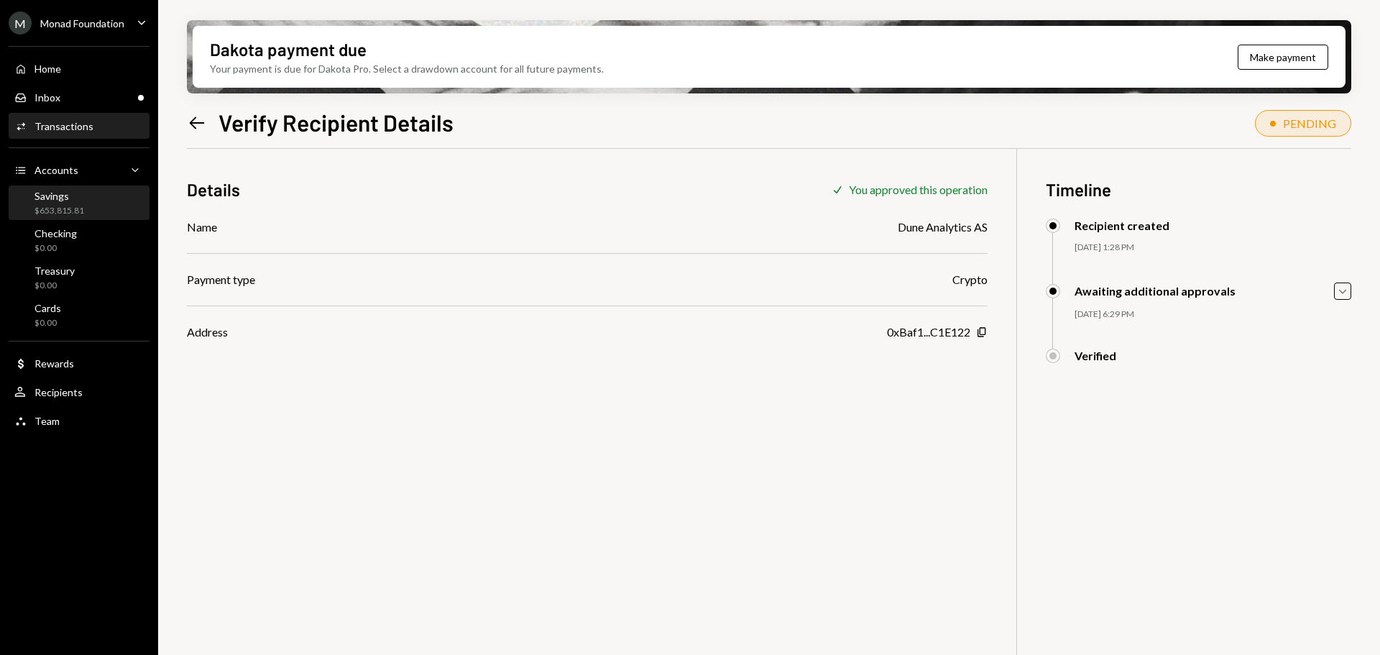
click at [70, 207] on div "$653,815.81" at bounding box center [60, 211] width 50 height 12
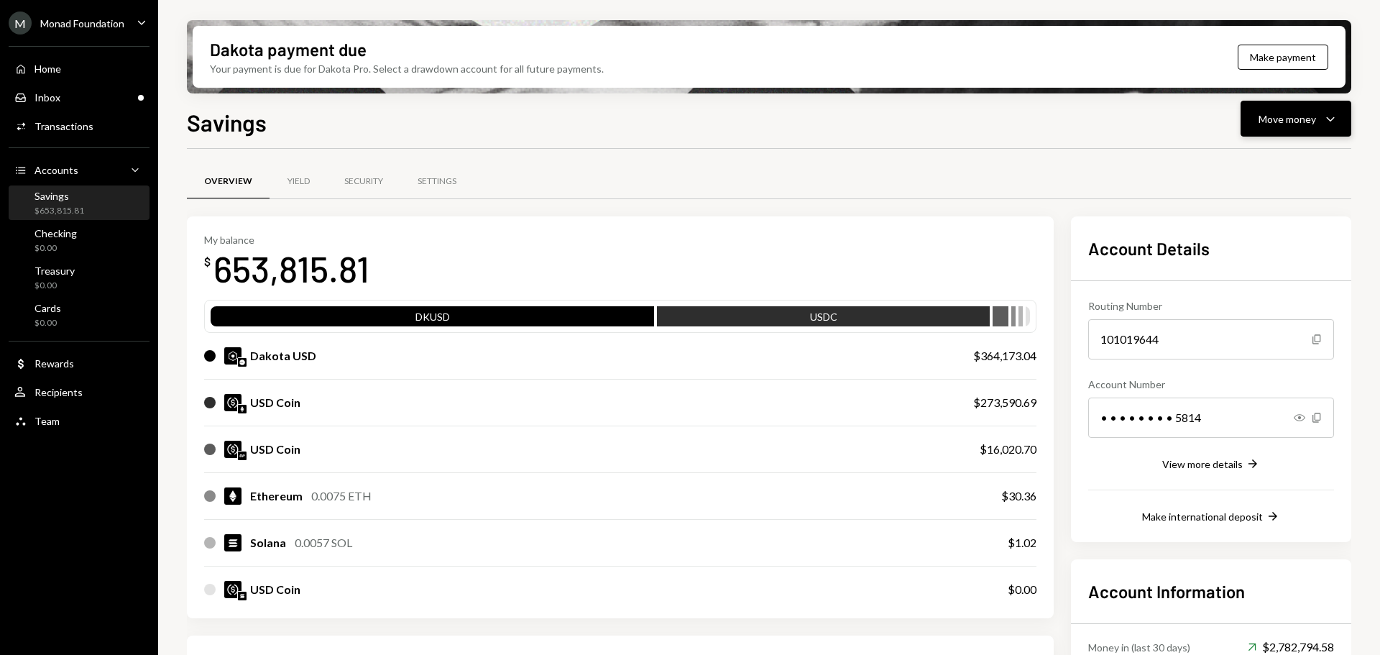
click at [1282, 116] on div "Move money" at bounding box center [1288, 118] width 58 height 15
click at [1260, 154] on div "Withdraw Send" at bounding box center [1274, 162] width 144 height 32
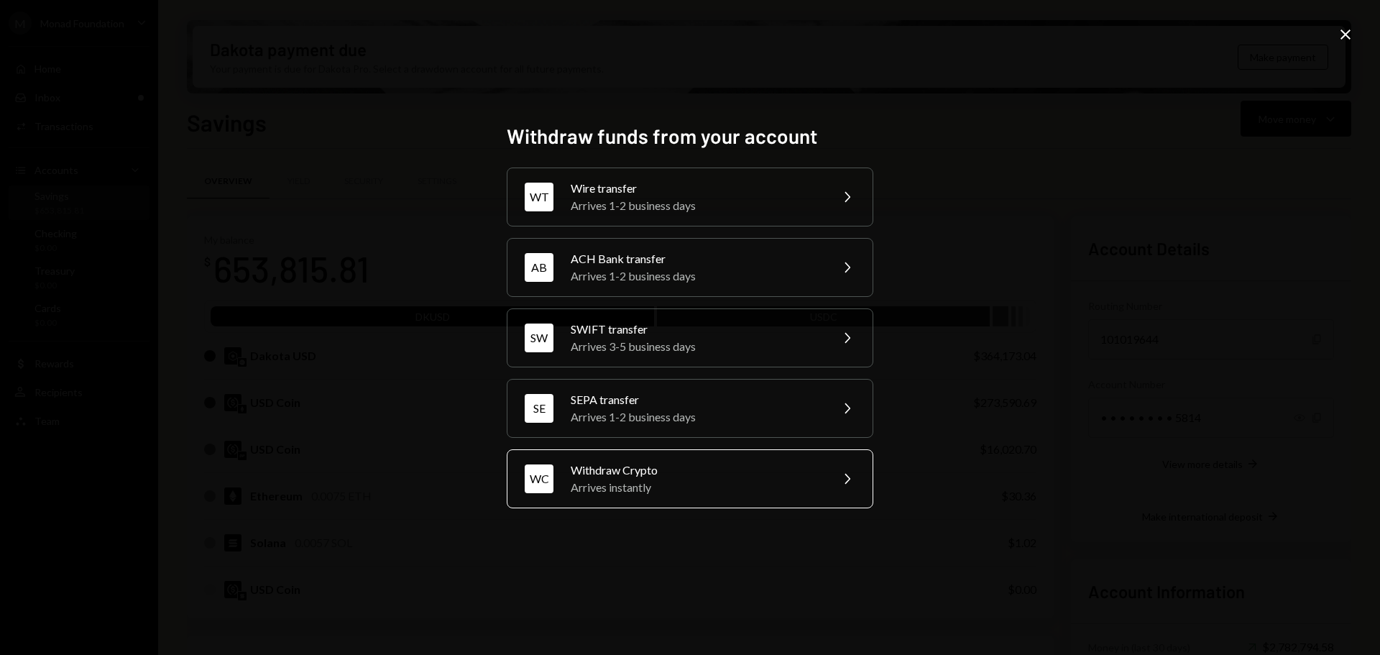
click at [705, 472] on div "Withdraw Crypto" at bounding box center [696, 470] width 250 height 17
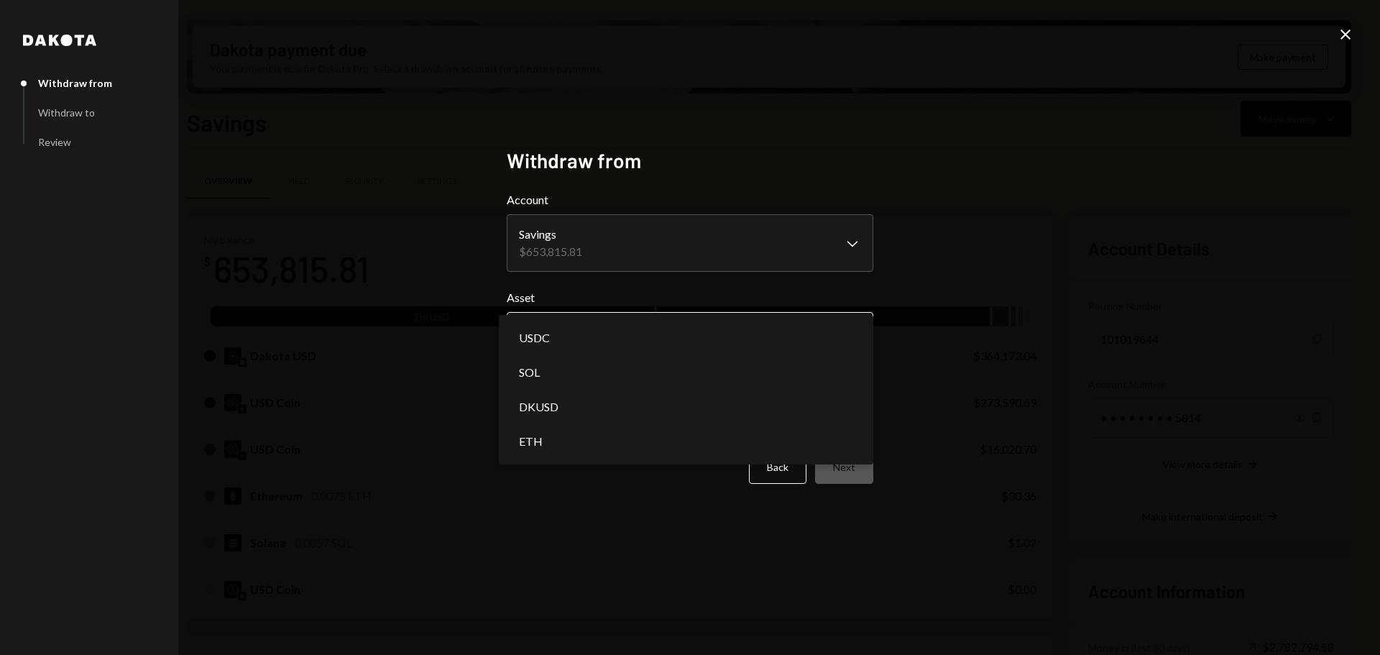
click at [618, 342] on body "M Monad Foundation Caret Down Home Home Inbox Inbox Activities Transactions Acc…" at bounding box center [690, 327] width 1380 height 655
select select "****"
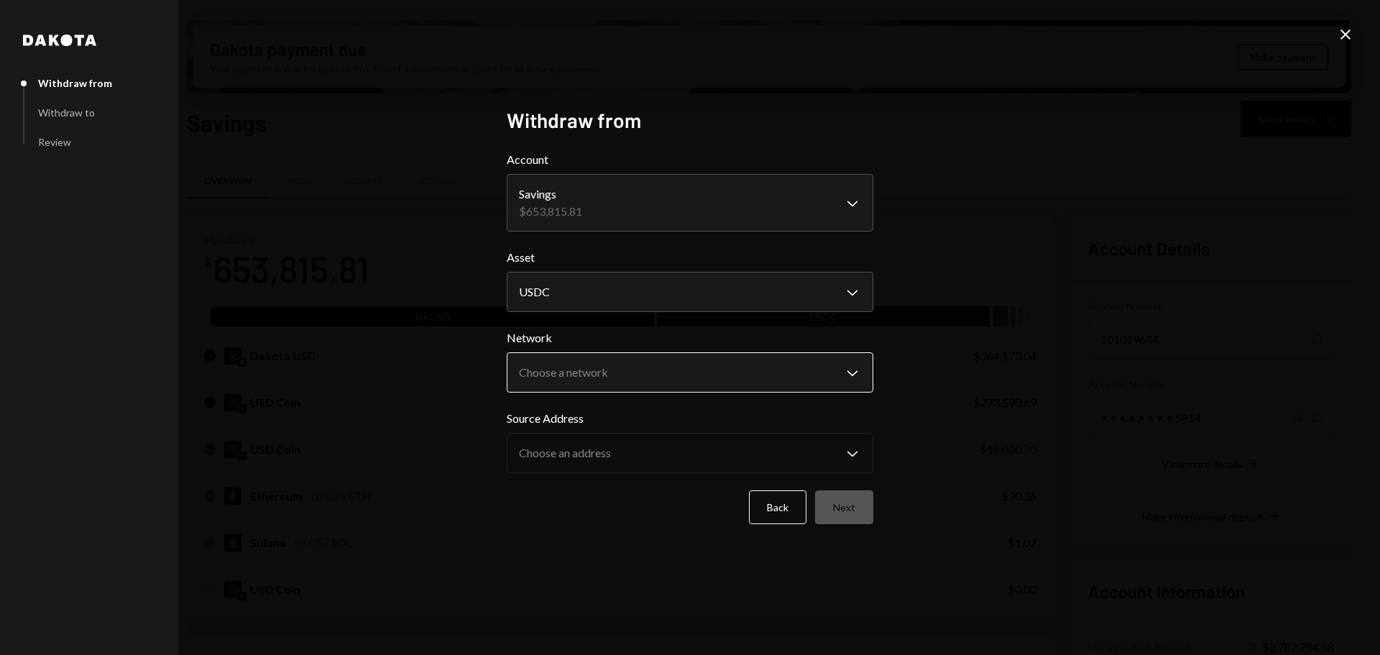
click at [643, 365] on body "M Monad Foundation Caret Down Home Home Inbox Inbox Activities Transactions Acc…" at bounding box center [690, 327] width 1380 height 655
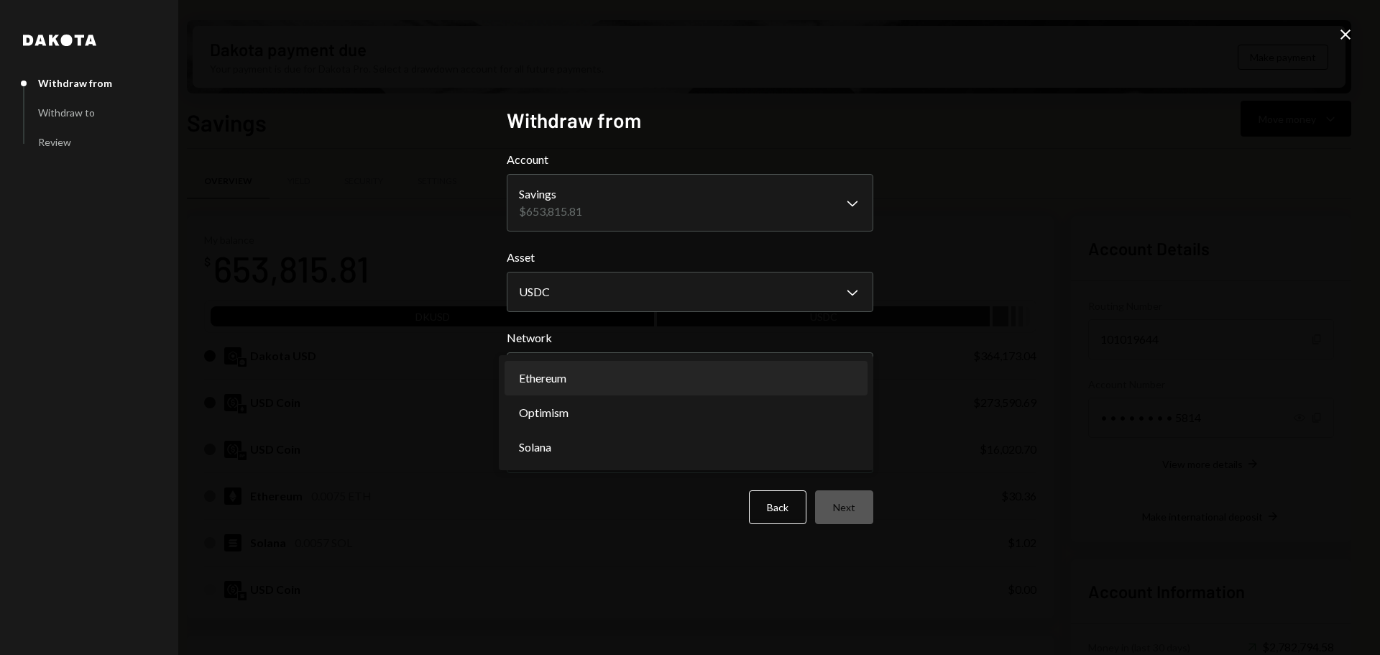
select select "**********"
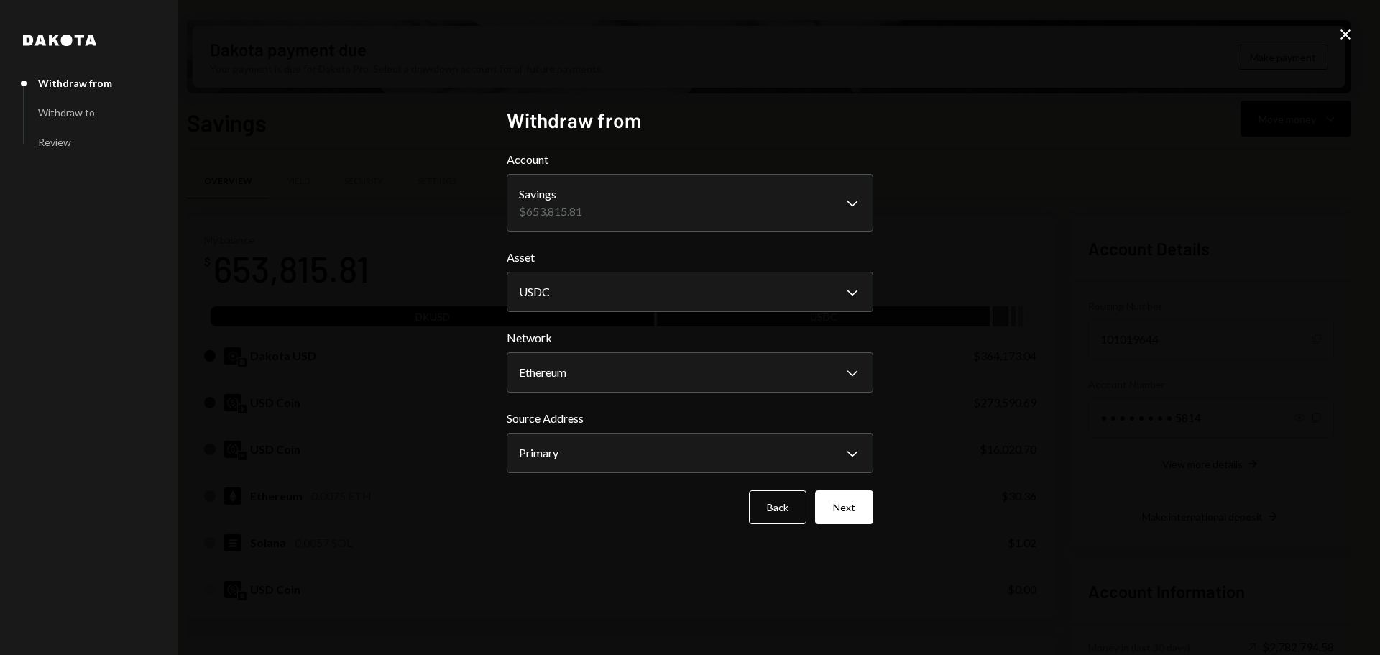
click at [863, 518] on button "Next" at bounding box center [844, 507] width 58 height 34
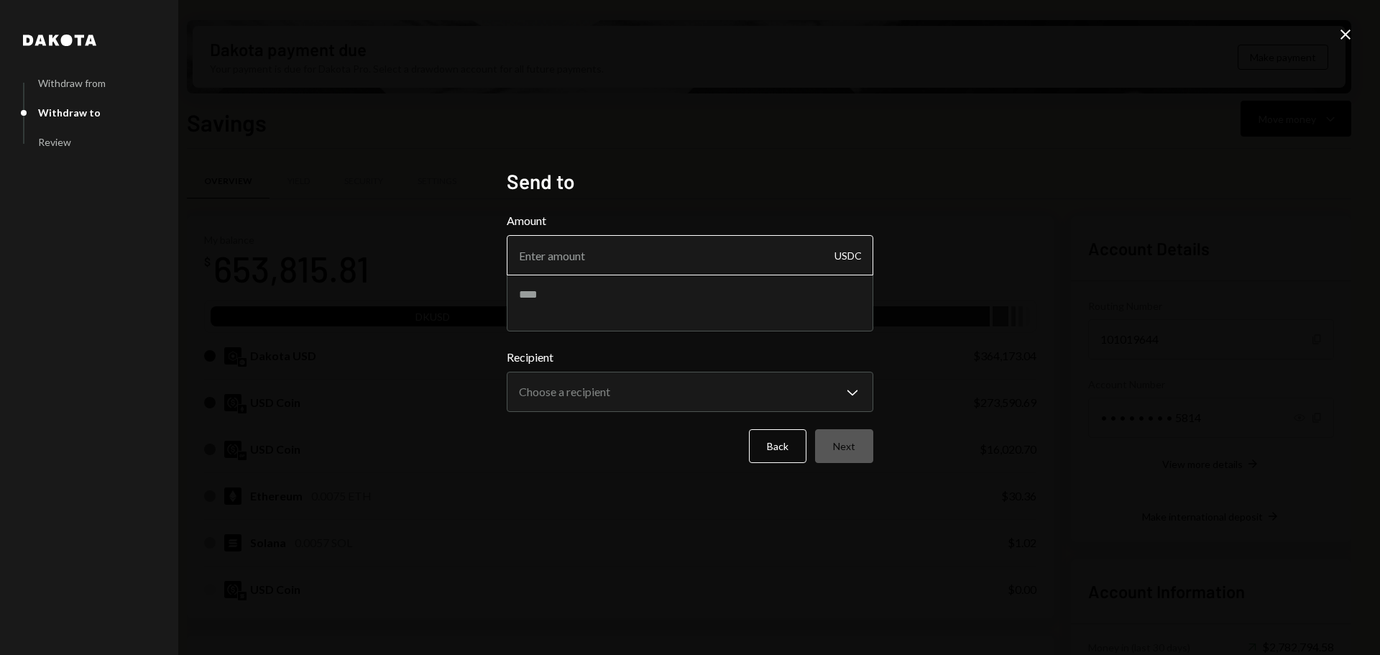
click at [605, 262] on input "Amount" at bounding box center [690, 255] width 367 height 40
type input "10"
click at [720, 400] on body "M Monad Foundation Caret Down Home Home Inbox Inbox Activities Transactions Acc…" at bounding box center [690, 327] width 1380 height 655
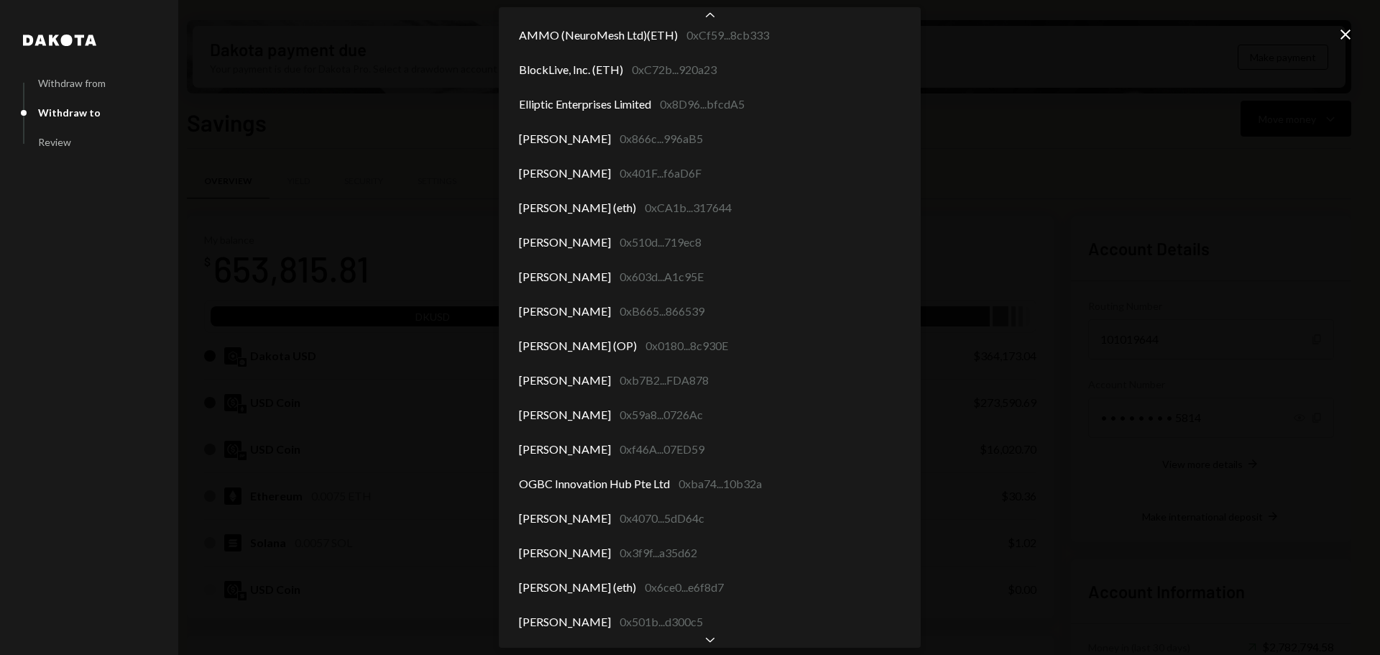
scroll to position [5634, 0]
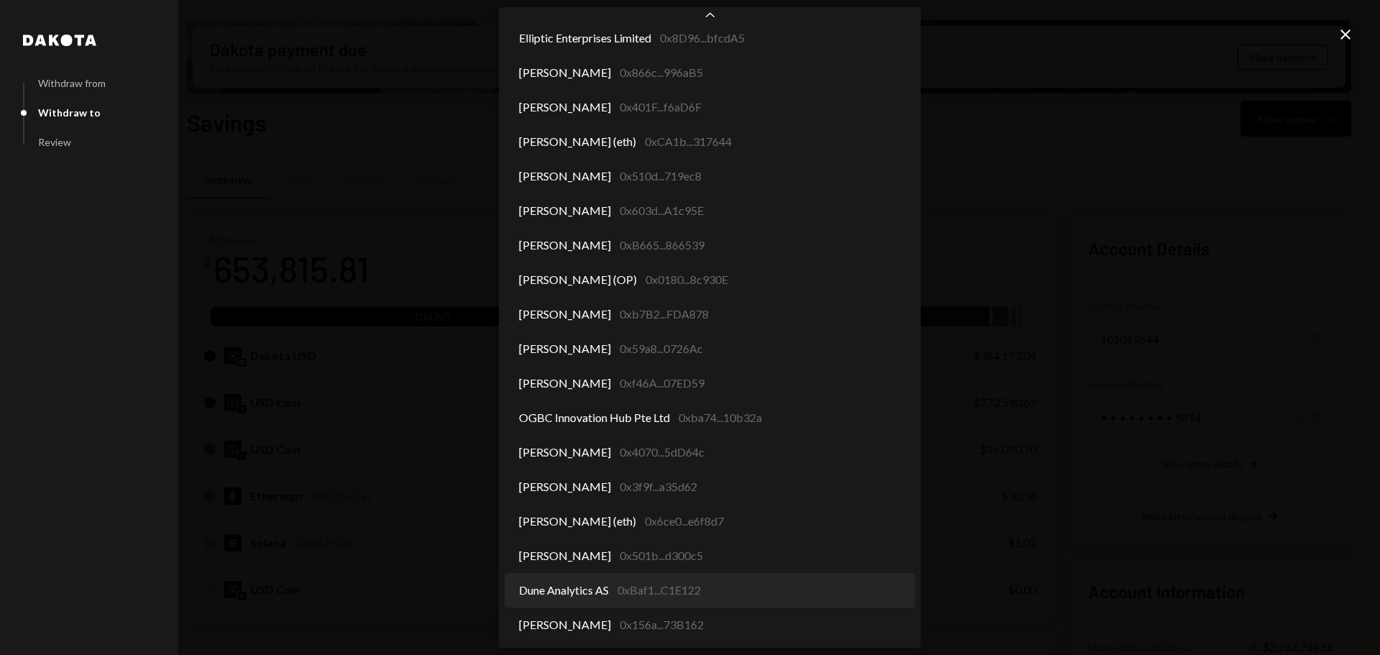
select select "**********"
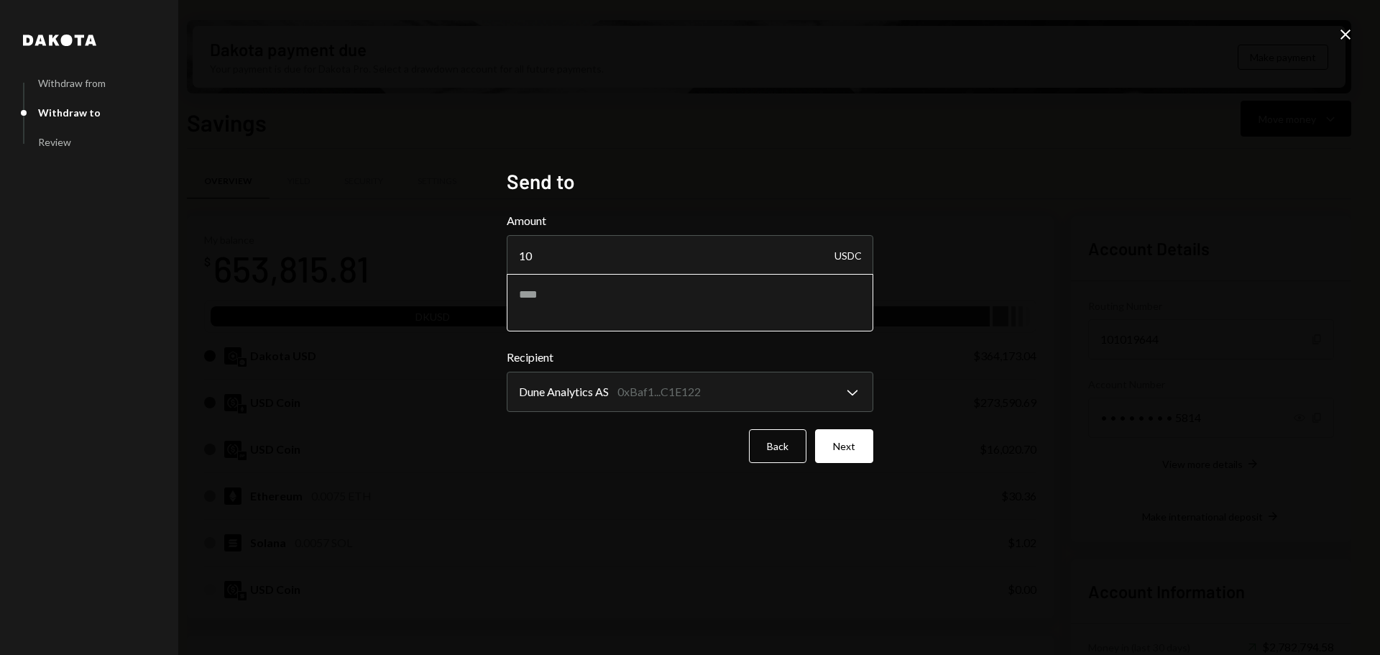
click at [674, 296] on textarea at bounding box center [690, 303] width 367 height 58
type textarea "*"
type textarea "**********"
click at [859, 439] on button "Next" at bounding box center [844, 446] width 58 height 34
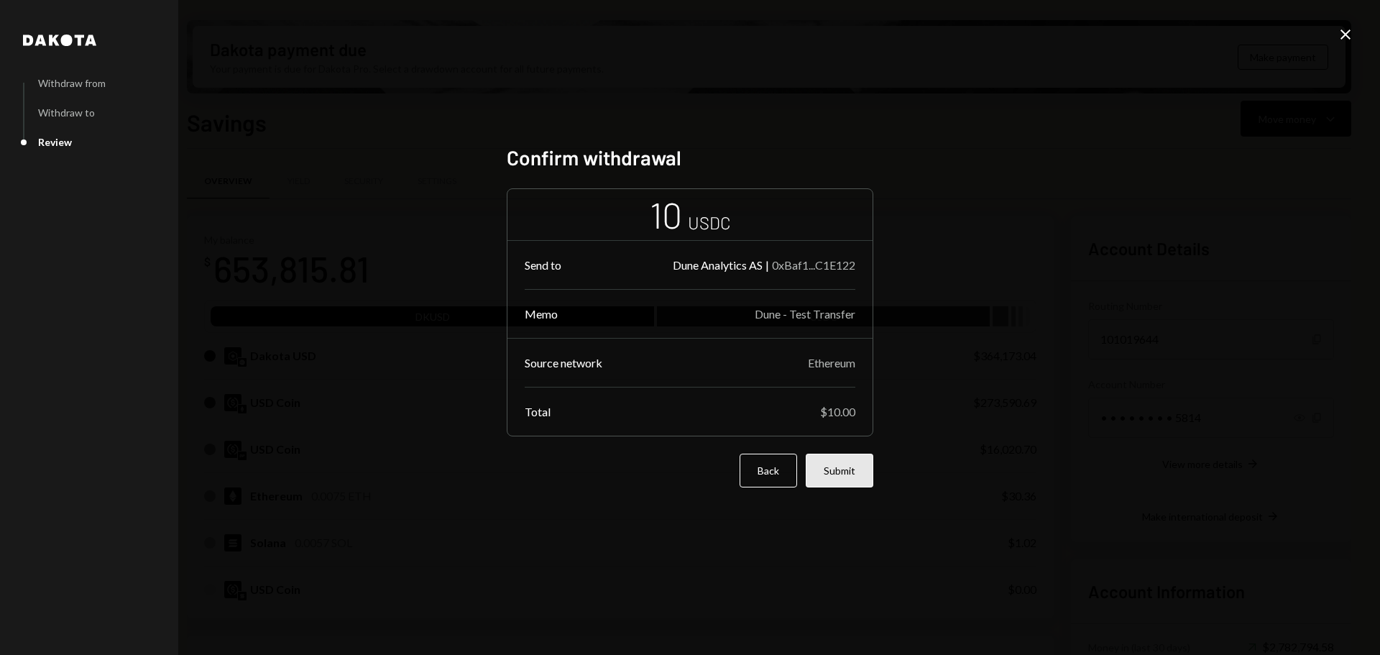
click at [868, 470] on button "Submit" at bounding box center [840, 471] width 68 height 34
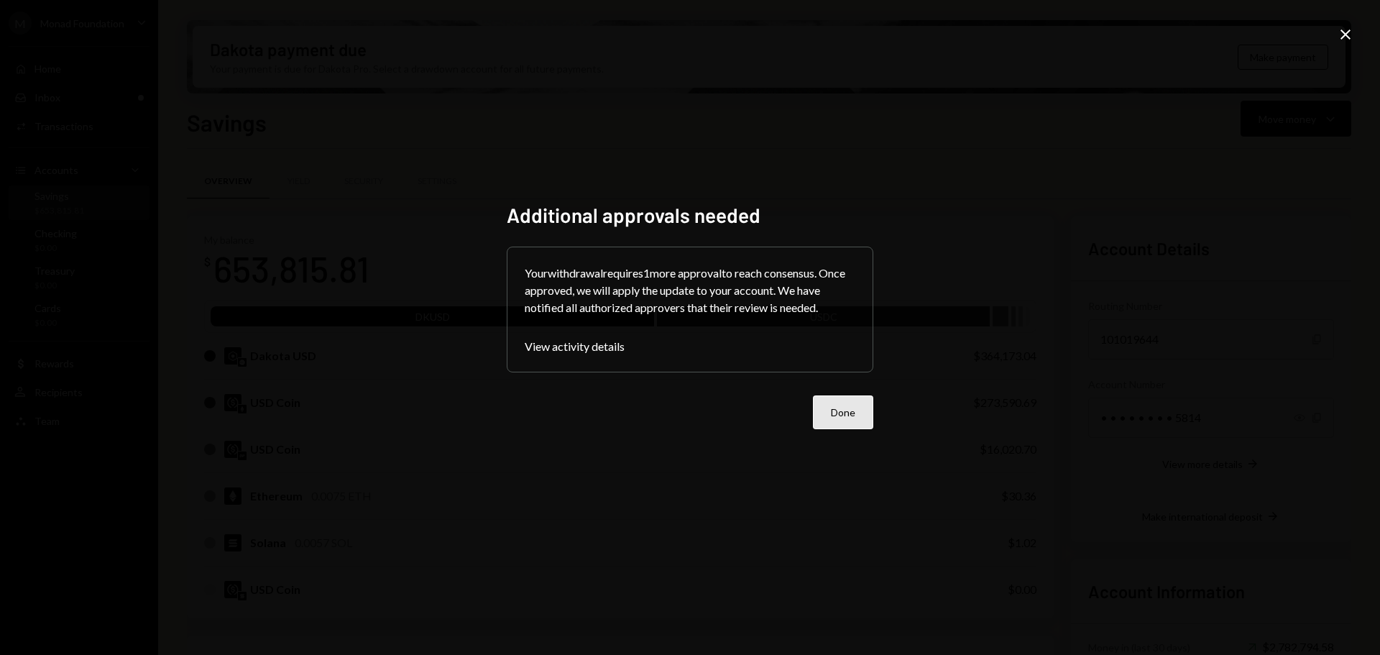
click at [822, 412] on button "Done" at bounding box center [843, 412] width 60 height 34
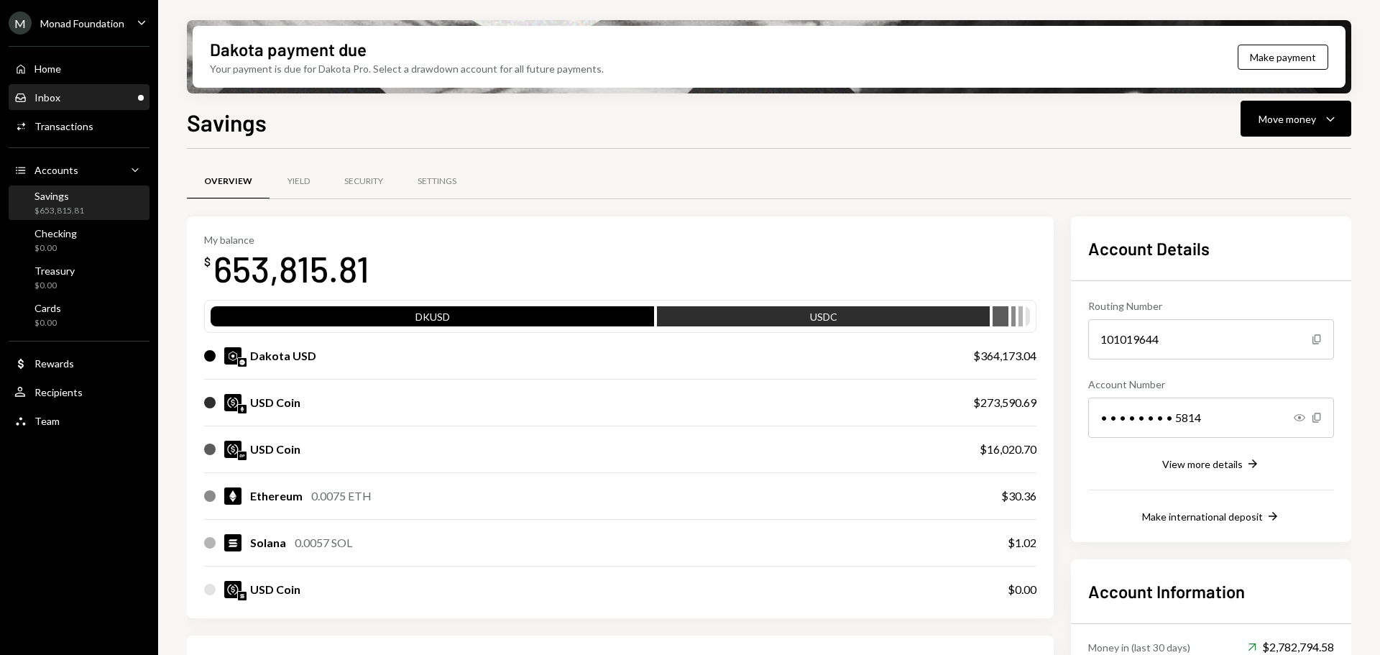
click at [85, 100] on div "Inbox Inbox" at bounding box center [78, 97] width 129 height 13
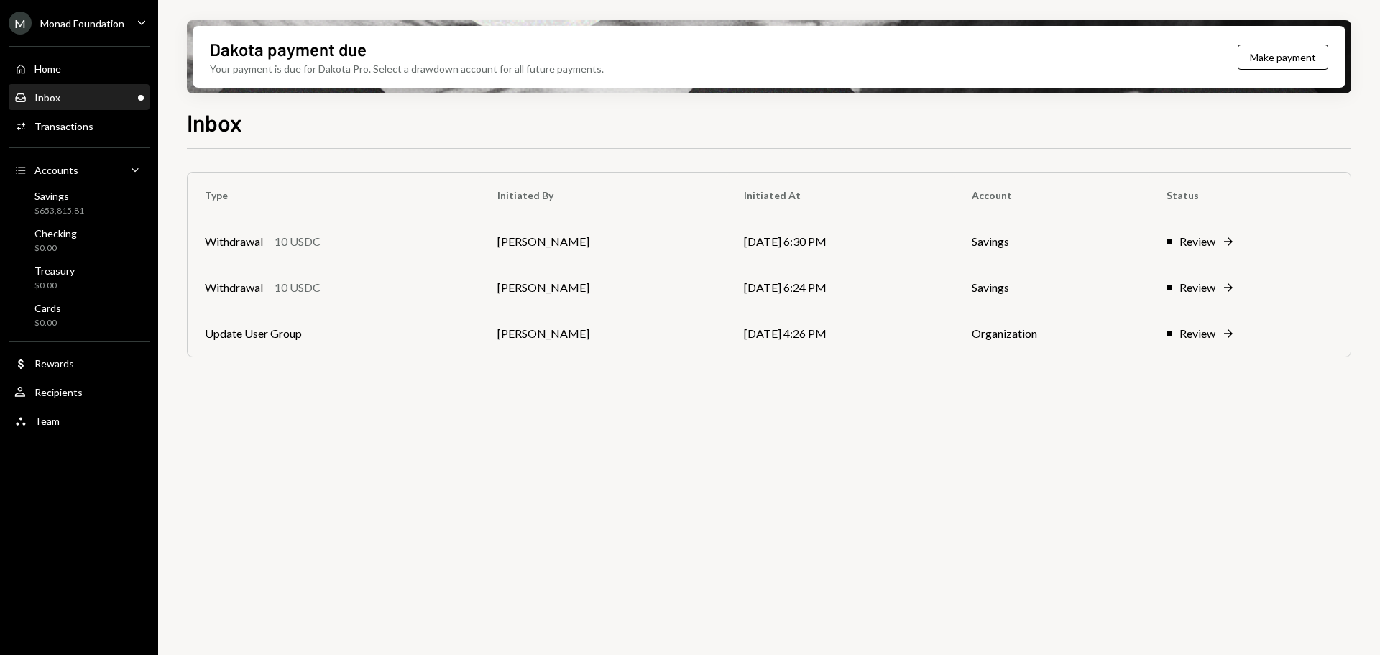
click at [70, 22] on div "Monad Foundation" at bounding box center [82, 23] width 84 height 12
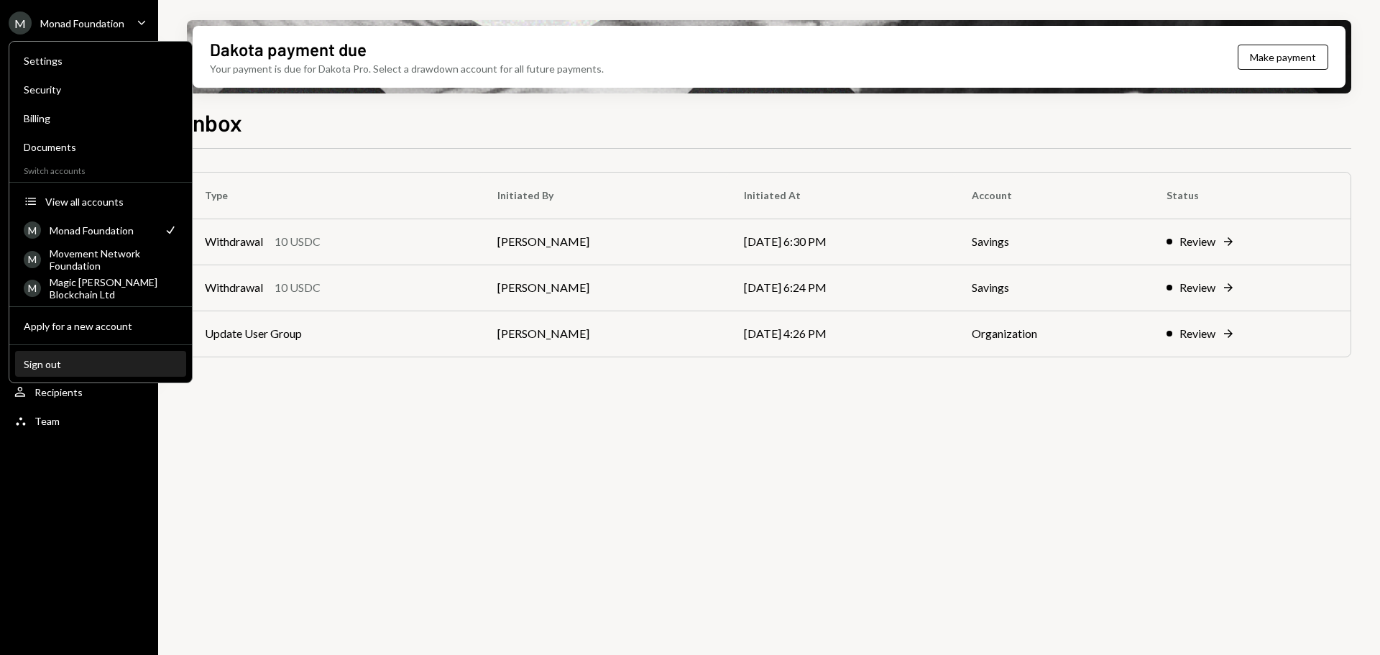
click at [87, 362] on div "Sign out" at bounding box center [101, 364] width 154 height 12
